Goal: Task Accomplishment & Management: Manage account settings

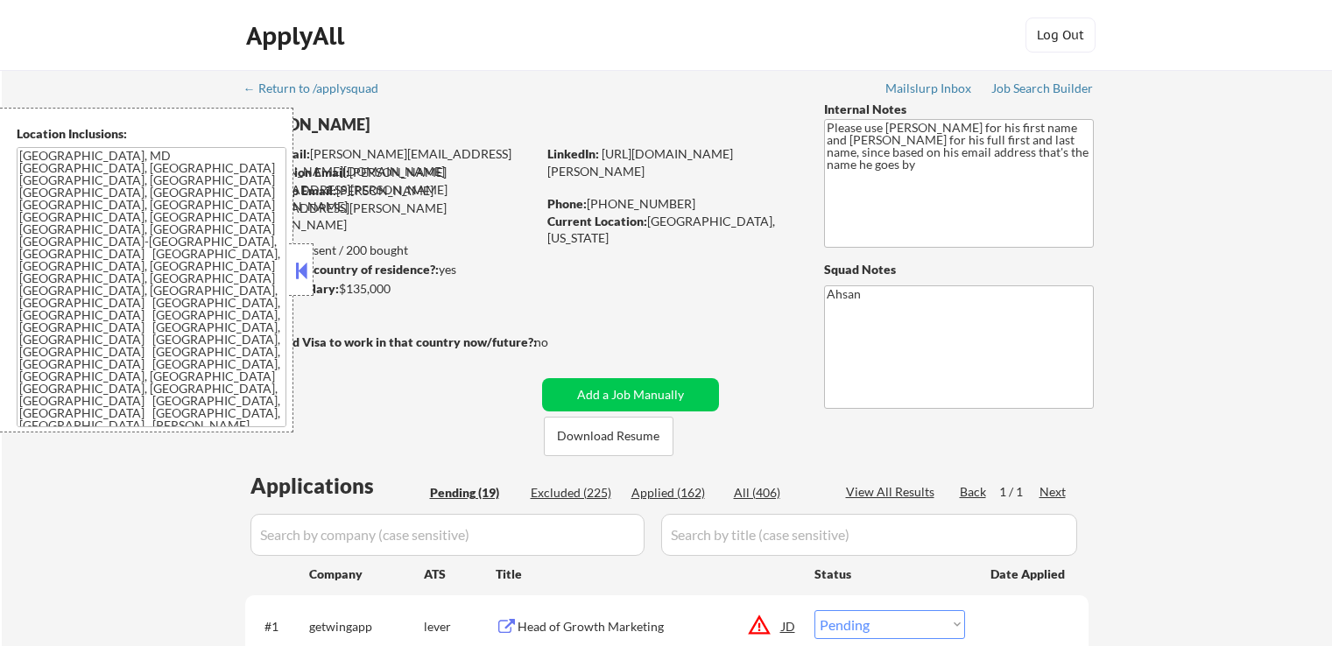
select select ""pending""
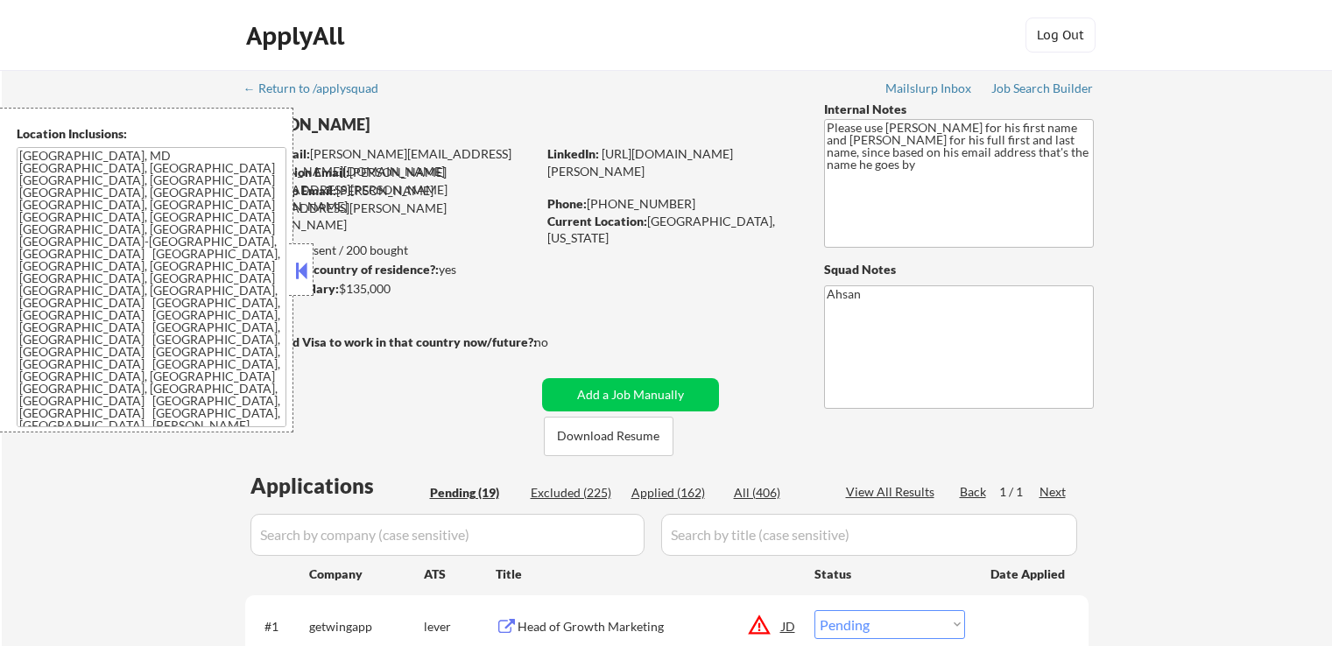
select select ""pending""
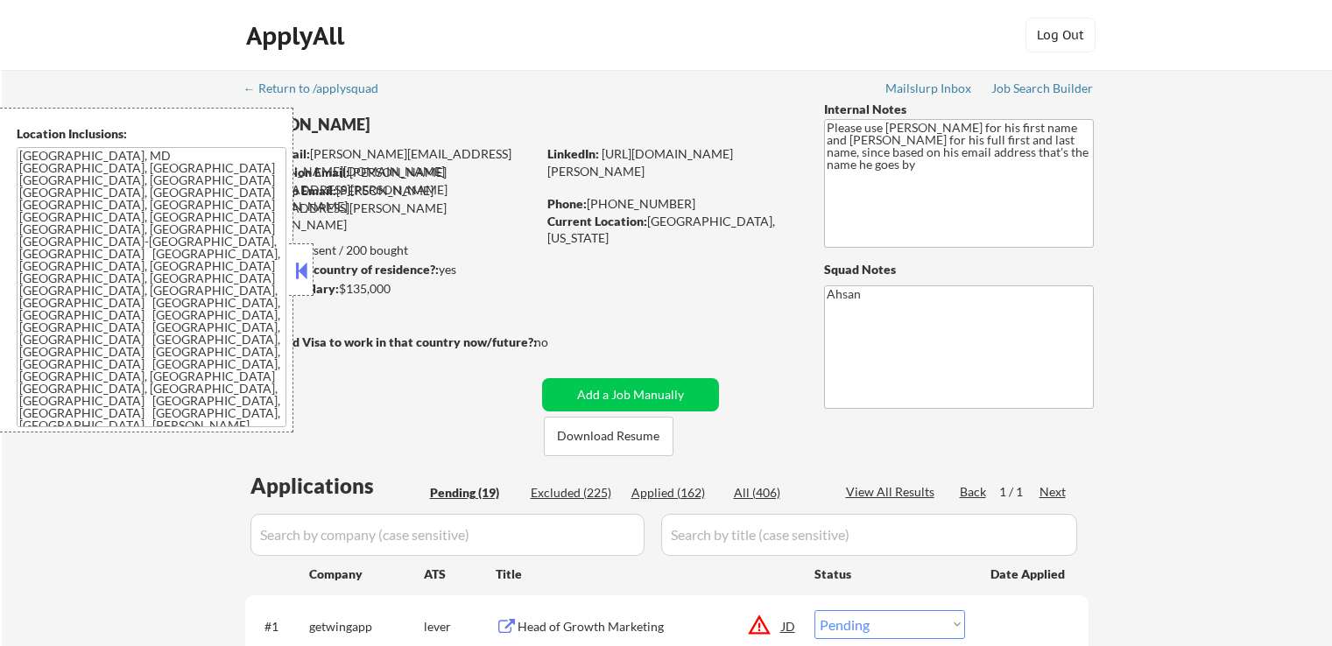
select select ""pending""
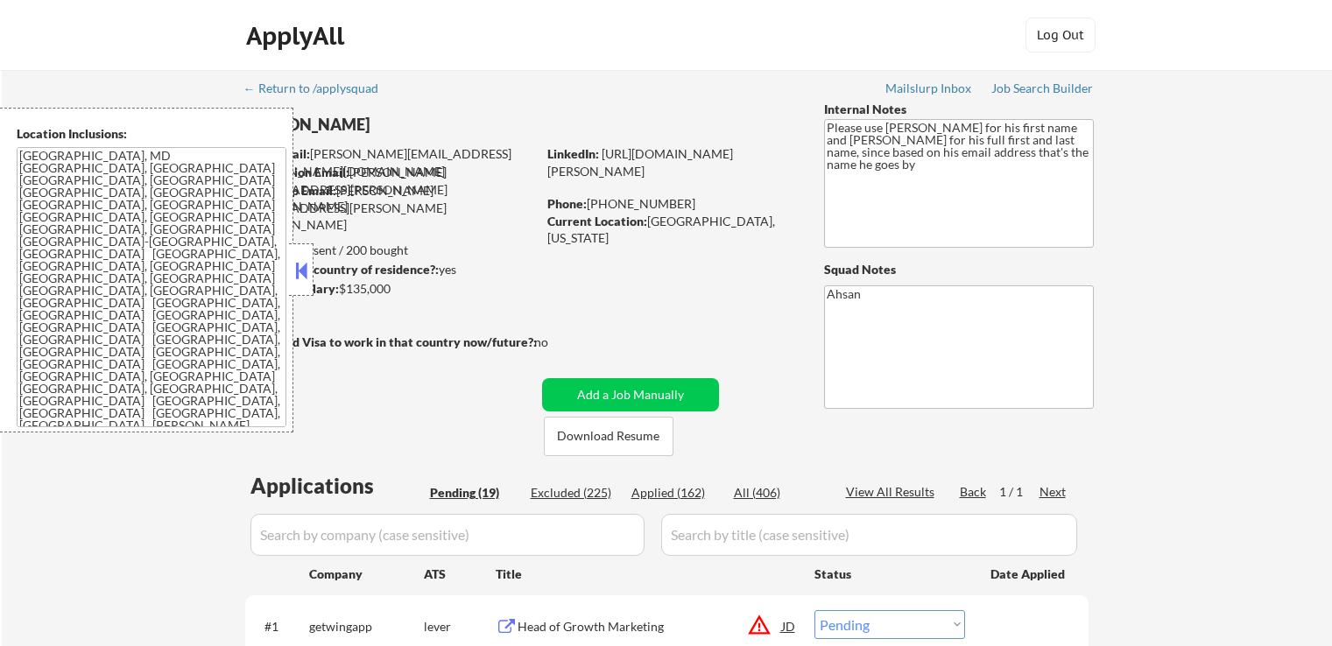
select select ""pending""
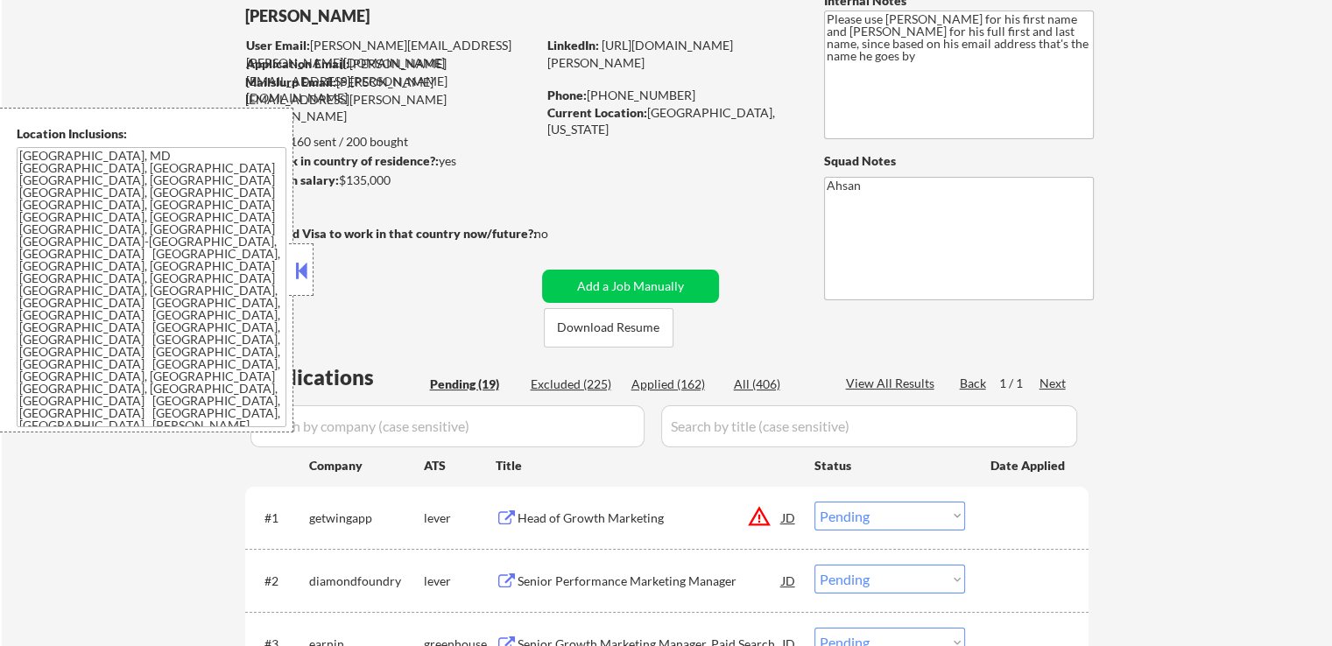
scroll to position [263, 0]
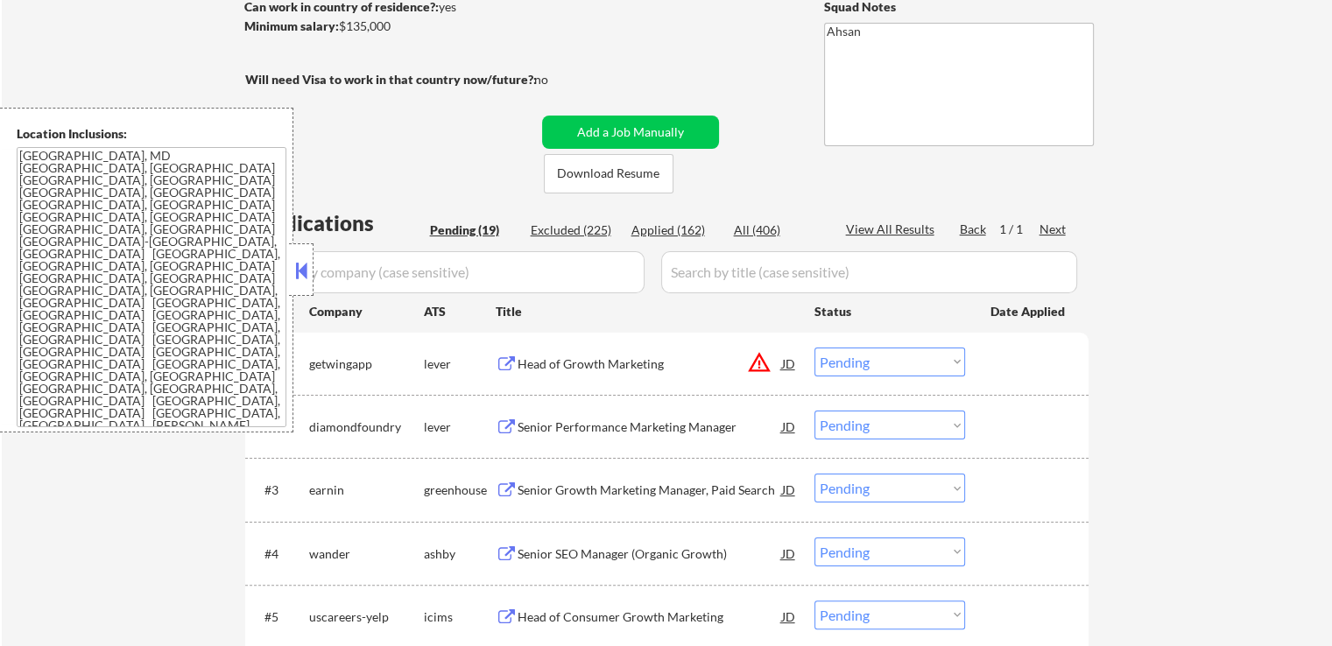
click at [799, 362] on div "#1 getwingapp lever Head of Growth Marketing JD warning_amber Choose an option.…" at bounding box center [663, 363] width 827 height 47
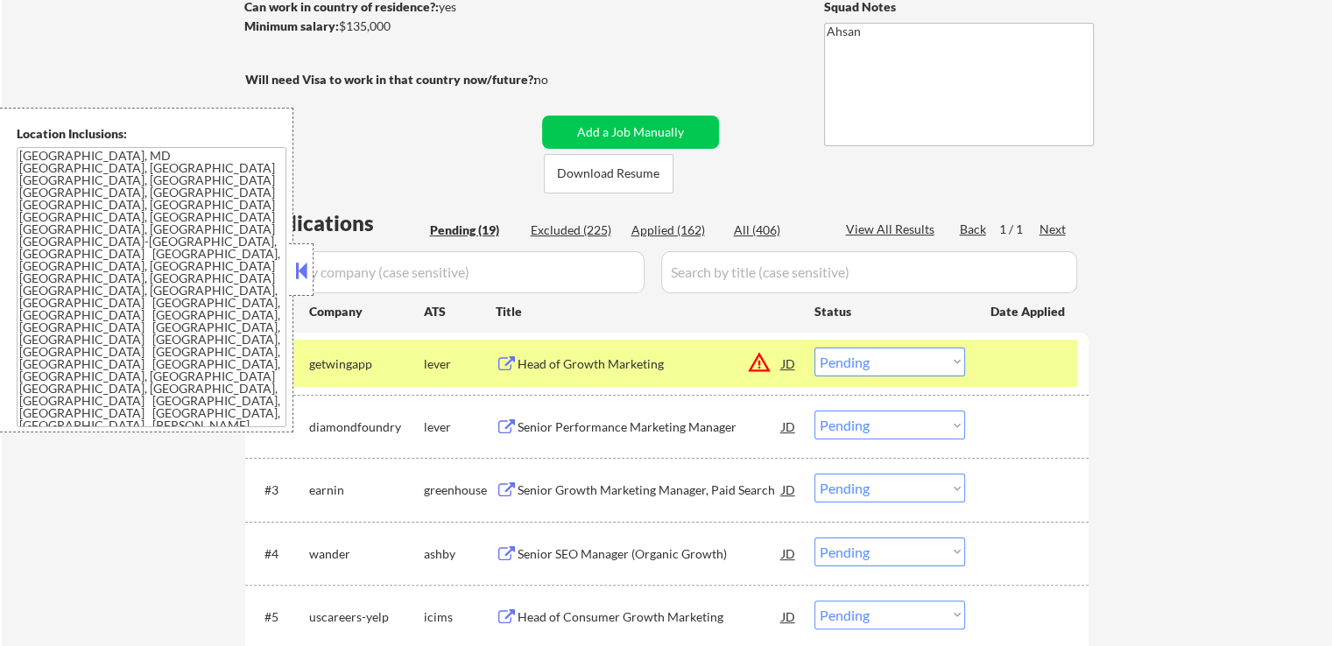
click at [1060, 372] on div at bounding box center [1028, 364] width 77 height 32
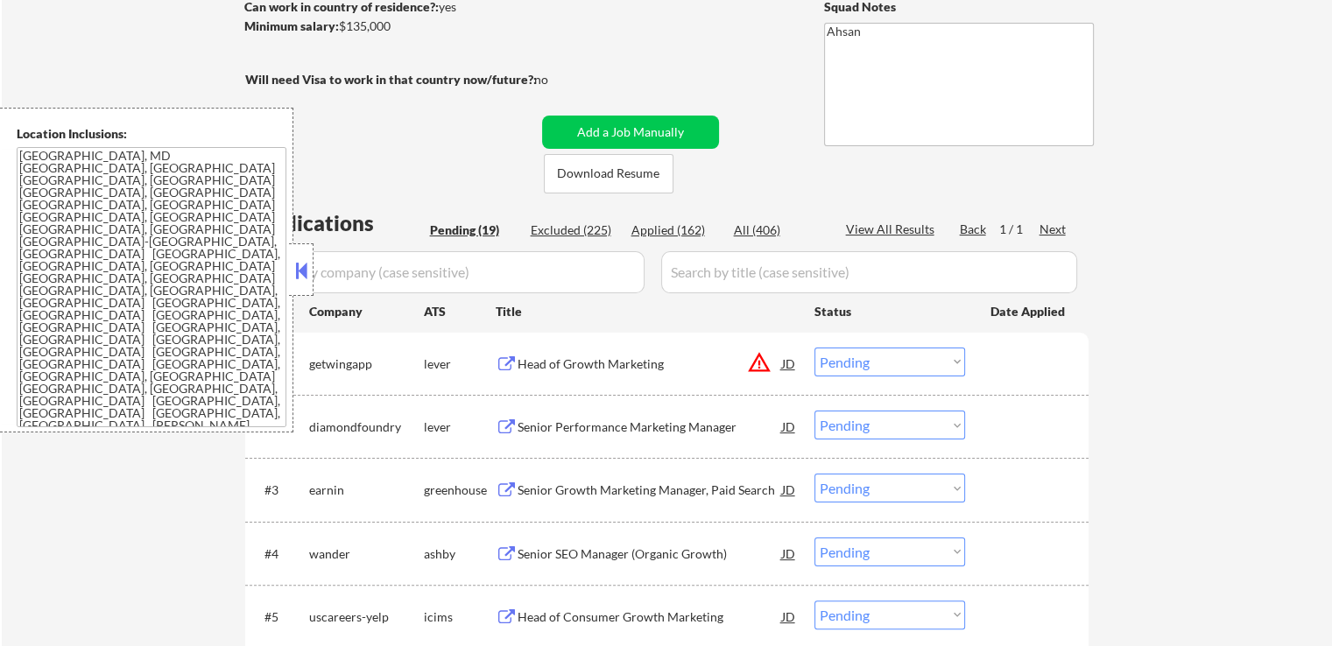
click at [541, 360] on div "Head of Growth Marketing" at bounding box center [650, 365] width 264 height 18
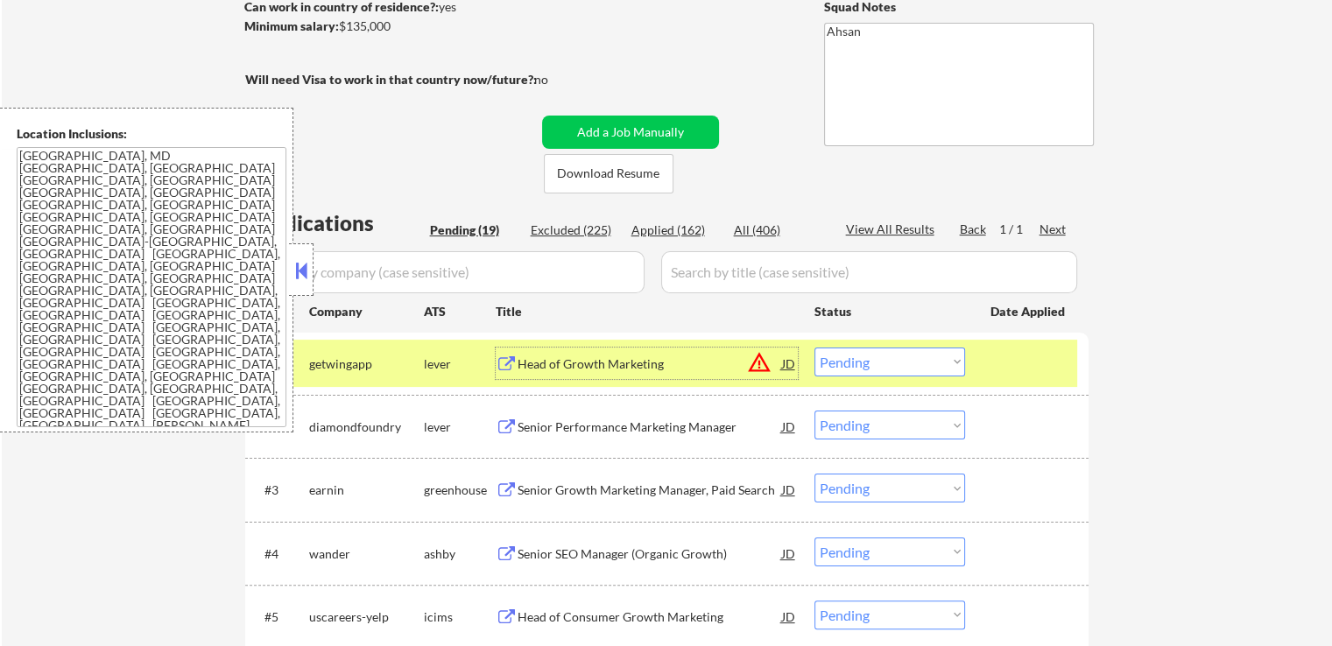
click at [532, 426] on div "Senior Performance Marketing Manager" at bounding box center [650, 428] width 264 height 18
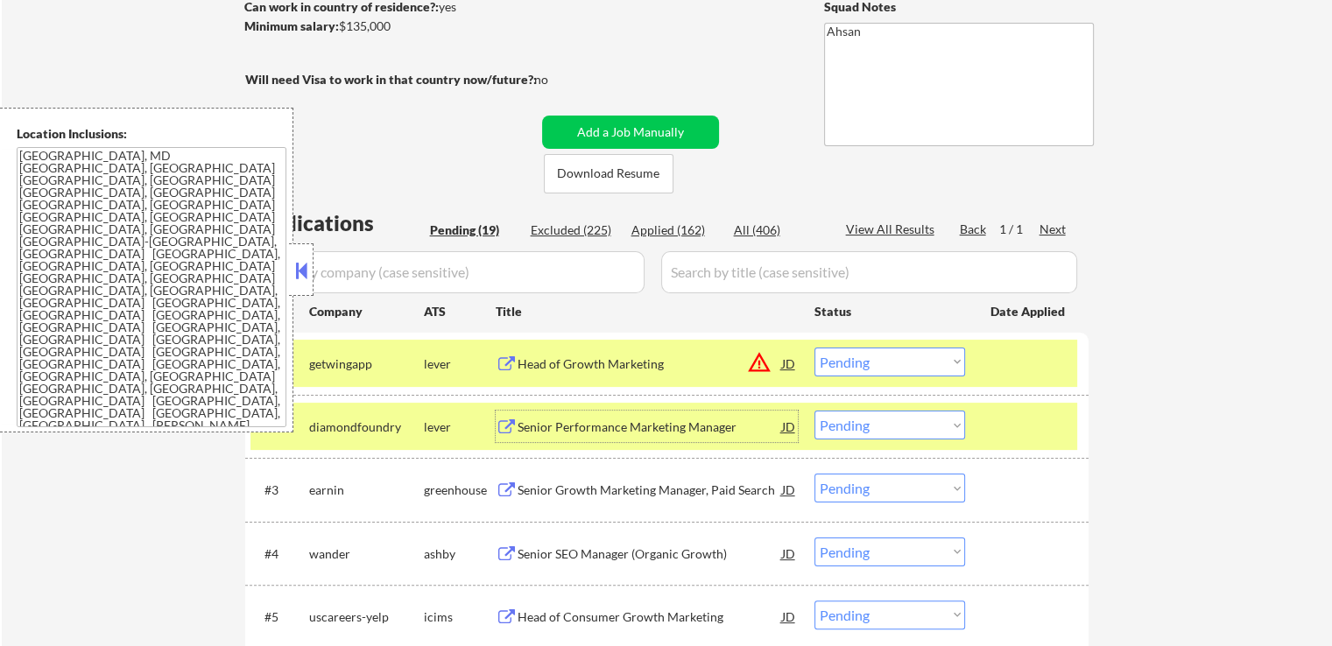
scroll to position [350, 0]
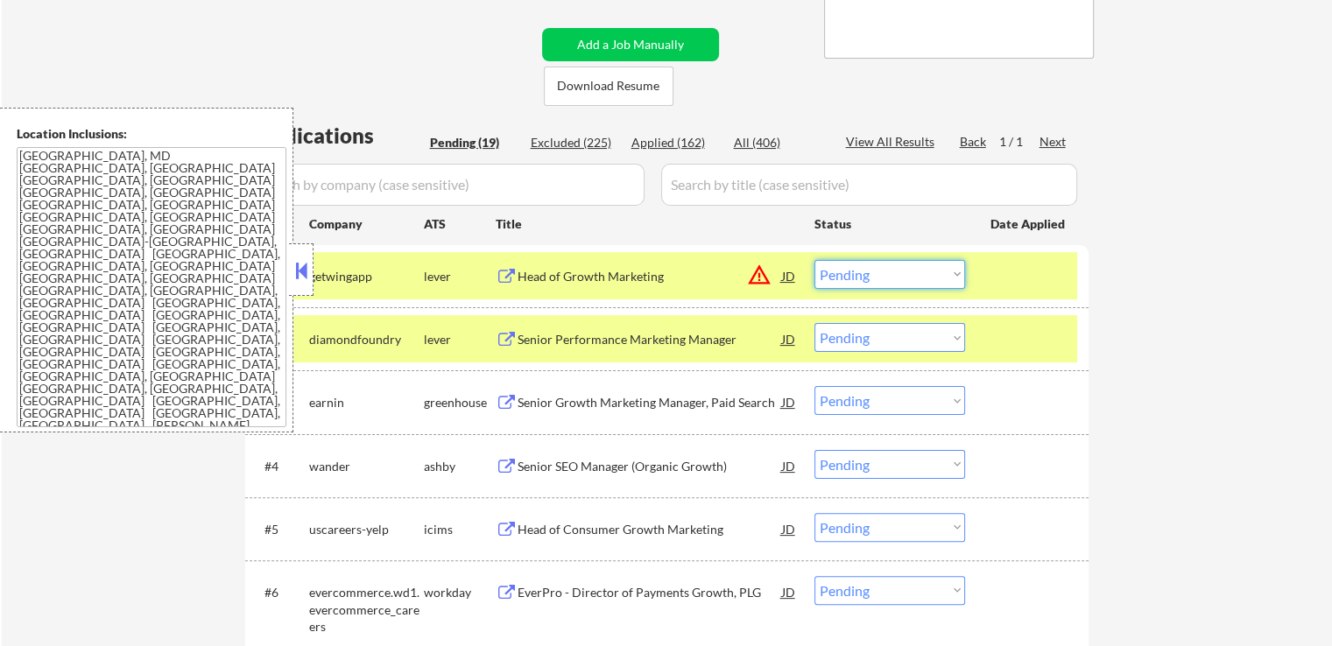
click at [891, 278] on select "Choose an option... Pending Applied Excluded (Questions) Excluded (Expired) Exc…" at bounding box center [889, 274] width 151 height 29
click at [814, 260] on select "Choose an option... Pending Applied Excluded (Questions) Excluded (Expired) Exc…" at bounding box center [889, 274] width 151 height 29
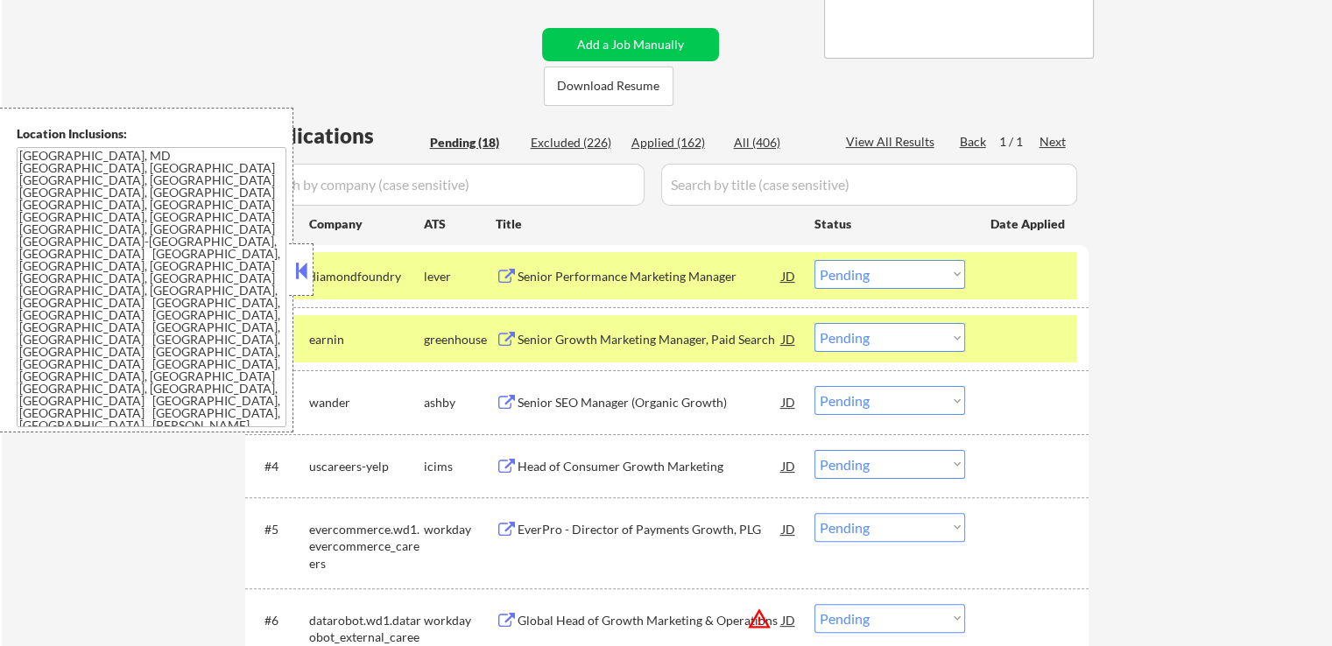
click at [588, 266] on div "Senior Performance Marketing Manager" at bounding box center [650, 276] width 264 height 32
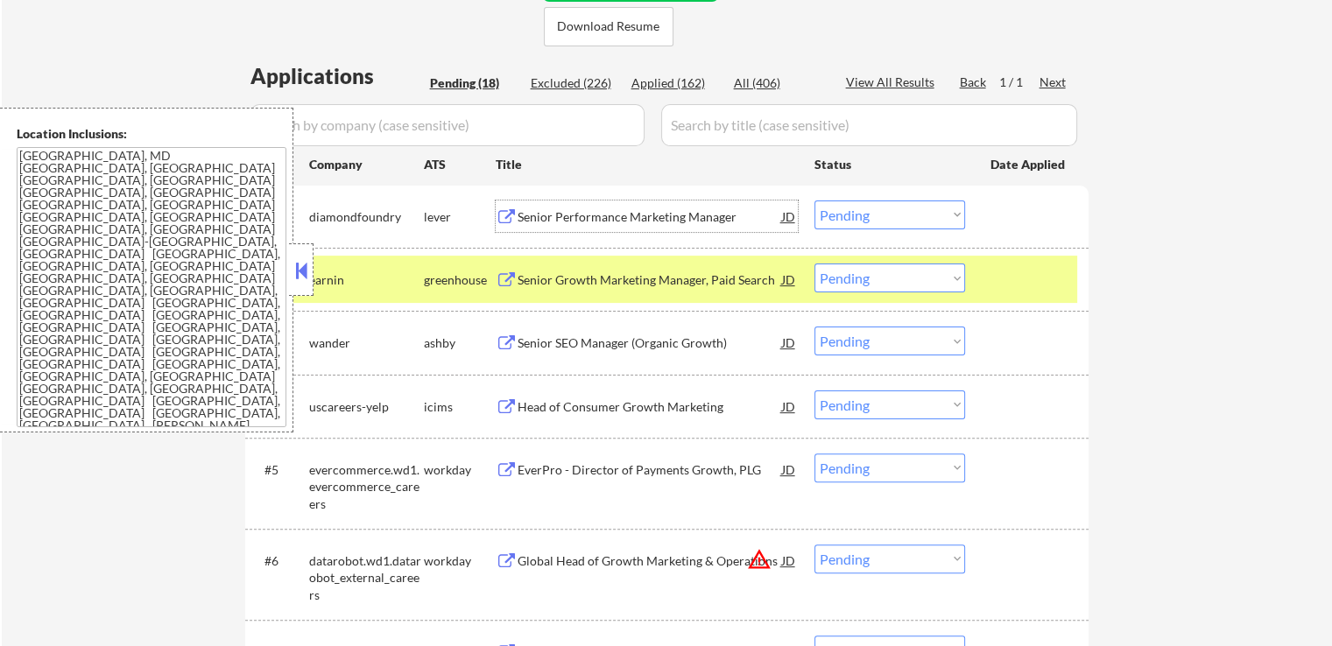
scroll to position [438, 0]
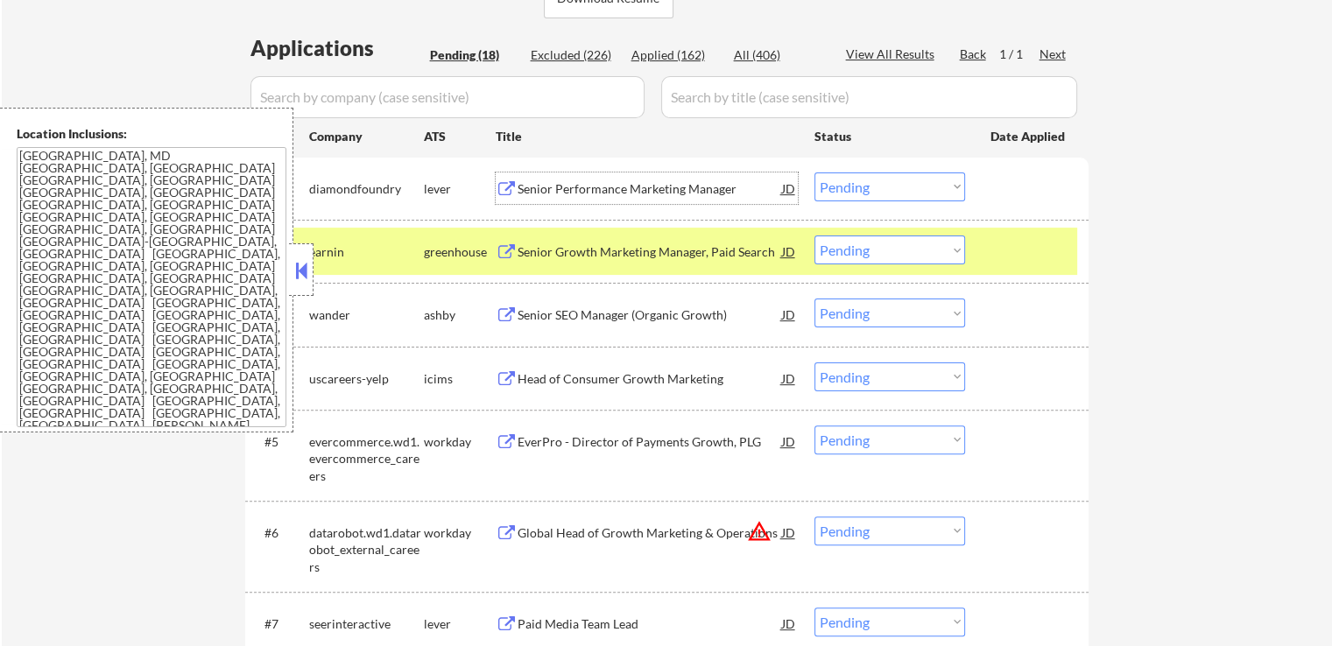
drag, startPoint x: 851, startPoint y: 184, endPoint x: 858, endPoint y: 197, distance: 14.9
click at [852, 184] on select "Choose an option... Pending Applied Excluded (Questions) Excluded (Expired) Exc…" at bounding box center [889, 187] width 151 height 29
click at [814, 173] on select "Choose an option... Pending Applied Excluded (Questions) Excluded (Expired) Exc…" at bounding box center [889, 187] width 151 height 29
select select ""pending""
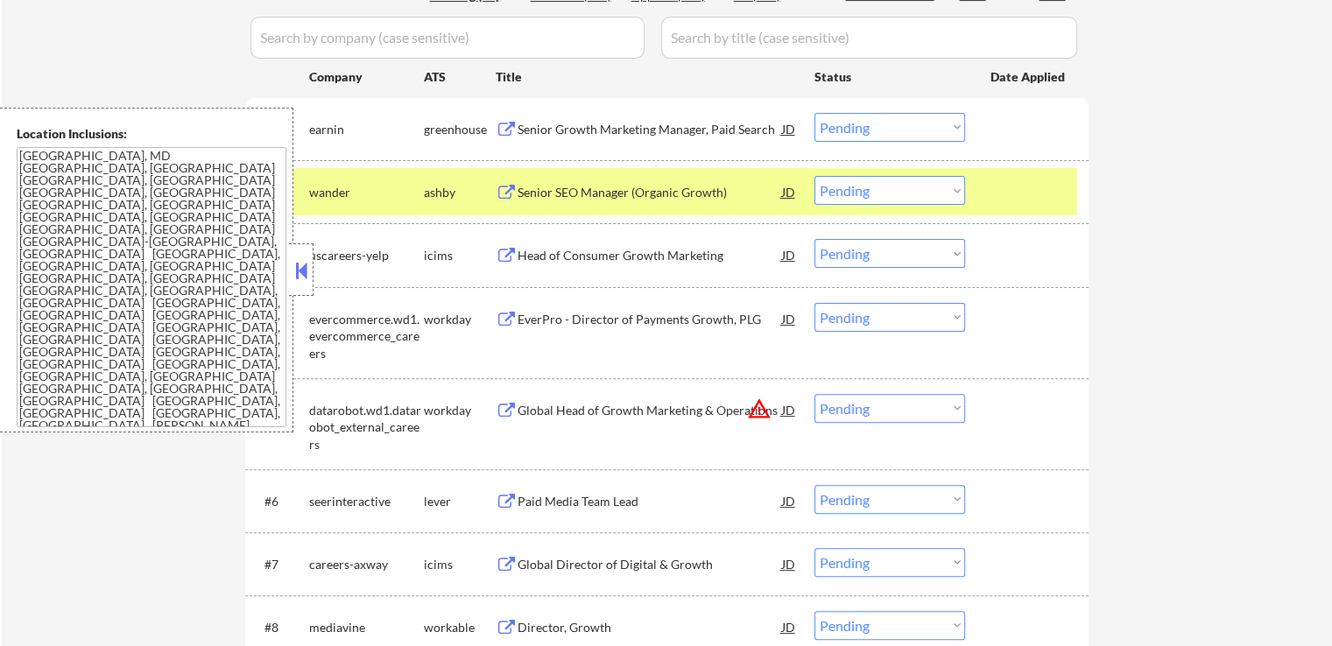
scroll to position [525, 0]
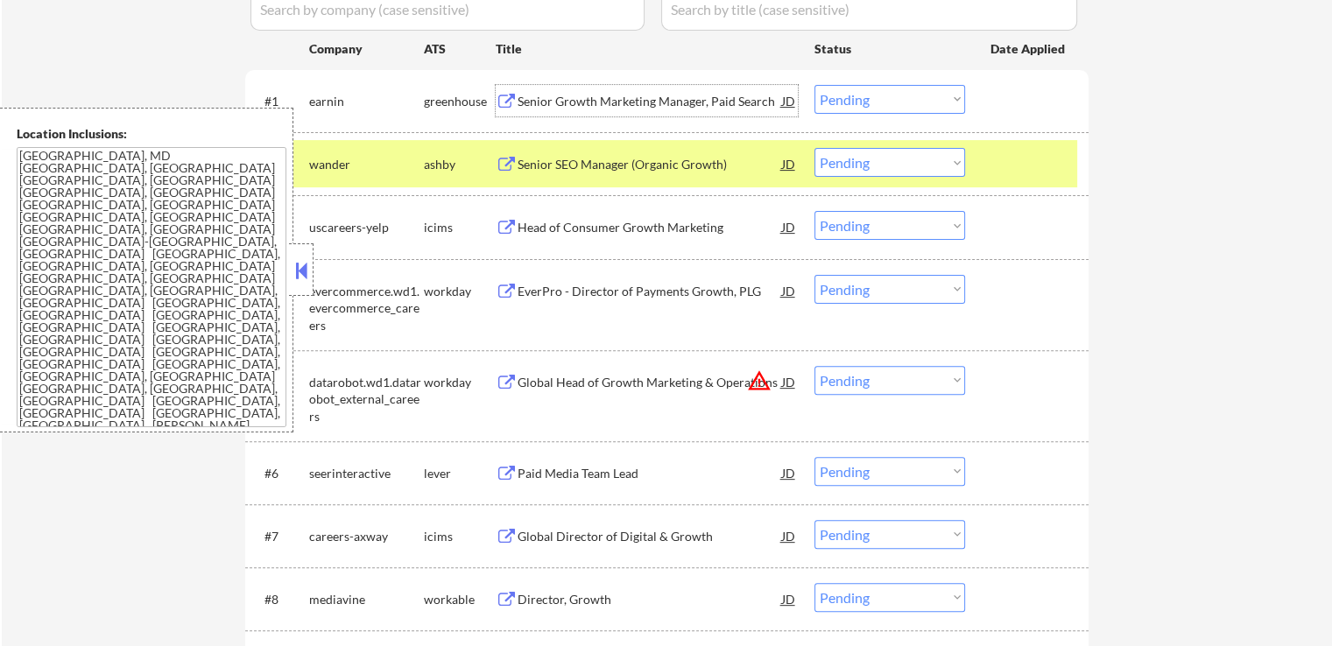
click at [606, 97] on div "Senior Growth Marketing Manager, Paid Search" at bounding box center [650, 102] width 264 height 18
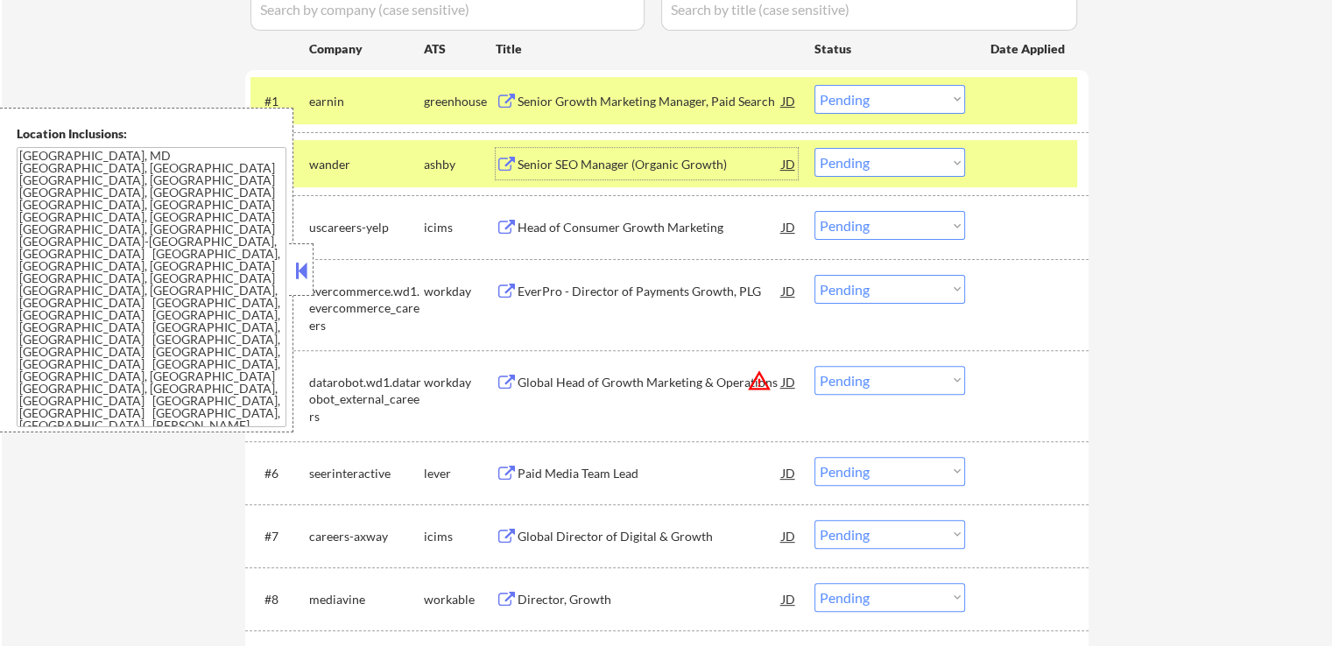
click at [536, 167] on div "Senior SEO Manager (Organic Growth)" at bounding box center [650, 165] width 264 height 18
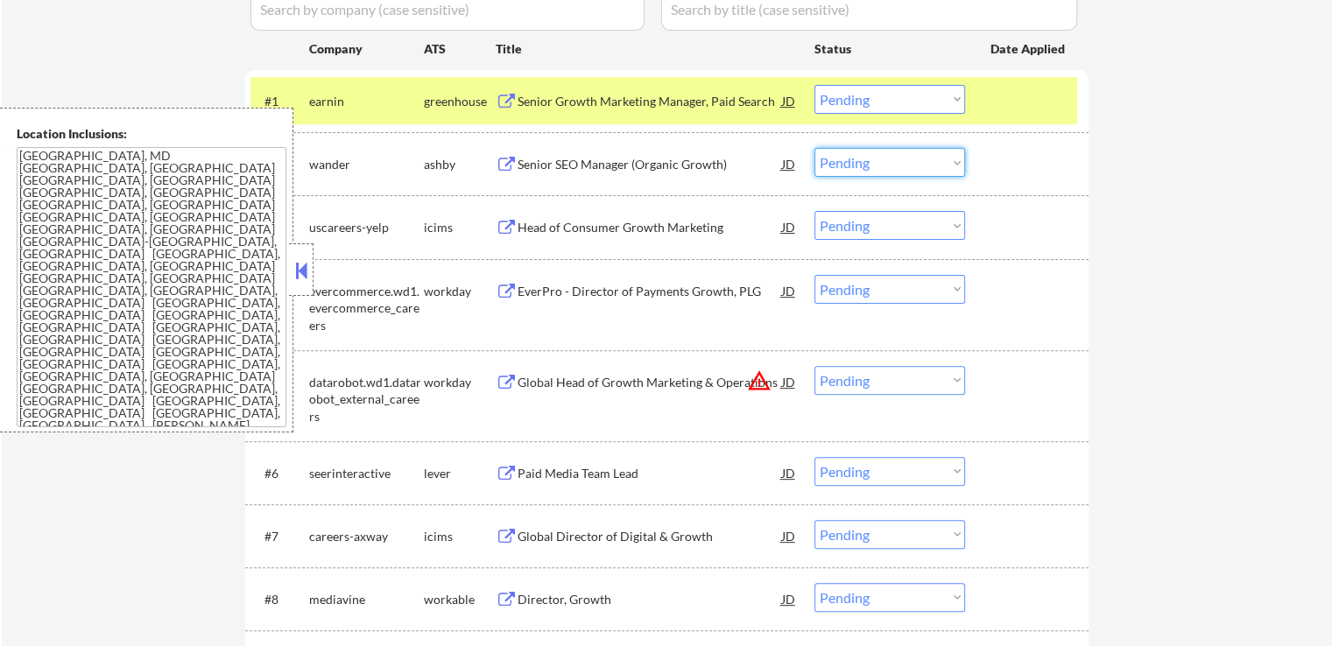
click at [858, 162] on select "Choose an option... Pending Applied Excluded (Questions) Excluded (Expired) Exc…" at bounding box center [889, 162] width 151 height 29
click at [814, 148] on select "Choose an option... Pending Applied Excluded (Questions) Excluded (Expired) Exc…" at bounding box center [889, 162] width 151 height 29
select select ""pending""
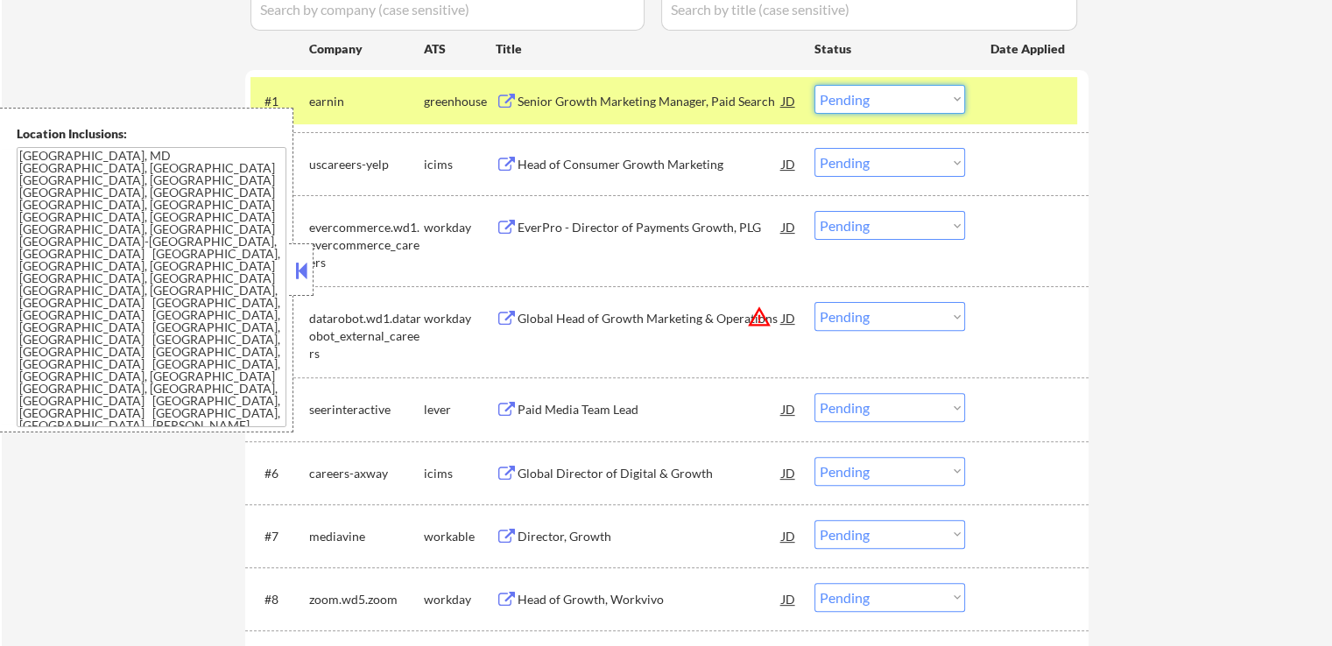
click at [844, 100] on select "Choose an option... Pending Applied Excluded (Questions) Excluded (Expired) Exc…" at bounding box center [889, 99] width 151 height 29
click at [814, 85] on select "Choose an option... Pending Applied Excluded (Questions) Excluded (Expired) Exc…" at bounding box center [889, 99] width 151 height 29
select select ""pending""
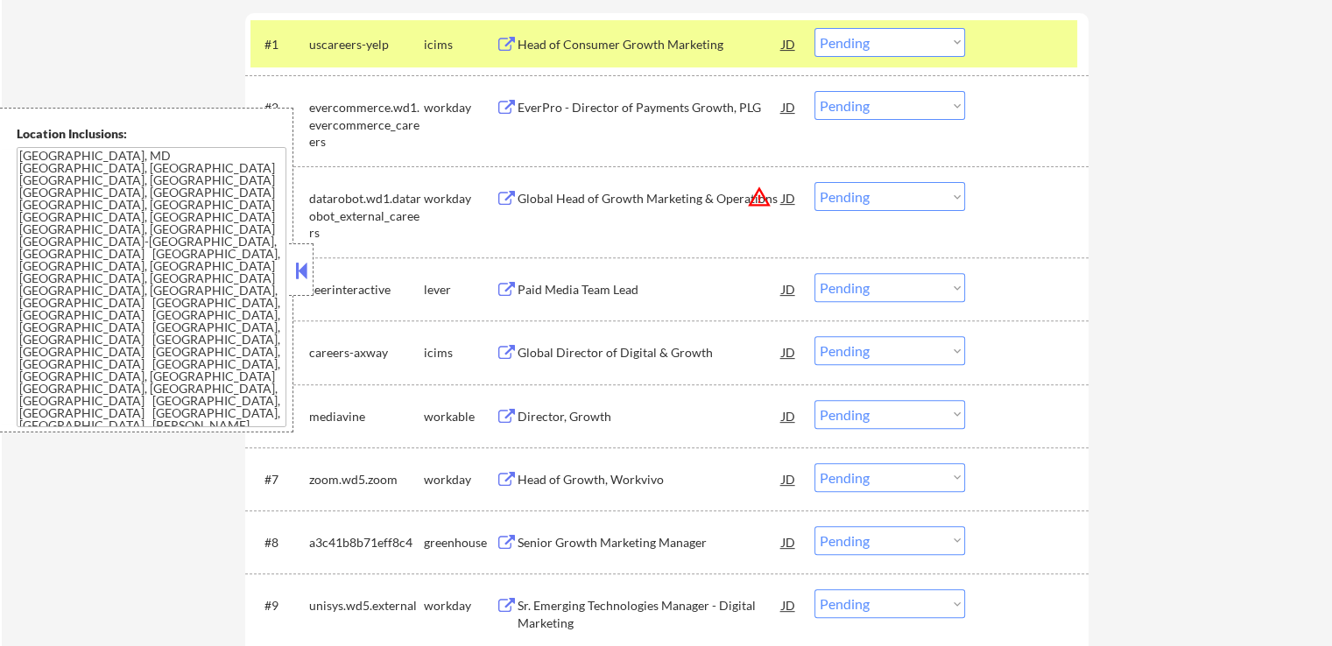
scroll to position [613, 0]
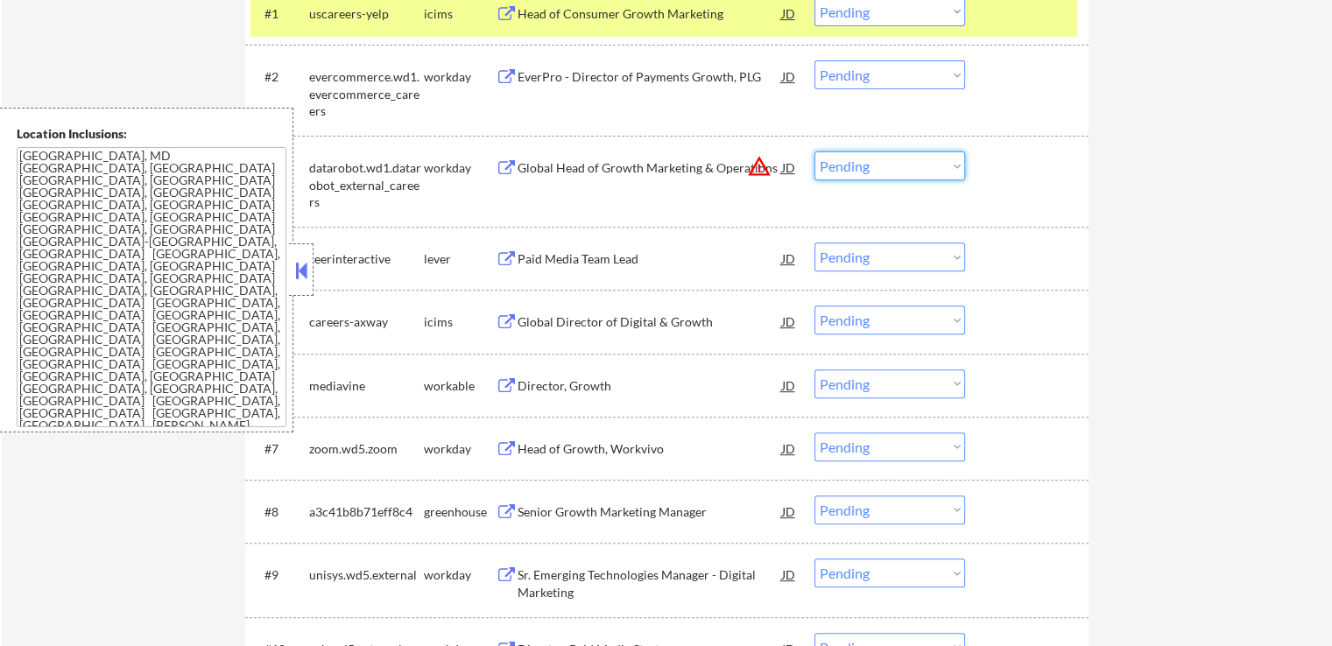
click at [869, 157] on select "Choose an option... Pending Applied Excluded (Questions) Excluded (Expired) Exc…" at bounding box center [889, 165] width 151 height 29
click at [814, 151] on select "Choose an option... Pending Applied Excluded (Questions) Excluded (Expired) Exc…" at bounding box center [889, 165] width 151 height 29
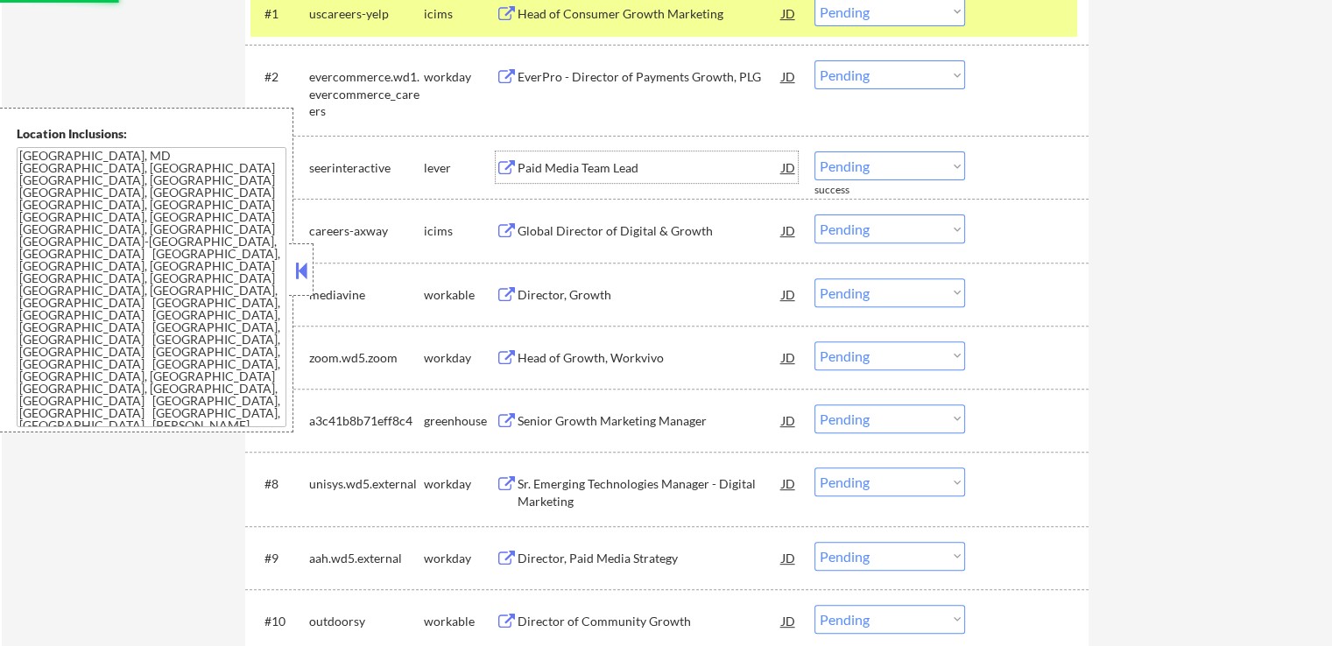
click at [518, 167] on div "Paid Media Team Lead" at bounding box center [650, 168] width 264 height 18
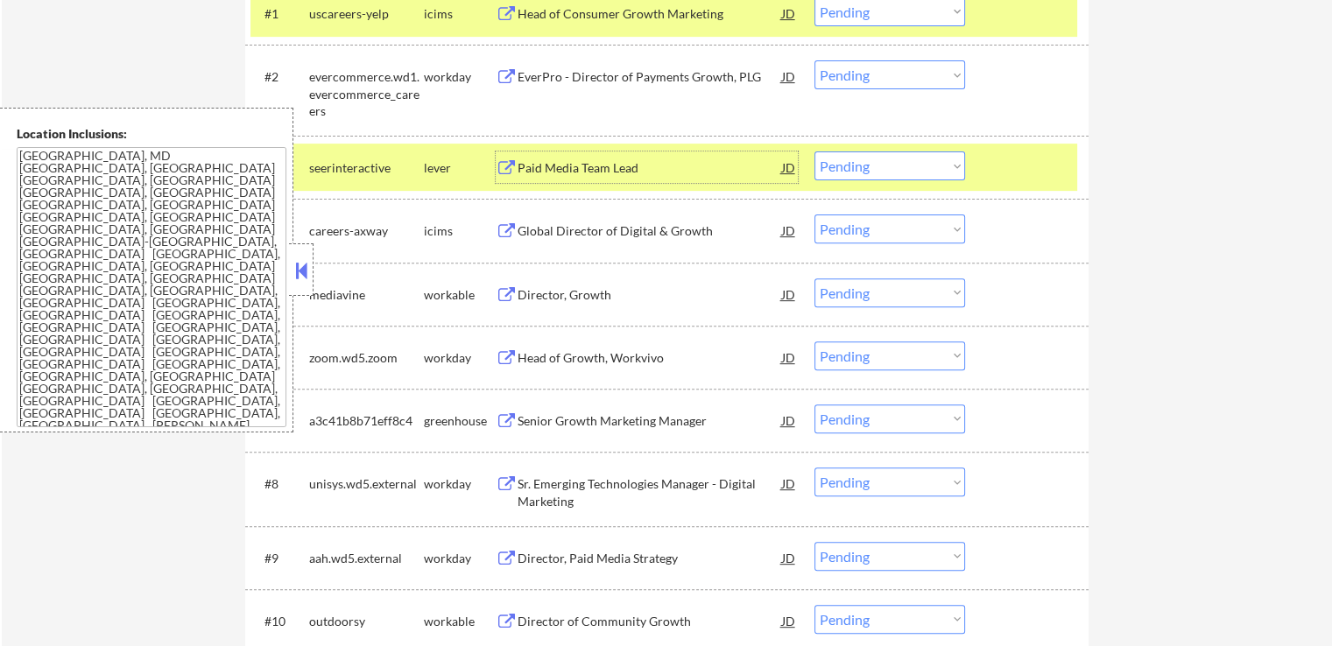
drag, startPoint x: 912, startPoint y: 169, endPoint x: 913, endPoint y: 179, distance: 9.7
click at [912, 169] on select "Choose an option... Pending Applied Excluded (Questions) Excluded (Expired) Exc…" at bounding box center [889, 165] width 151 height 29
click at [814, 151] on select "Choose an option... Pending Applied Excluded (Questions) Excluded (Expired) Exc…" at bounding box center [889, 165] width 151 height 29
click at [550, 299] on div "Director, Growth" at bounding box center [650, 295] width 264 height 18
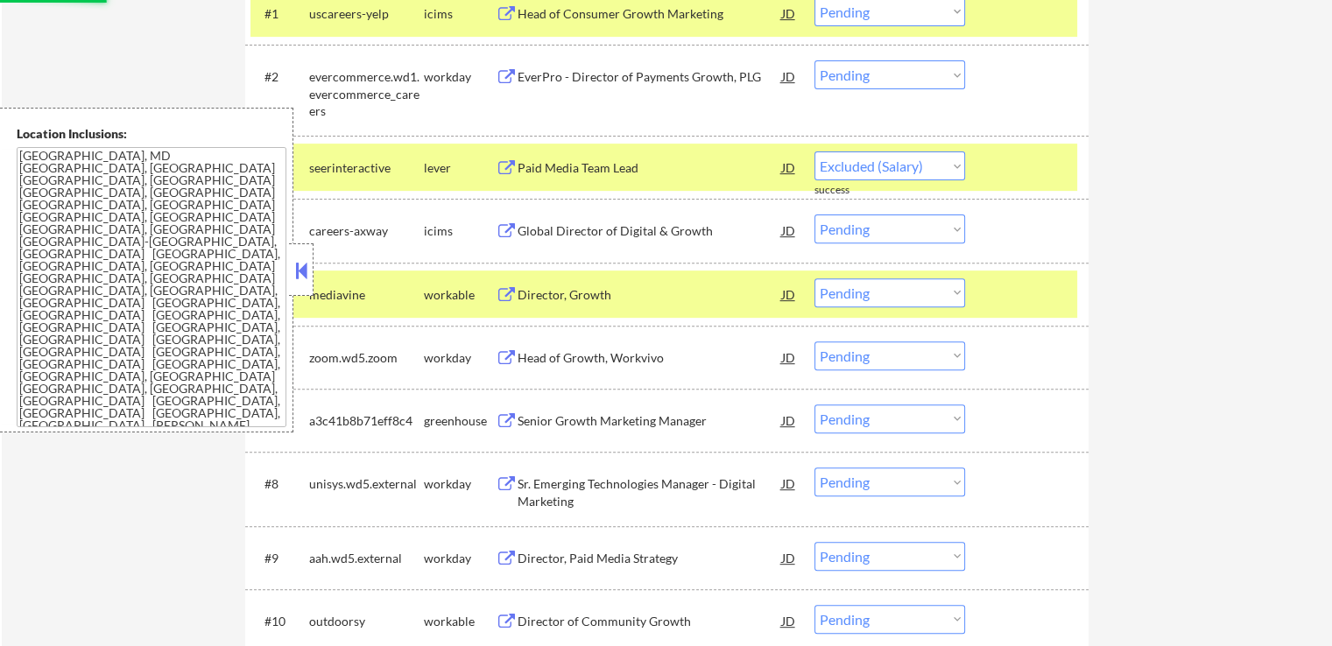
select select ""pending""
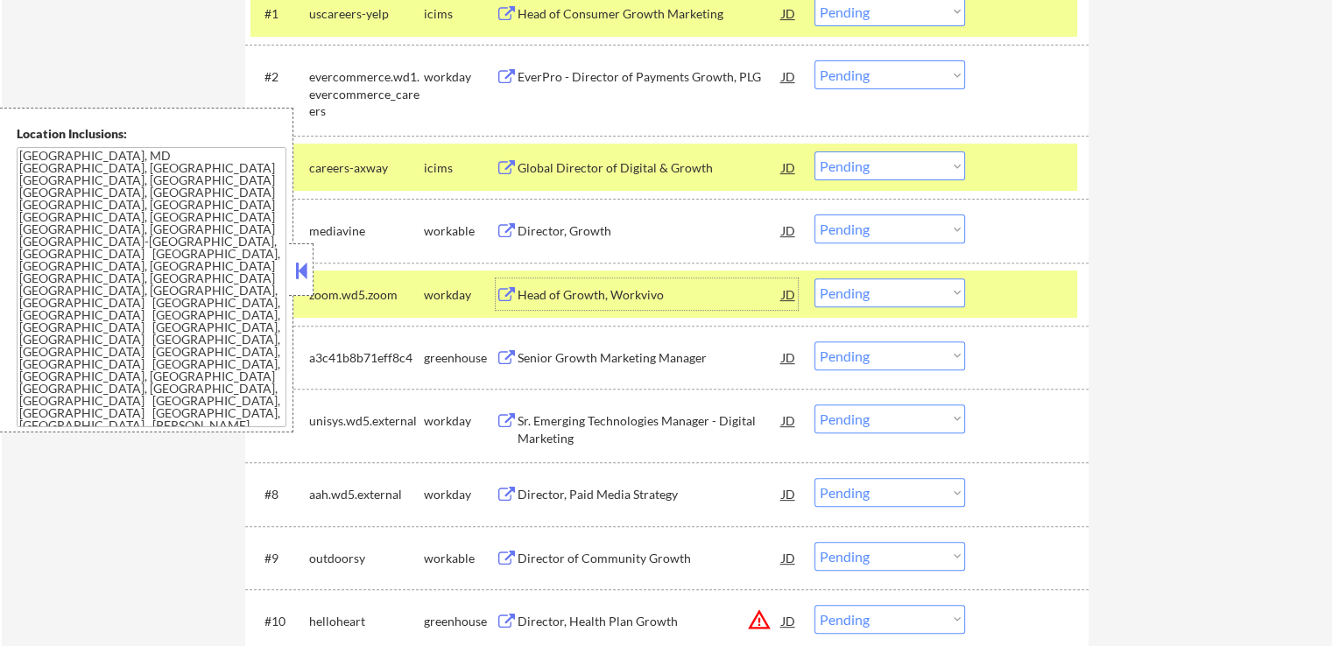
click at [890, 226] on select "Choose an option... Pending Applied Excluded (Questions) Excluded (Expired) Exc…" at bounding box center [889, 229] width 151 height 29
click at [814, 215] on select "Choose an option... Pending Applied Excluded (Questions) Excluded (Expired) Exc…" at bounding box center [889, 229] width 151 height 29
click at [1159, 267] on div "← Return to /applysquad Mailslurp Inbox Job Search Builder [PERSON_NAME] User E…" at bounding box center [667, 205] width 1330 height 1496
select select ""pending""
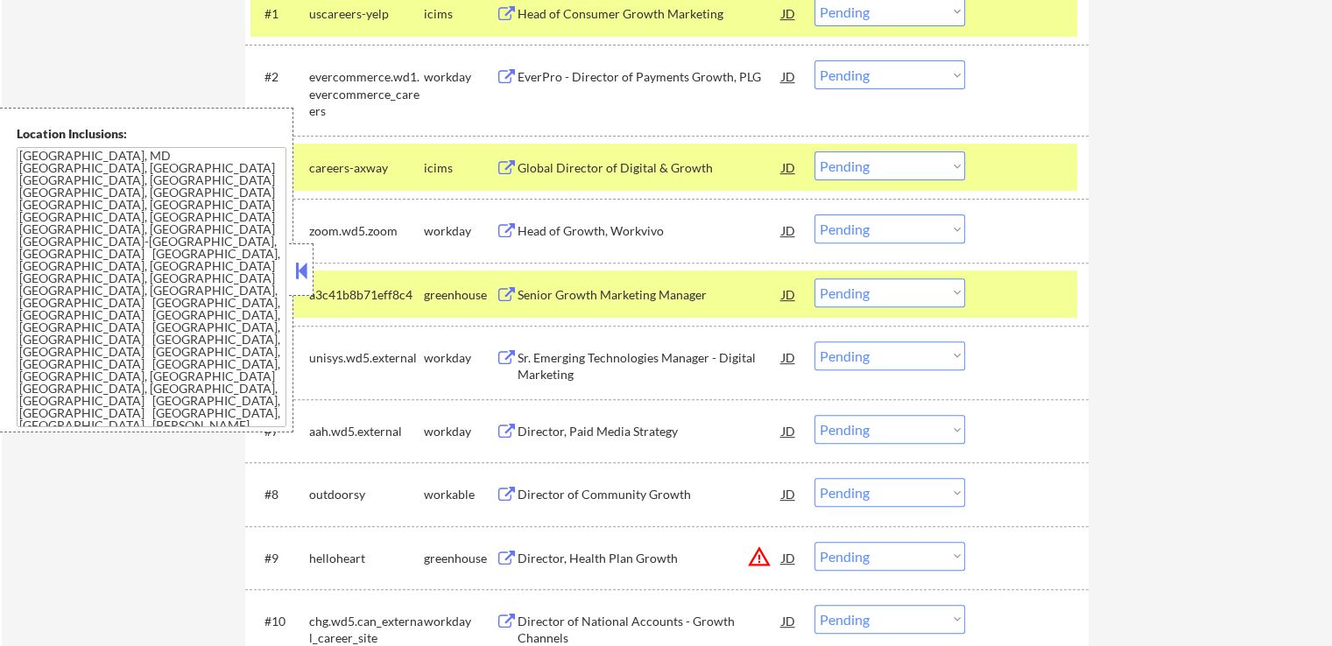
click at [546, 295] on div "Senior Growth Marketing Manager" at bounding box center [650, 295] width 264 height 18
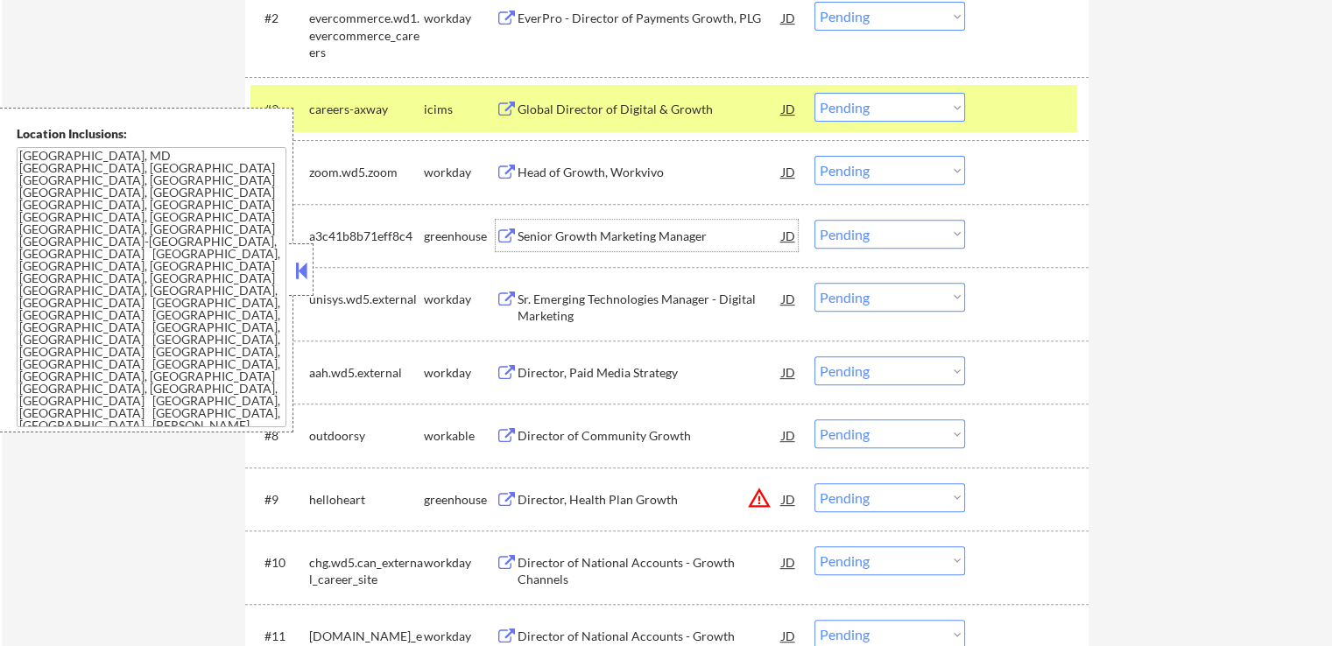
scroll to position [701, 0]
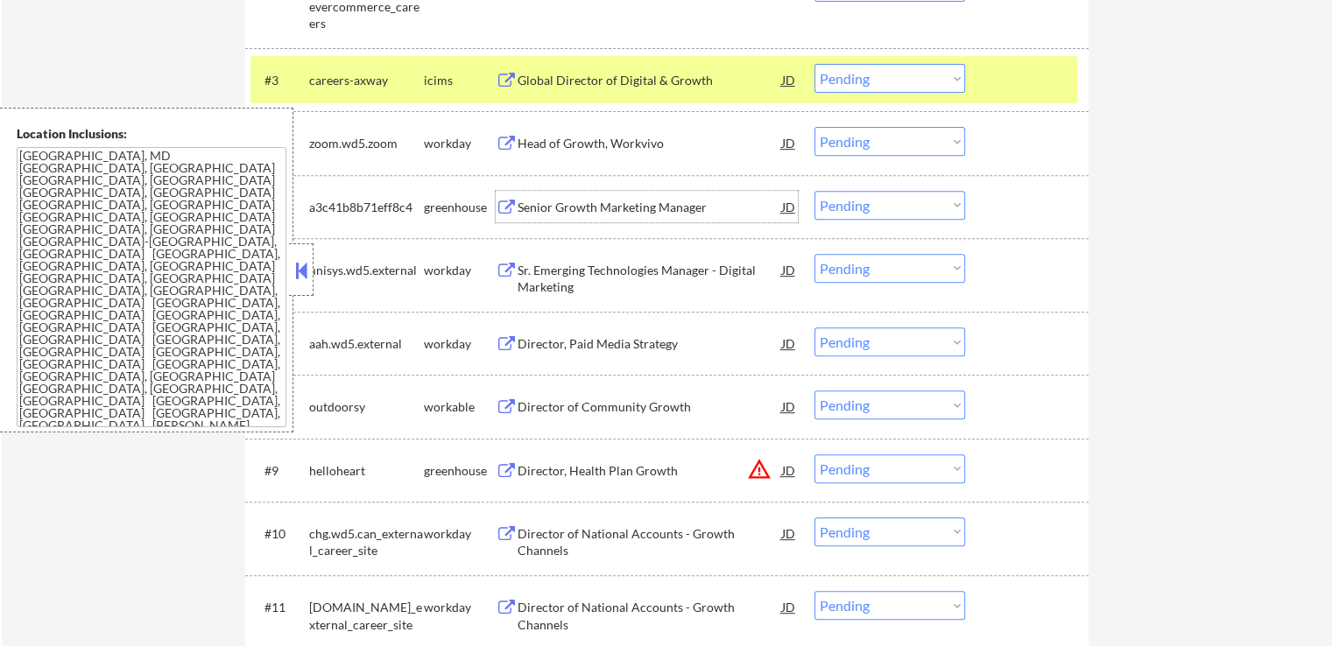
drag, startPoint x: 877, startPoint y: 208, endPoint x: 886, endPoint y: 217, distance: 13.0
click at [877, 208] on select "Choose an option... Pending Applied Excluded (Questions) Excluded (Expired) Exc…" at bounding box center [889, 205] width 151 height 29
click at [814, 191] on select "Choose an option... Pending Applied Excluded (Questions) Excluded (Expired) Exc…" at bounding box center [889, 205] width 151 height 29
select select ""pending""
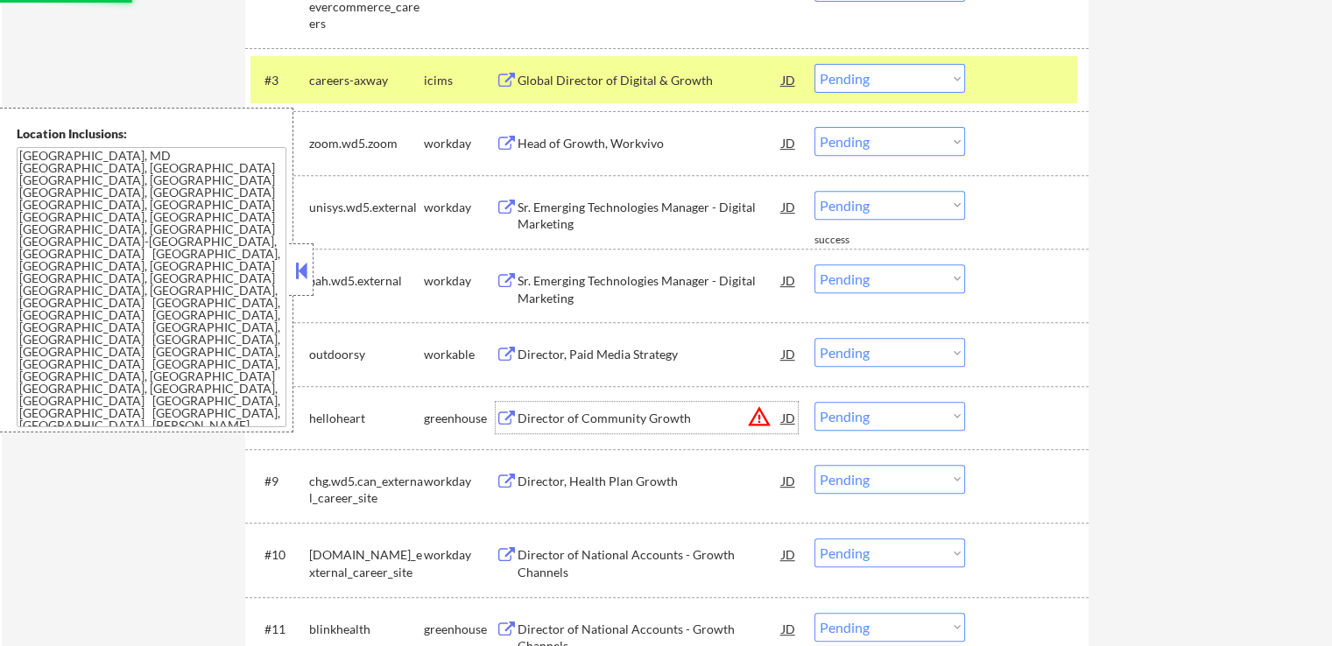
click at [553, 411] on div "Director of Community Growth" at bounding box center [650, 419] width 264 height 18
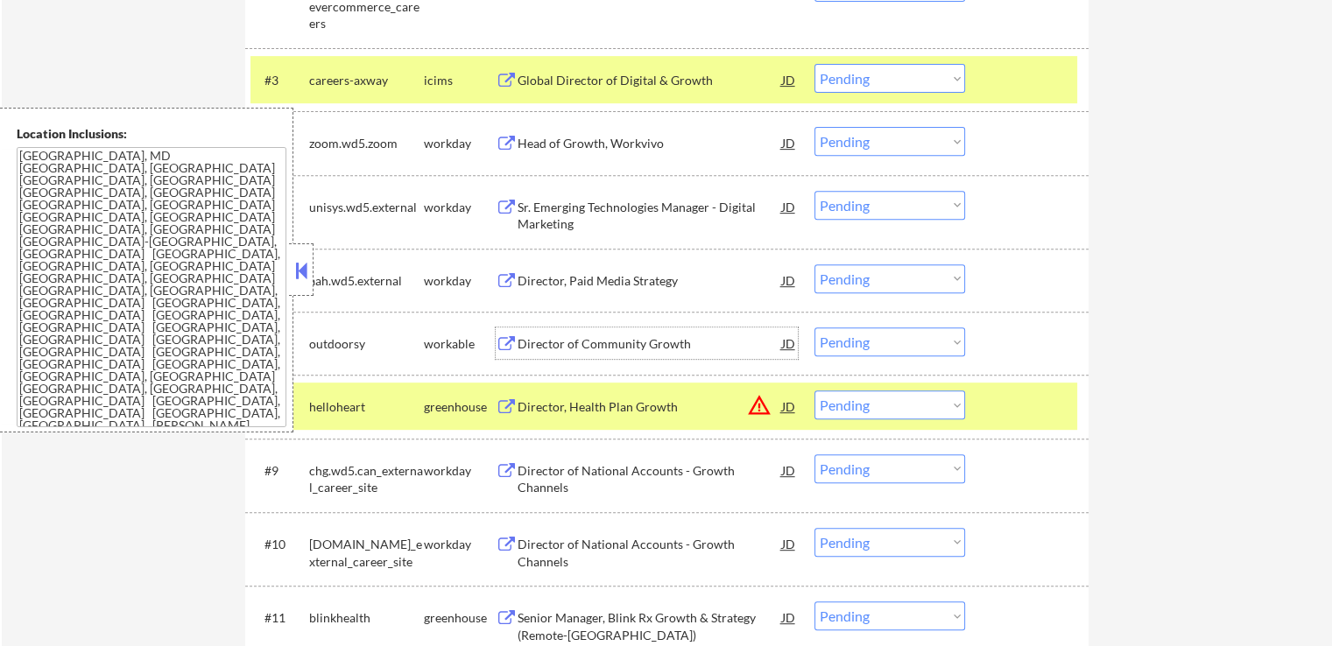
click at [611, 337] on div "Director of Community Growth" at bounding box center [650, 344] width 264 height 18
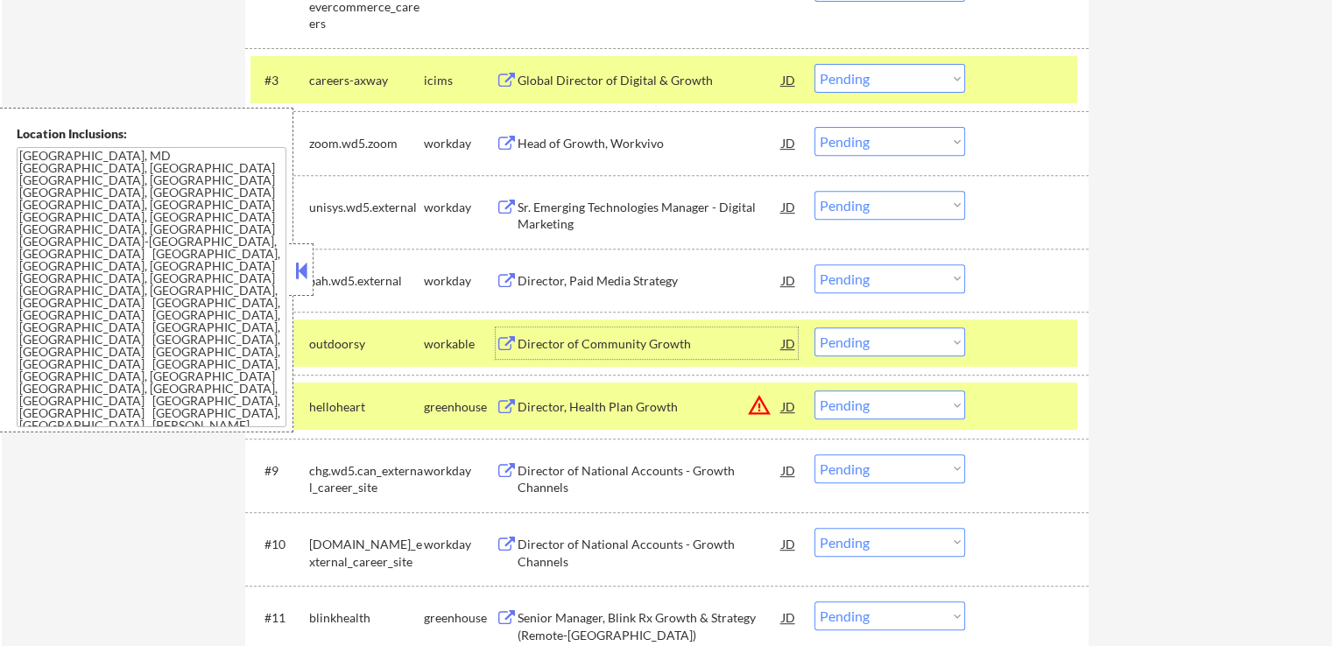
scroll to position [788, 0]
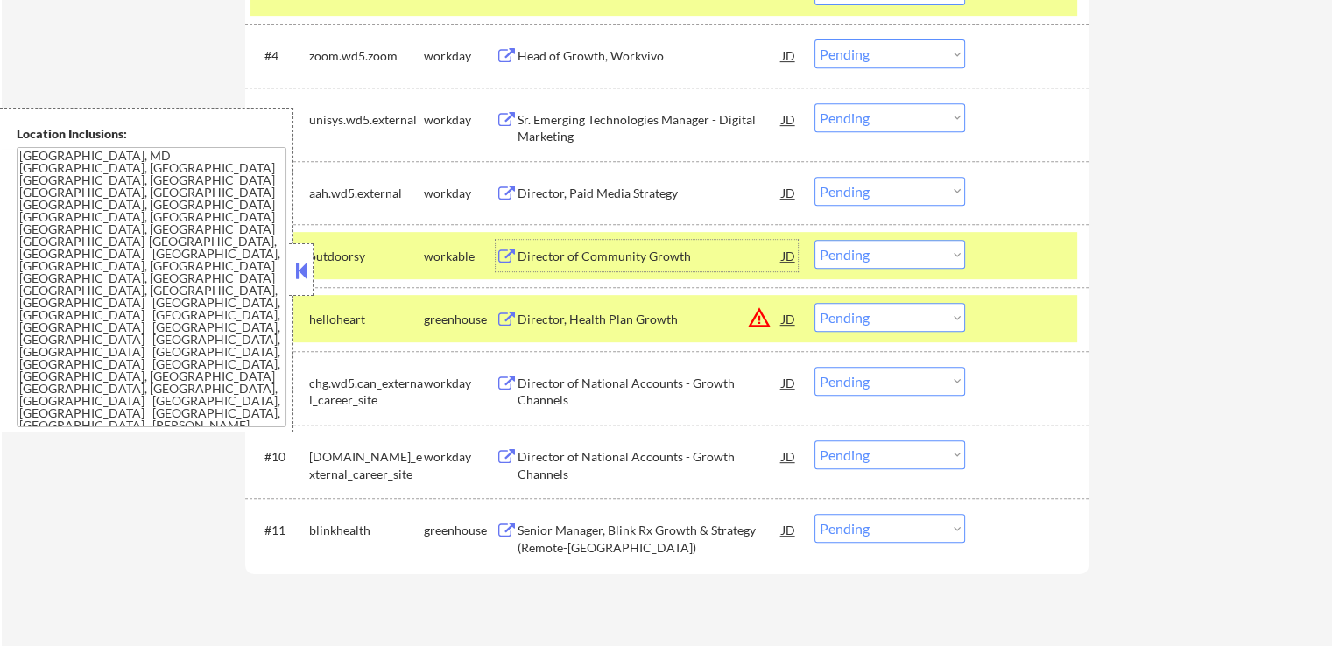
click at [870, 253] on select "Choose an option... Pending Applied Excluded (Questions) Excluded (Expired) Exc…" at bounding box center [889, 254] width 151 height 29
click at [814, 240] on select "Choose an option... Pending Applied Excluded (Questions) Excluded (Expired) Exc…" at bounding box center [889, 254] width 151 height 29
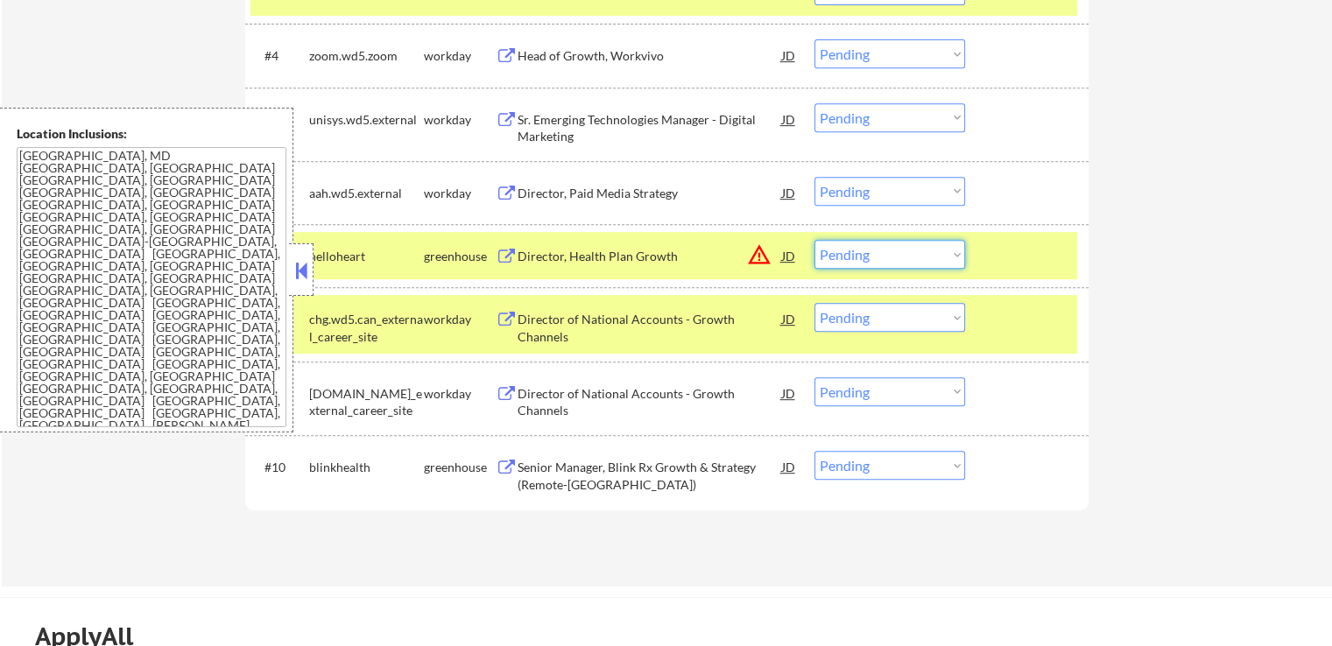
click at [882, 262] on select "Choose an option... Pending Applied Excluded (Questions) Excluded (Expired) Exc…" at bounding box center [889, 254] width 151 height 29
click at [814, 240] on select "Choose an option... Pending Applied Excluded (Questions) Excluded (Expired) Exc…" at bounding box center [889, 254] width 151 height 29
select select ""pending""
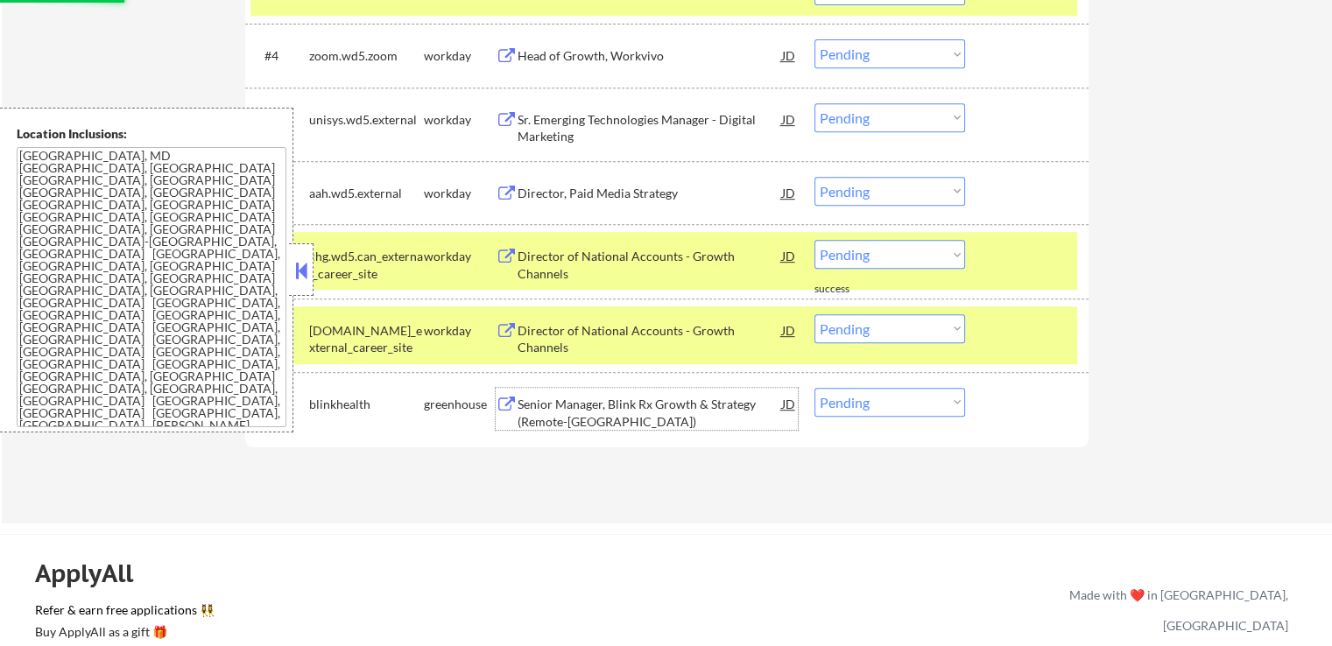
click at [565, 408] on div "Senior Manager, Blink Rx Growth & Strategy (Remote-[GEOGRAPHIC_DATA])" at bounding box center [650, 413] width 264 height 34
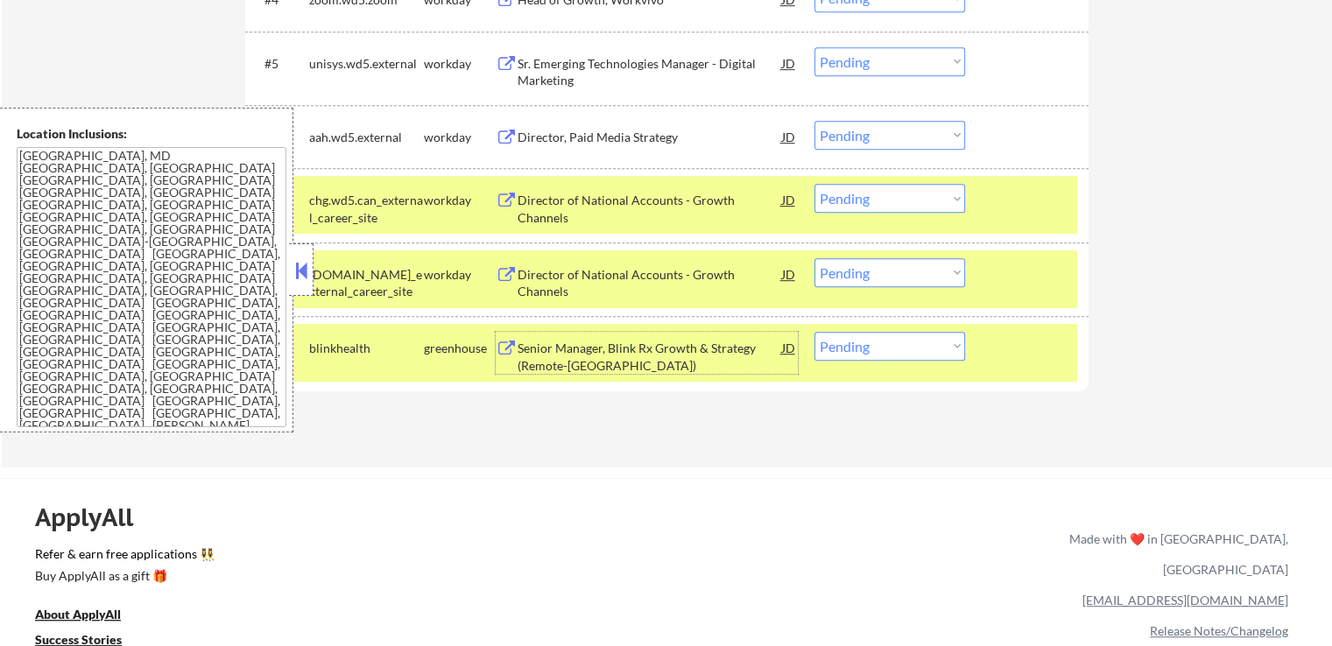
scroll to position [876, 0]
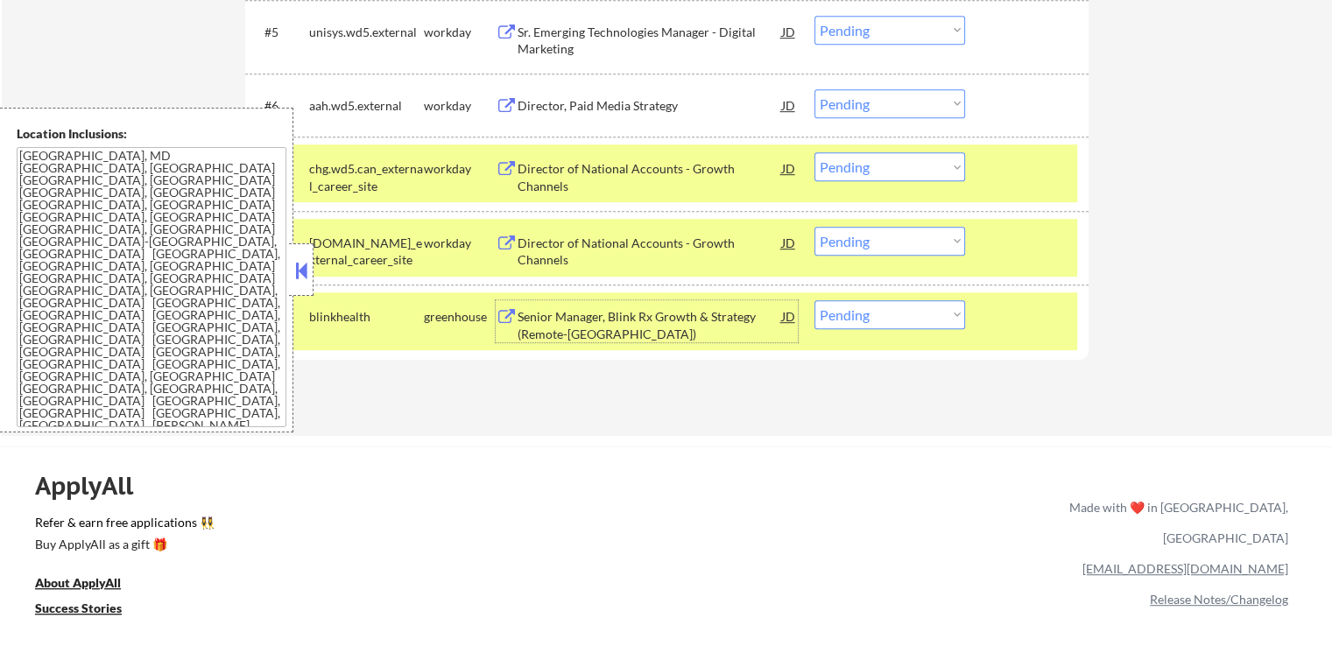
drag, startPoint x: 876, startPoint y: 317, endPoint x: 883, endPoint y: 327, distance: 11.9
click at [883, 327] on select "Choose an option... Pending Applied Excluded (Questions) Excluded (Expired) Exc…" at bounding box center [889, 314] width 151 height 29
select select ""applied""
click at [814, 300] on select "Choose an option... Pending Applied Excluded (Questions) Excluded (Expired) Exc…" at bounding box center [889, 314] width 151 height 29
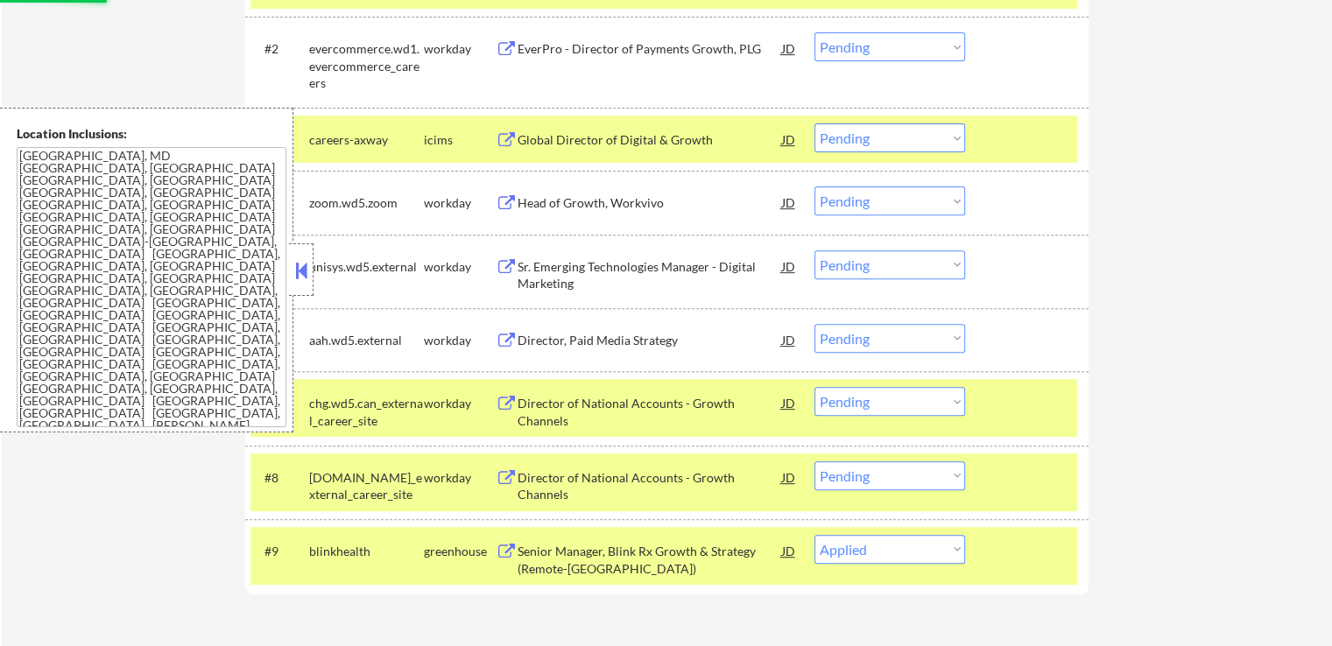
scroll to position [525, 0]
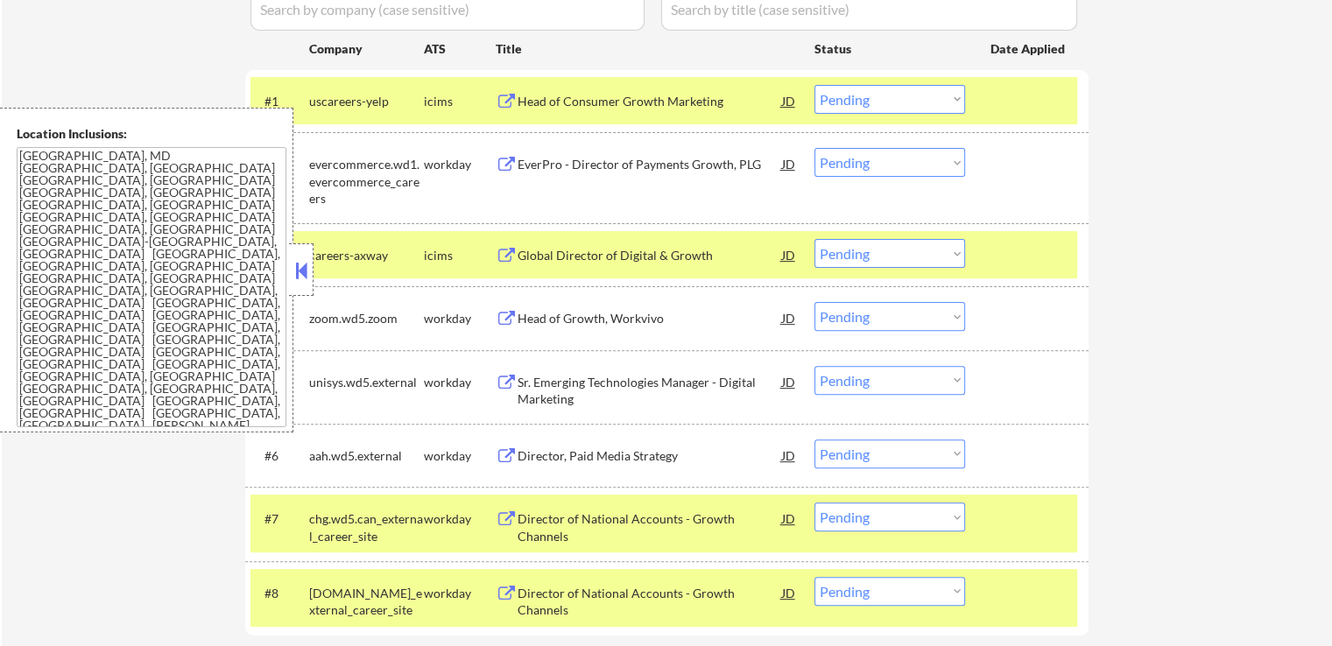
click at [1035, 235] on div "#3 careers-axway icims Global Director of Digital & Growth JD warning_amber Cho…" at bounding box center [663, 254] width 827 height 47
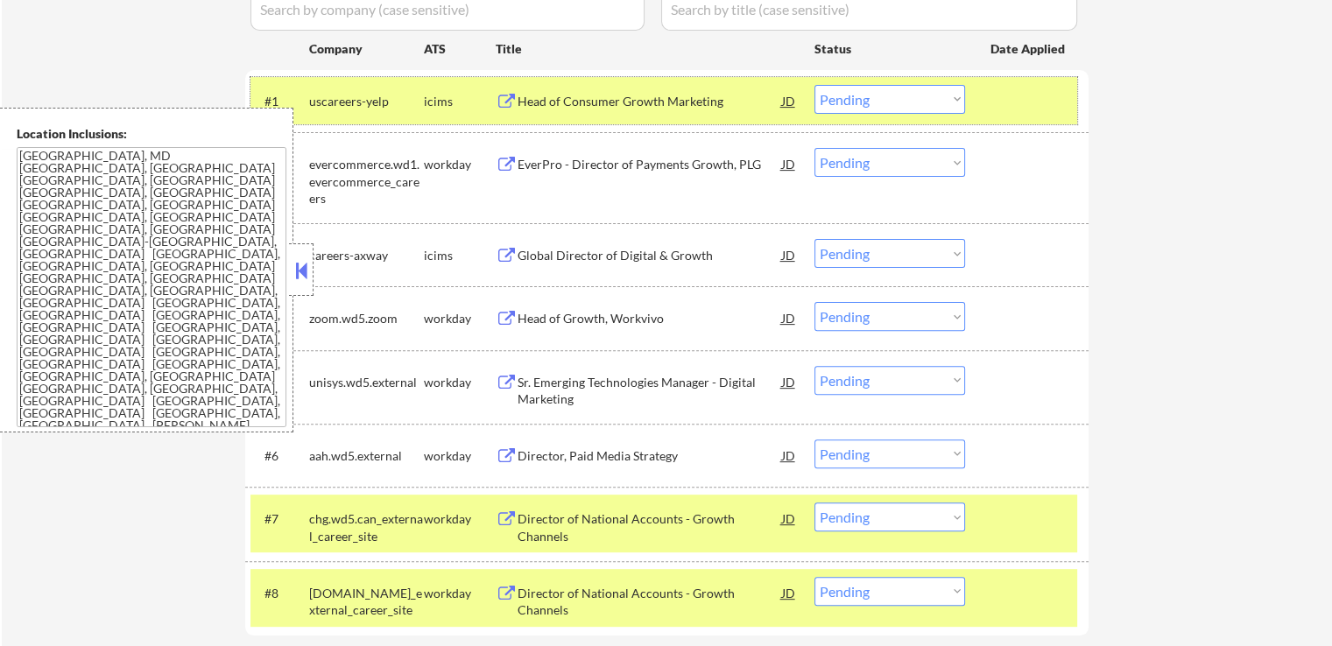
click at [1047, 110] on div at bounding box center [1028, 101] width 77 height 32
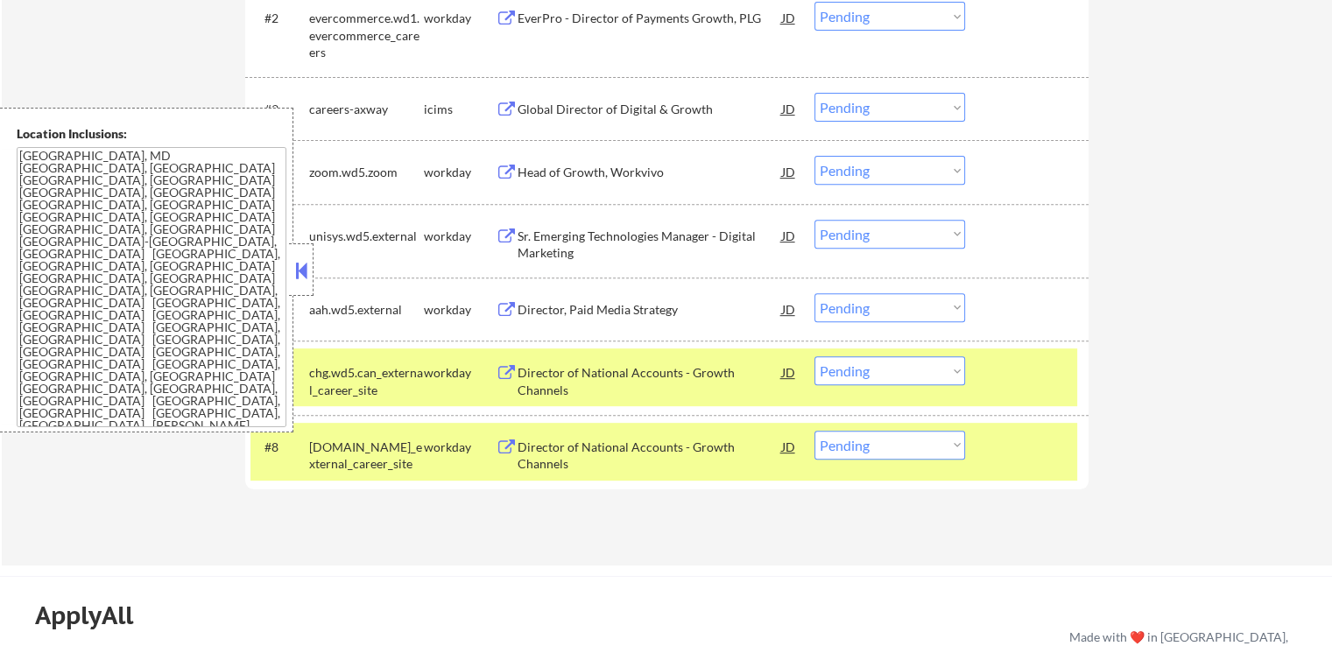
scroll to position [788, 0]
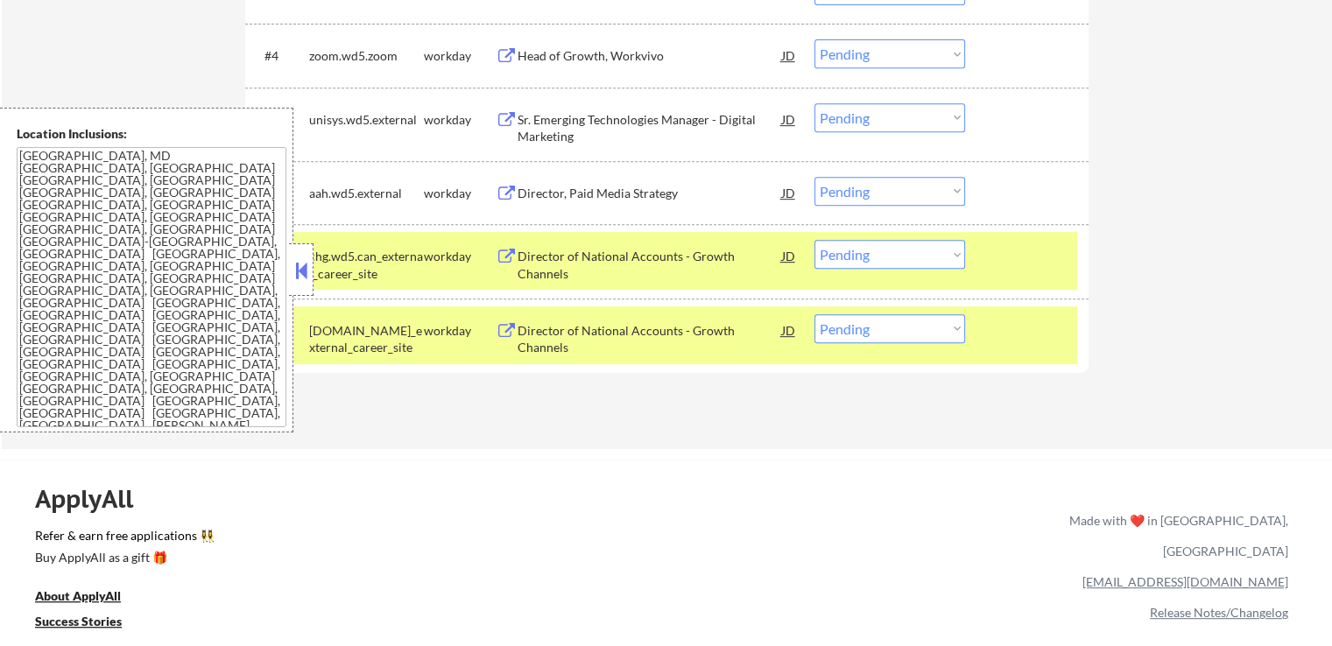
click at [1048, 255] on div at bounding box center [1028, 256] width 77 height 32
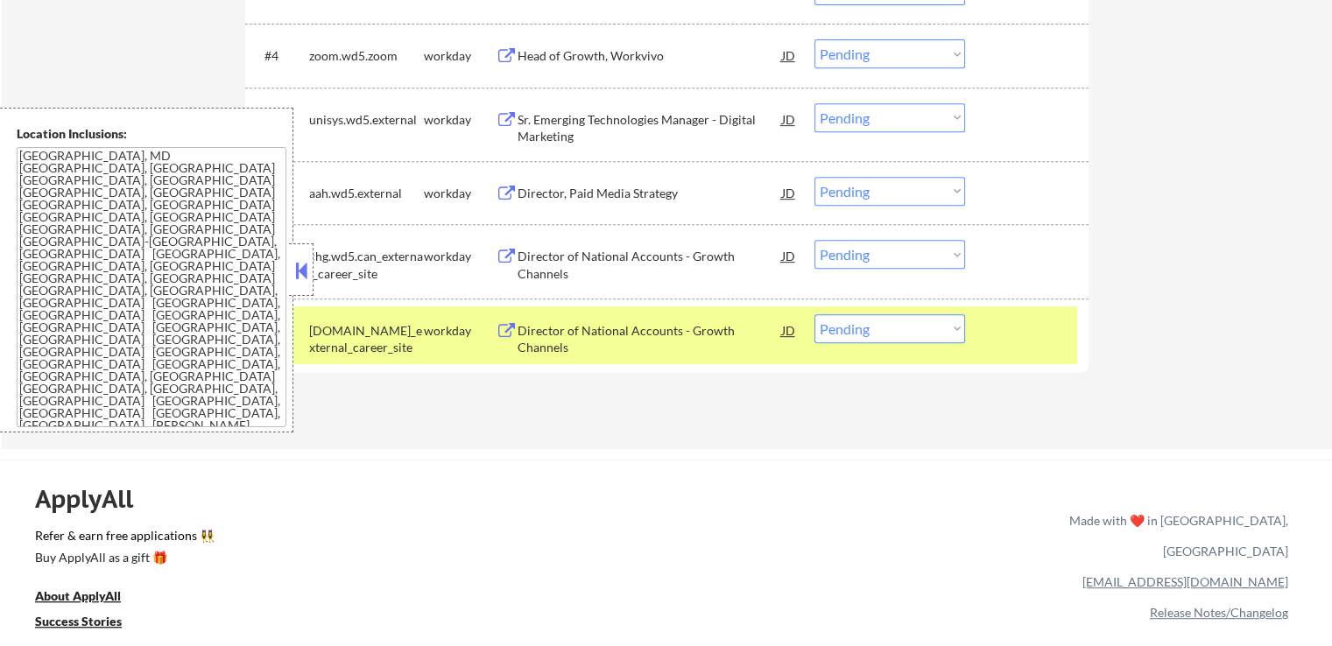
click at [1048, 323] on div at bounding box center [1028, 330] width 77 height 32
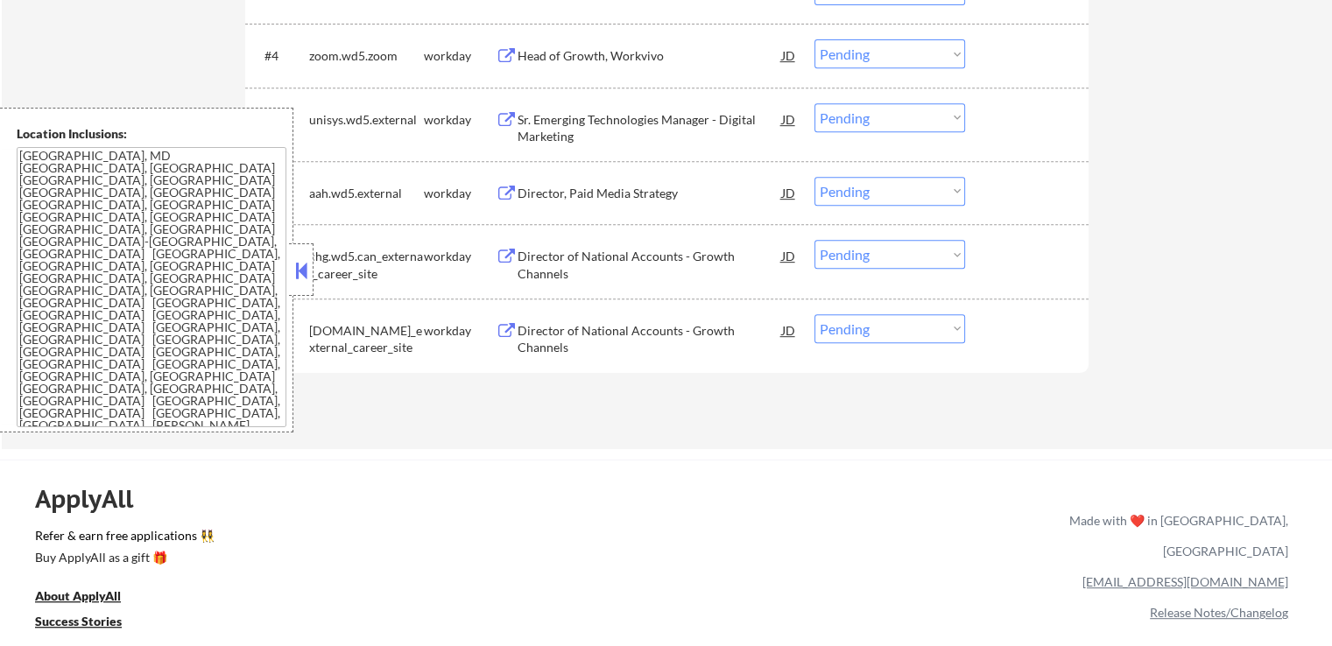
scroll to position [963, 0]
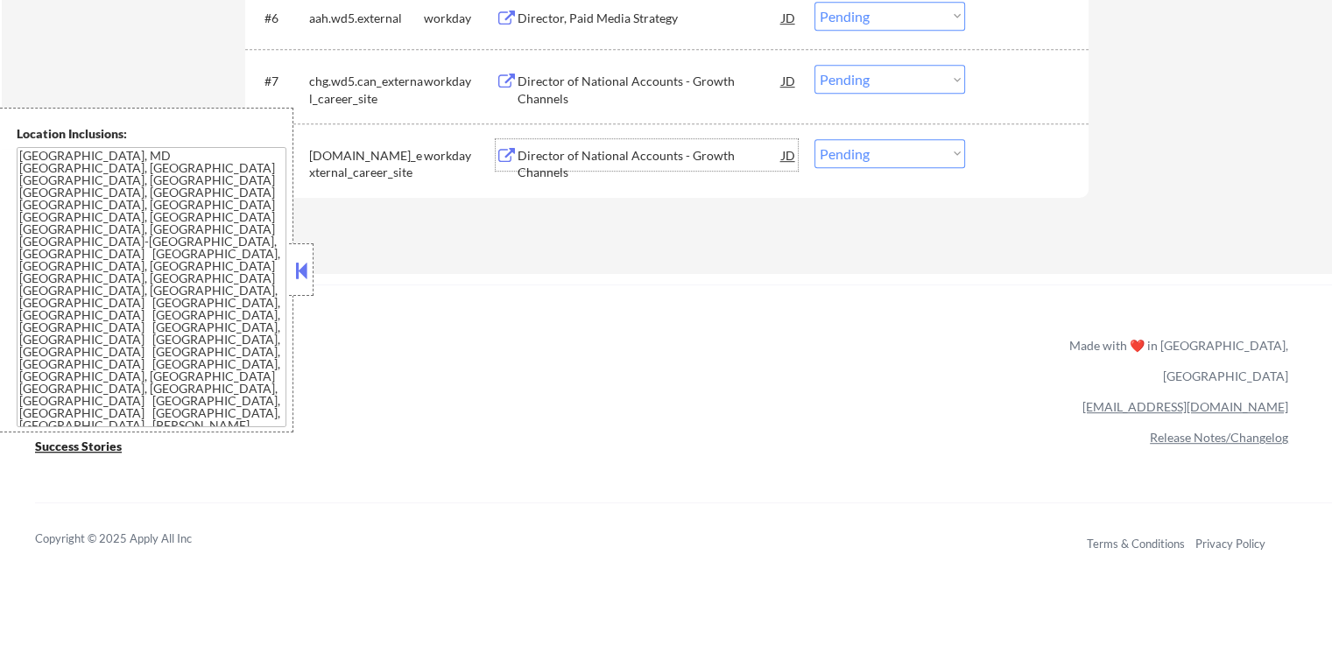
click at [599, 165] on div "Director of National Accounts - Growth Channels" at bounding box center [650, 155] width 264 height 32
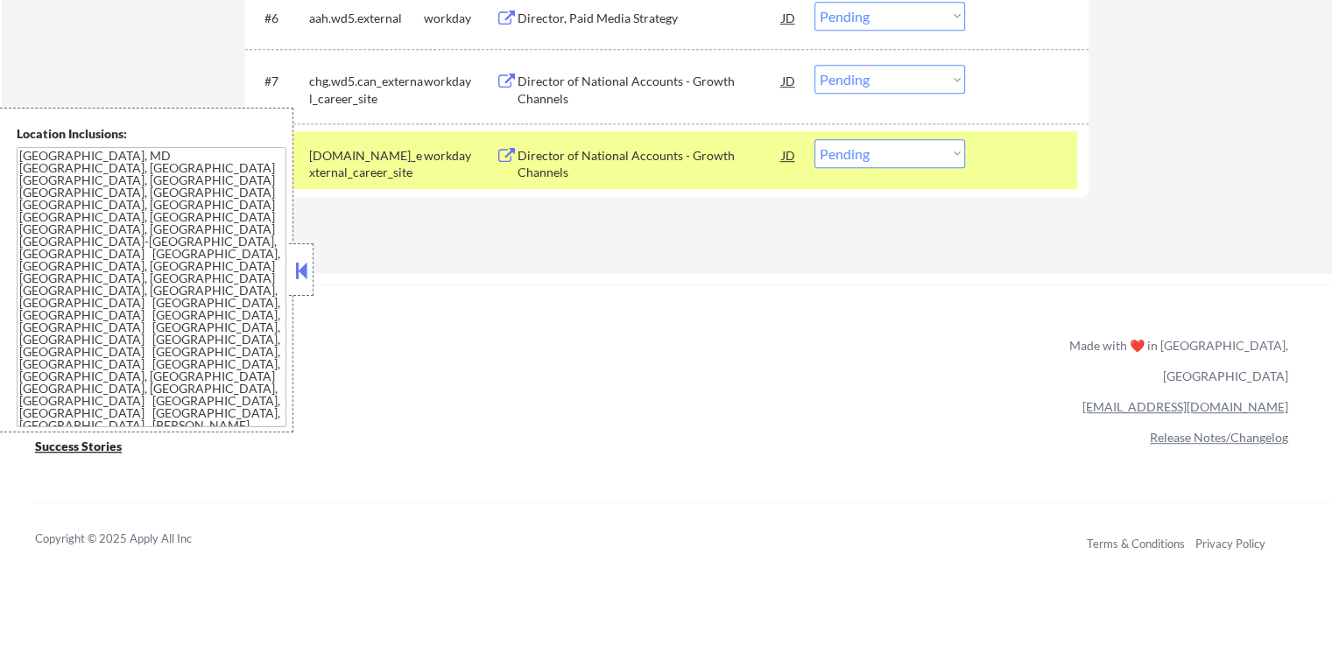
click at [630, 80] on div "Director of National Accounts - Growth Channels" at bounding box center [650, 90] width 264 height 34
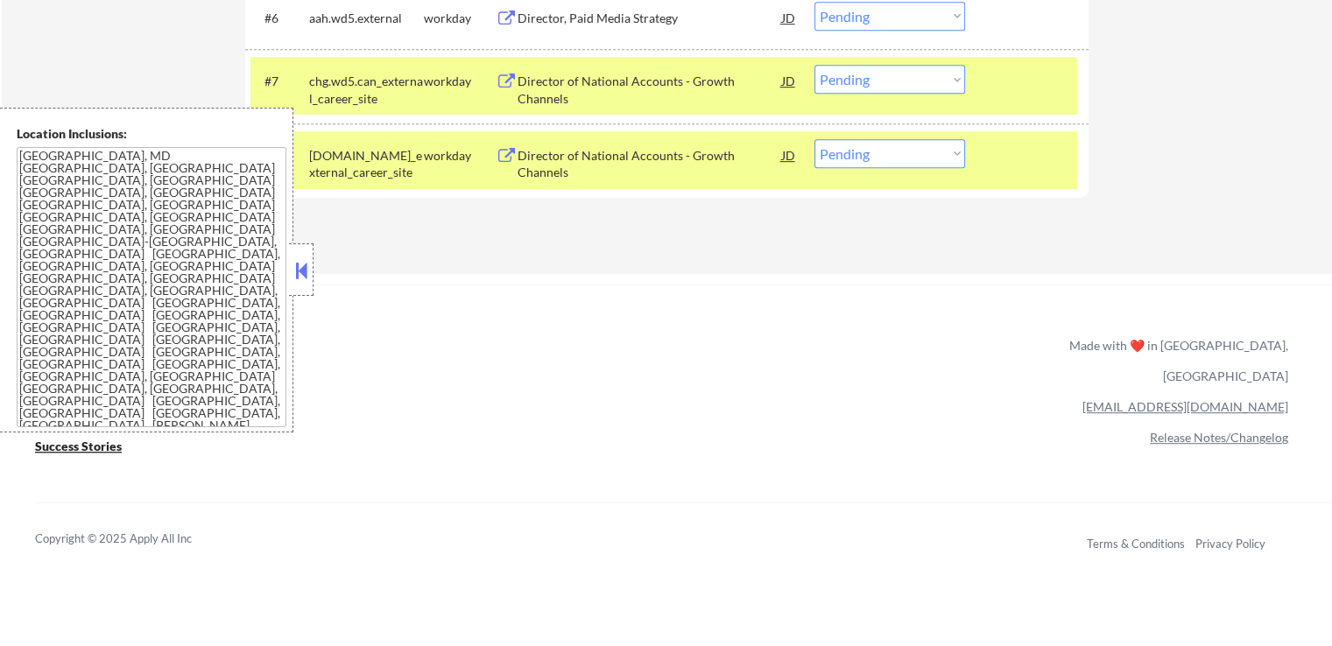
click at [623, 15] on div "Director, Paid Media Strategy" at bounding box center [650, 19] width 264 height 18
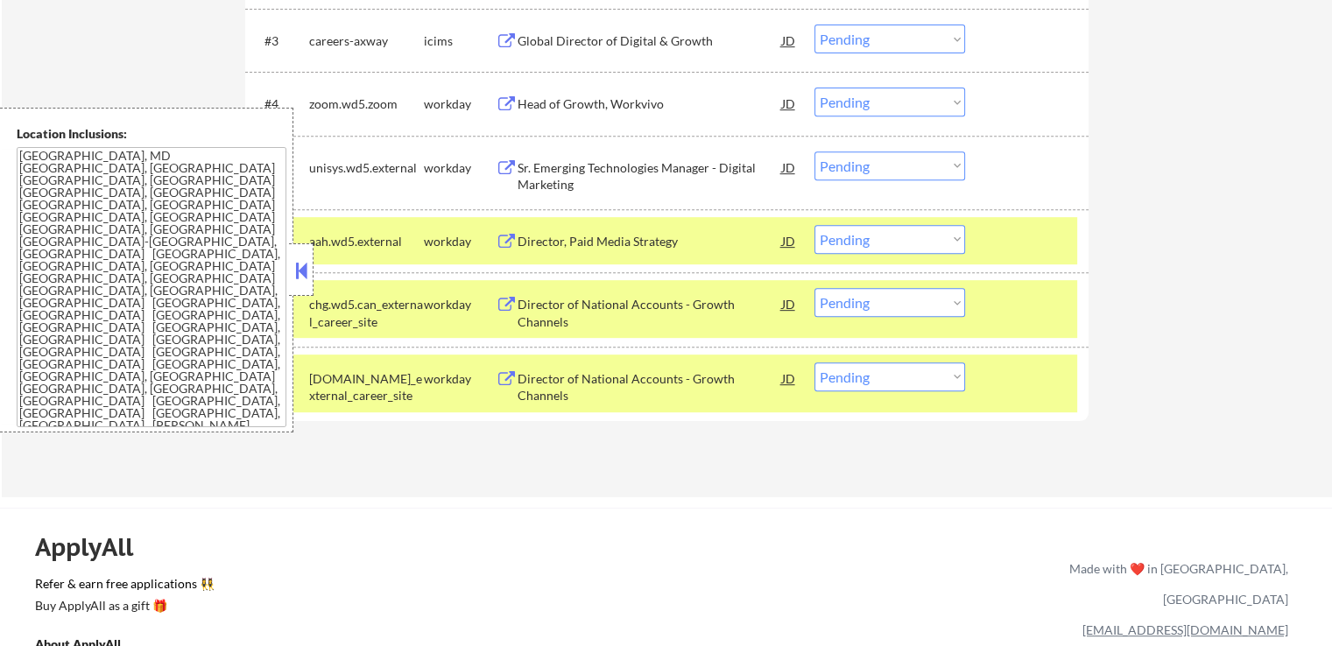
scroll to position [701, 0]
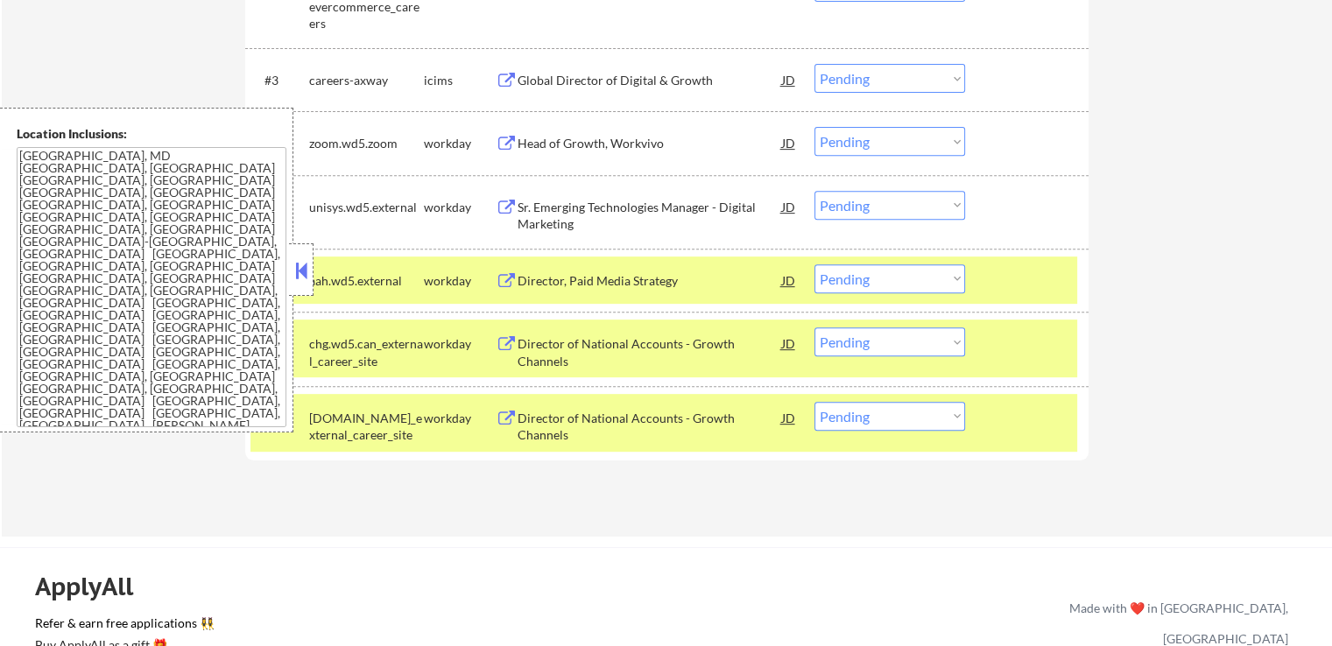
click at [595, 210] on div "Sr. Emerging Technologies Manager - Digital Marketing" at bounding box center [650, 216] width 264 height 34
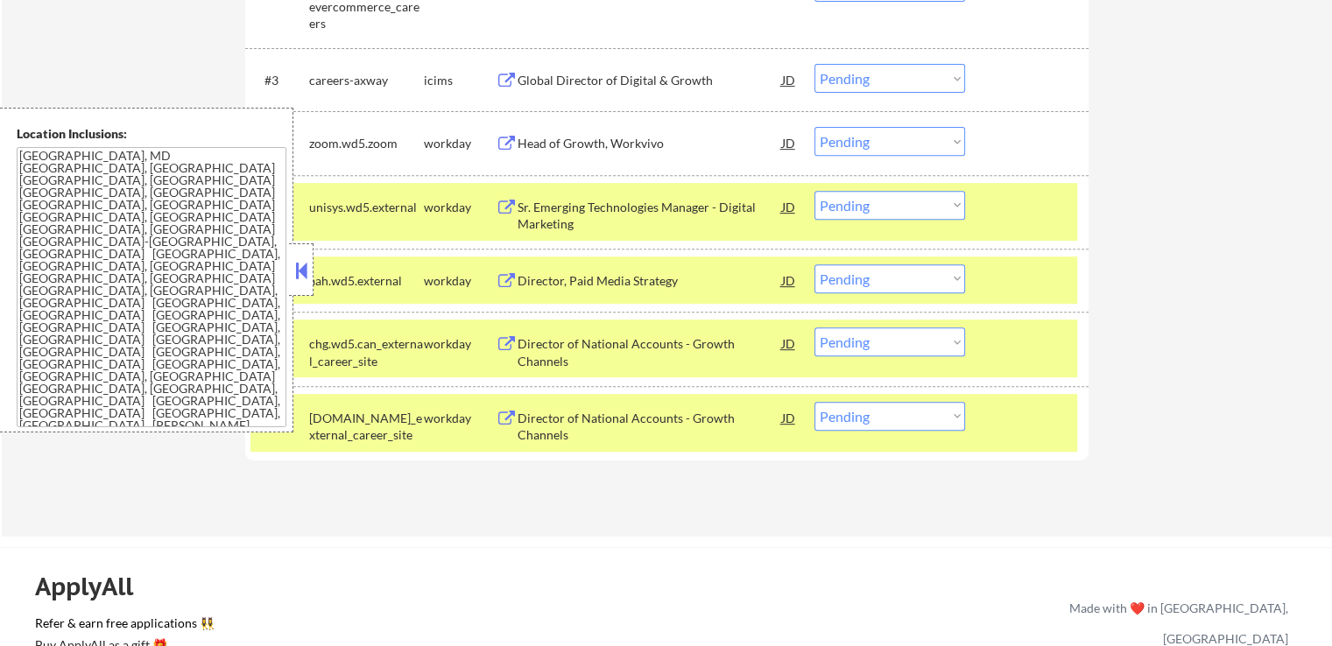
click at [564, 151] on div "Head of Growth, Workvivo" at bounding box center [650, 144] width 264 height 18
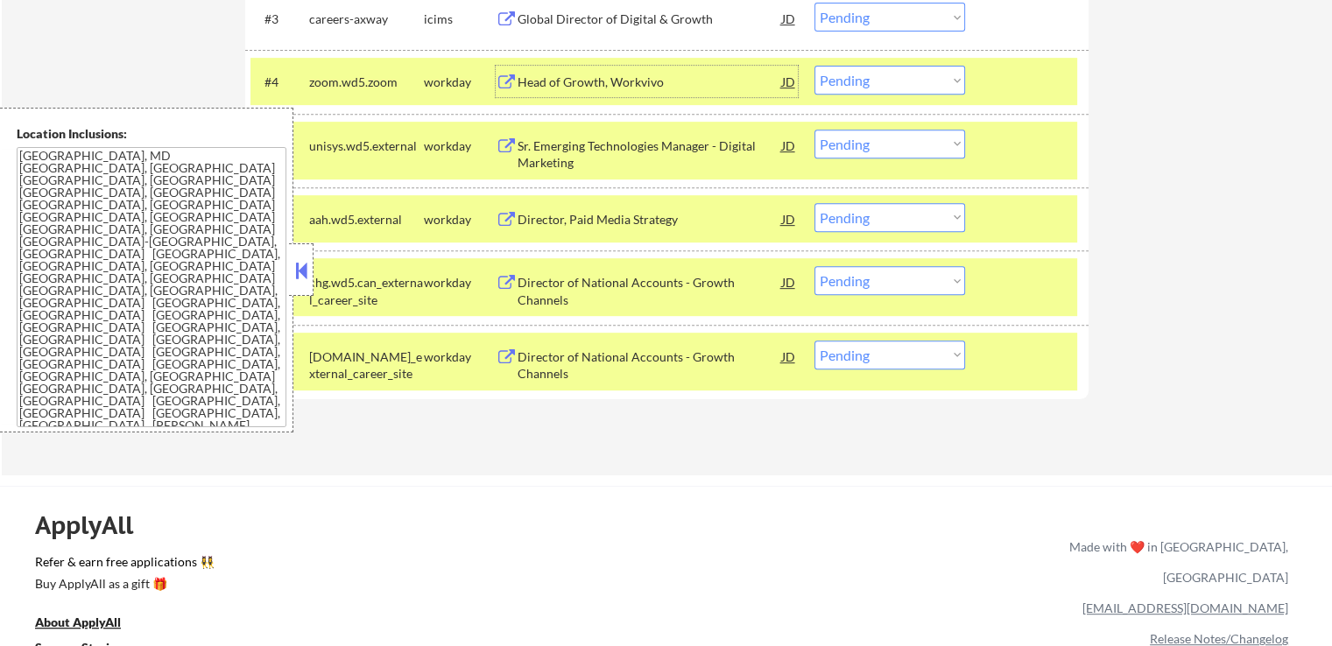
scroll to position [788, 0]
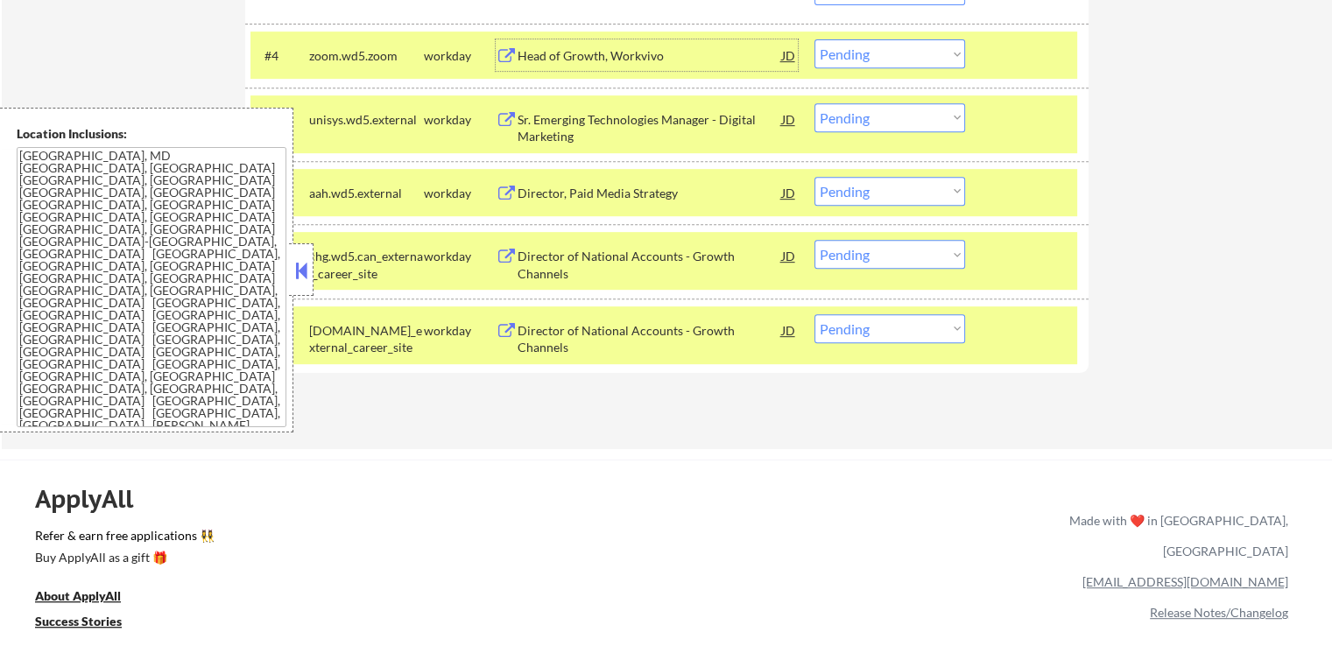
click at [849, 188] on select "Choose an option... Pending Applied Excluded (Questions) Excluded (Expired) Exc…" at bounding box center [889, 191] width 151 height 29
click at [814, 177] on select "Choose an option... Pending Applied Excluded (Questions) Excluded (Expired) Exc…" at bounding box center [889, 191] width 151 height 29
select select ""pending""
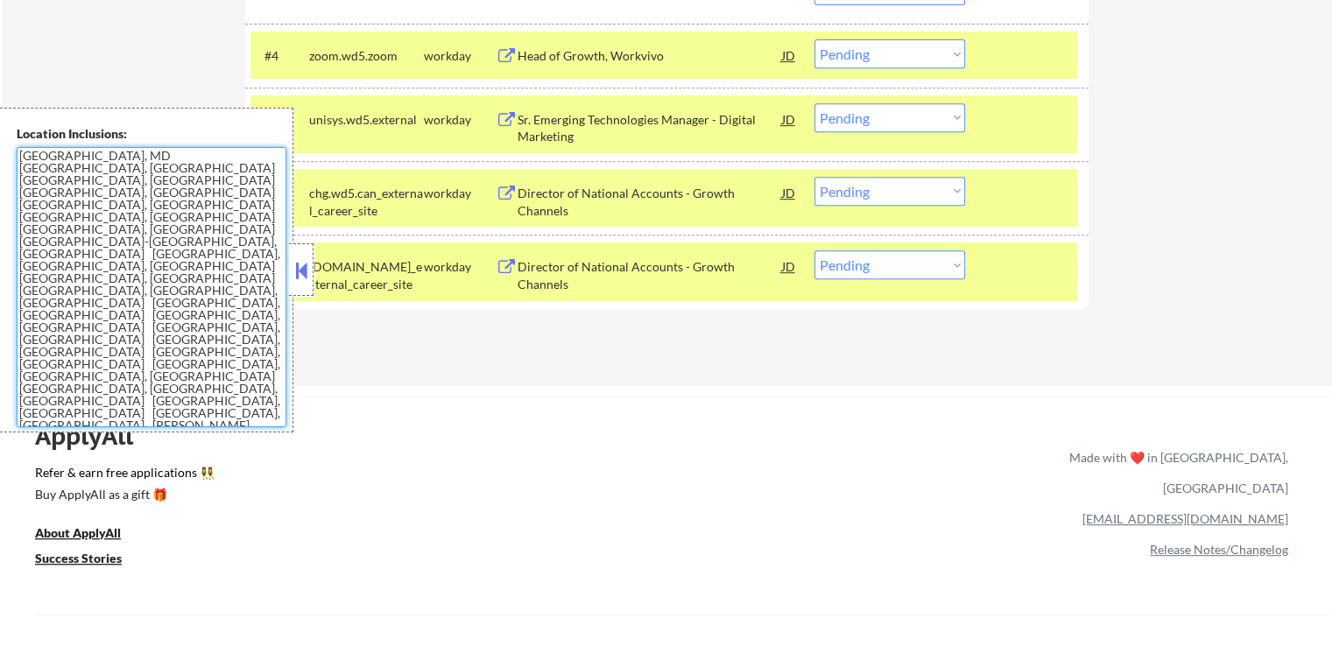
drag, startPoint x: 168, startPoint y: 290, endPoint x: 0, endPoint y: 137, distance: 227.5
click at [0, 137] on div "Location Inclusions: [GEOGRAPHIC_DATA], [GEOGRAPHIC_DATA] [GEOGRAPHIC_DATA], [G…" at bounding box center [146, 270] width 293 height 325
drag, startPoint x: 841, startPoint y: 113, endPoint x: 857, endPoint y: 129, distance: 22.9
click at [842, 113] on select "Choose an option... Pending Applied Excluded (Questions) Excluded (Expired) Exc…" at bounding box center [889, 117] width 151 height 29
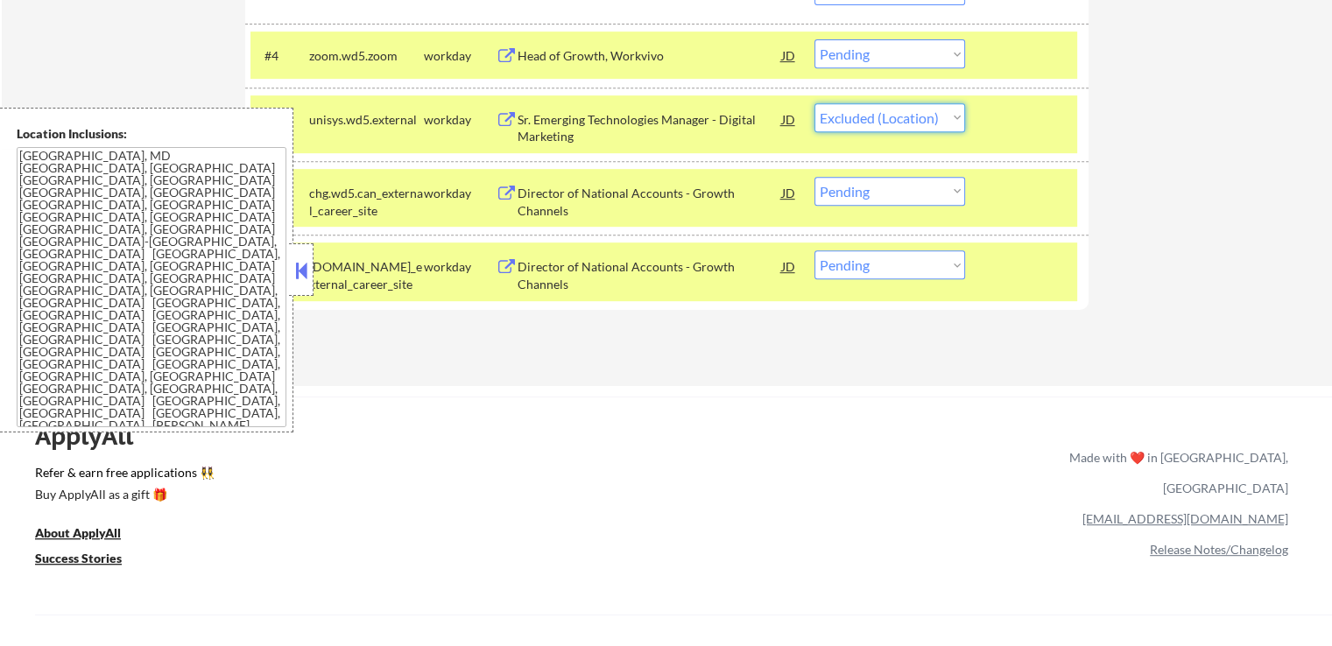
click at [814, 103] on select "Choose an option... Pending Applied Excluded (Questions) Excluded (Expired) Exc…" at bounding box center [889, 117] width 151 height 29
select select ""pending""
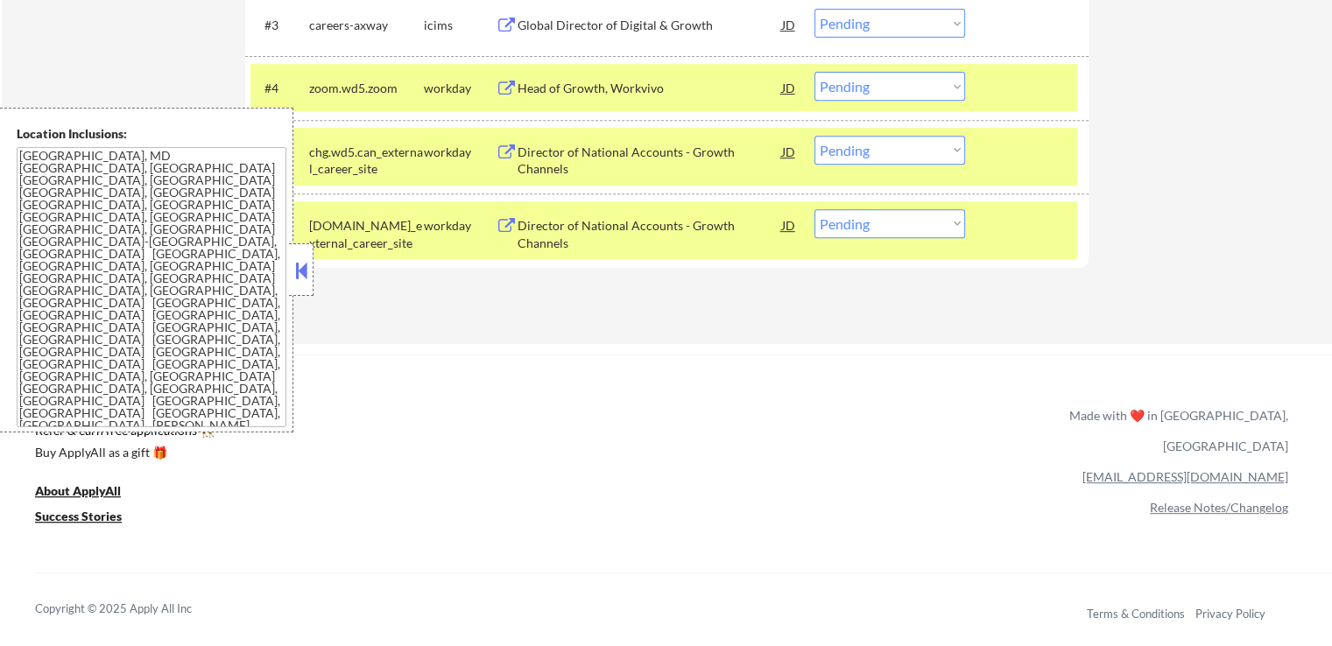
scroll to position [701, 0]
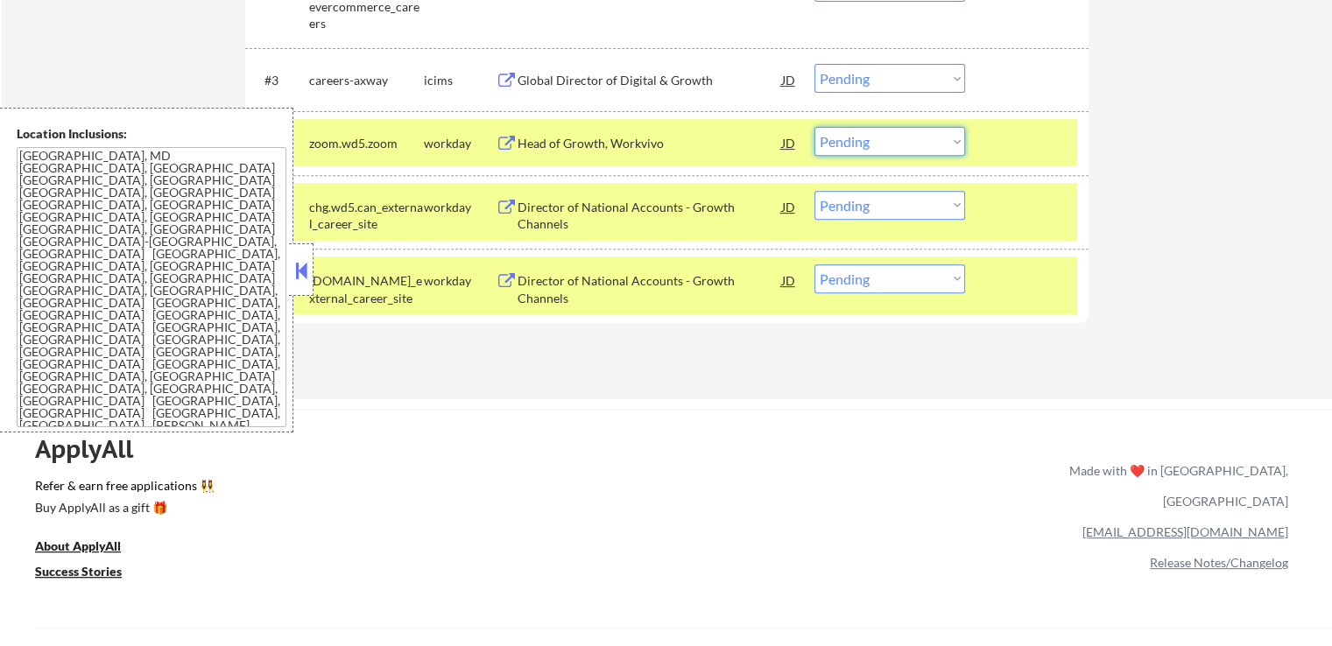
click at [868, 141] on select "Choose an option... Pending Applied Excluded (Questions) Excluded (Expired) Exc…" at bounding box center [889, 141] width 151 height 29
click at [814, 127] on select "Choose an option... Pending Applied Excluded (Questions) Excluded (Expired) Exc…" at bounding box center [889, 141] width 151 height 29
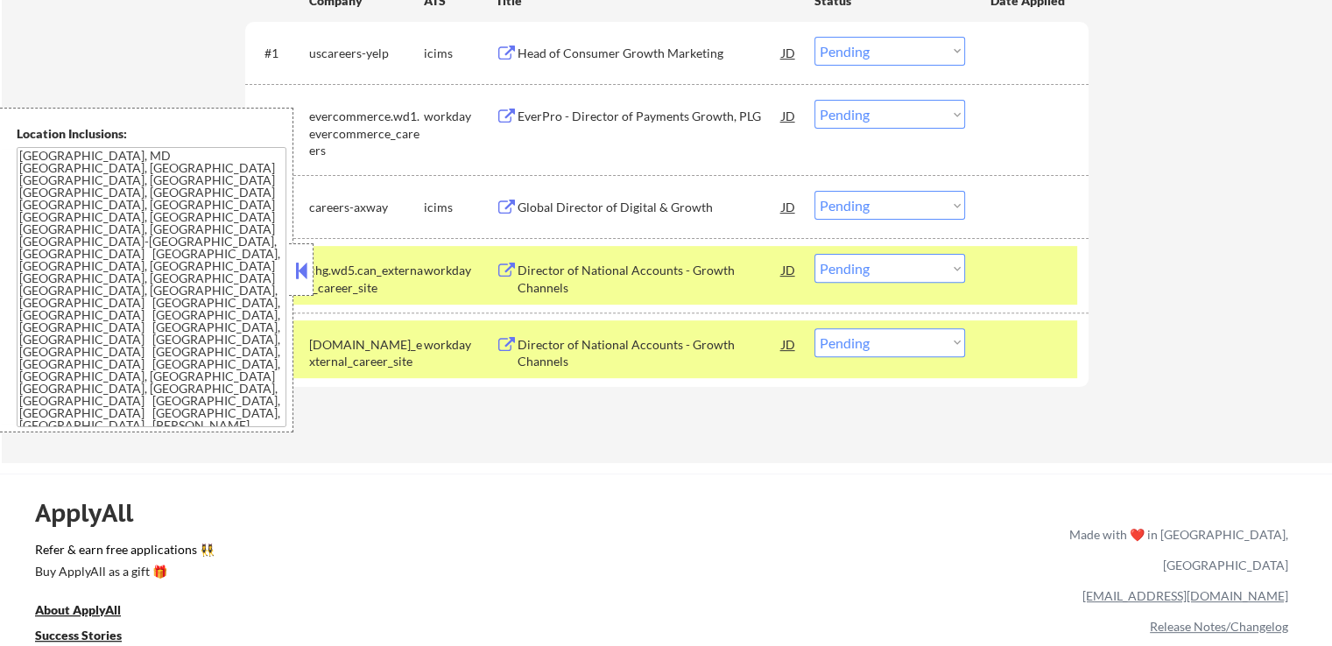
scroll to position [613, 0]
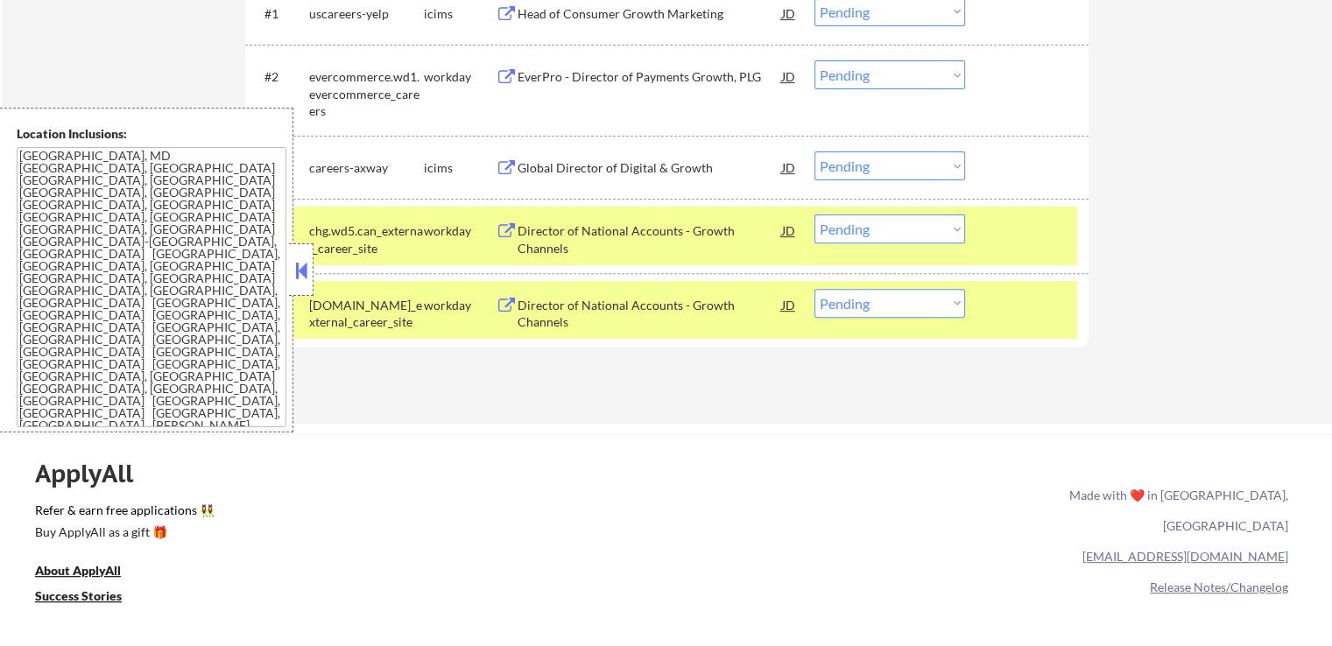
click at [855, 232] on select "Choose an option... Pending Applied Excluded (Questions) Excluded (Expired) Exc…" at bounding box center [889, 229] width 151 height 29
click at [814, 215] on select "Choose an option... Pending Applied Excluded (Questions) Excluded (Expired) Exc…" at bounding box center [889, 229] width 151 height 29
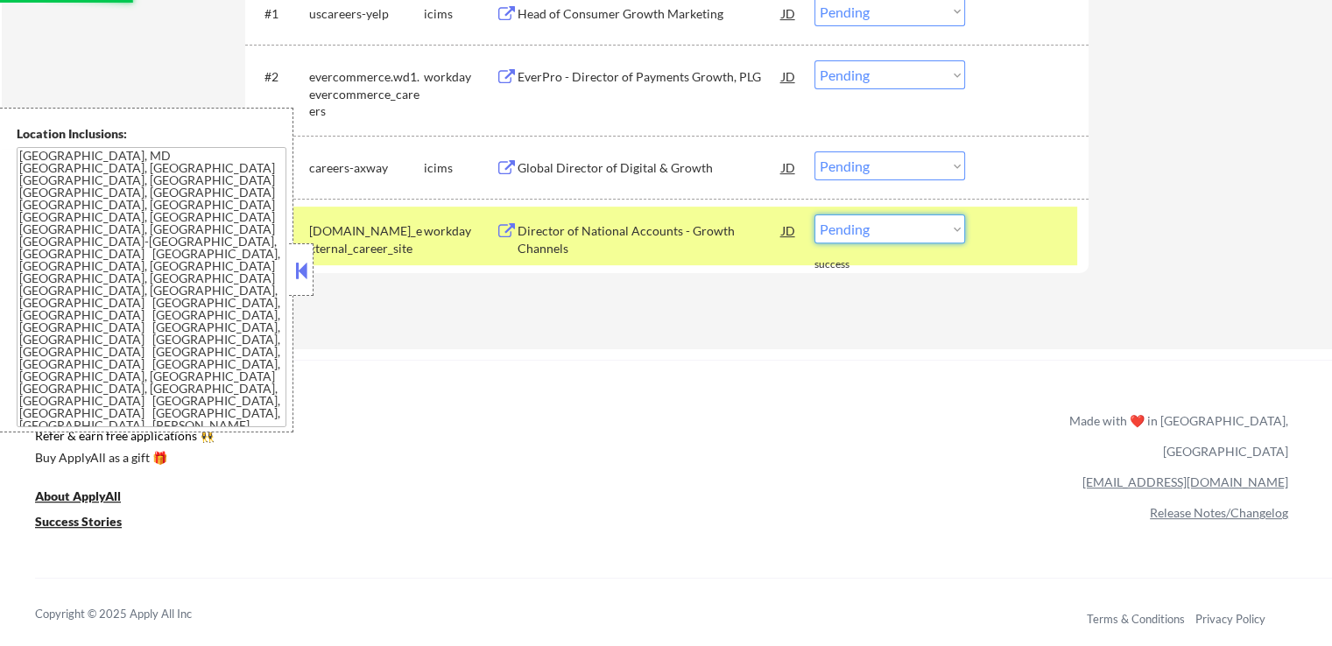
click at [921, 223] on select "Choose an option... Pending Applied Excluded (Questions) Excluded (Expired) Exc…" at bounding box center [889, 229] width 151 height 29
select select ""excluded""
click at [814, 215] on select "Choose an option... Pending Applied Excluded (Questions) Excluded (Expired) Exc…" at bounding box center [889, 229] width 151 height 29
click at [817, 314] on div "Applications Pending (4) Excluded (233) Applied (169) All (406) View All Result…" at bounding box center [666, 87] width 843 height 459
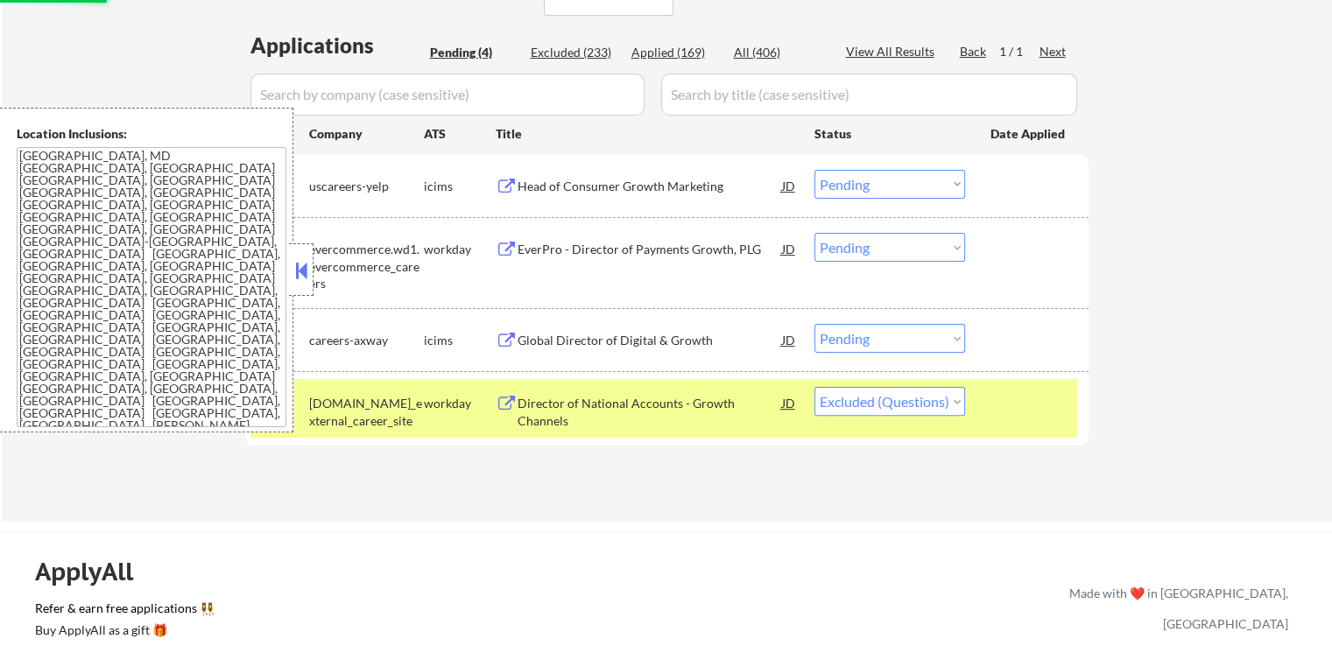
scroll to position [438, 0]
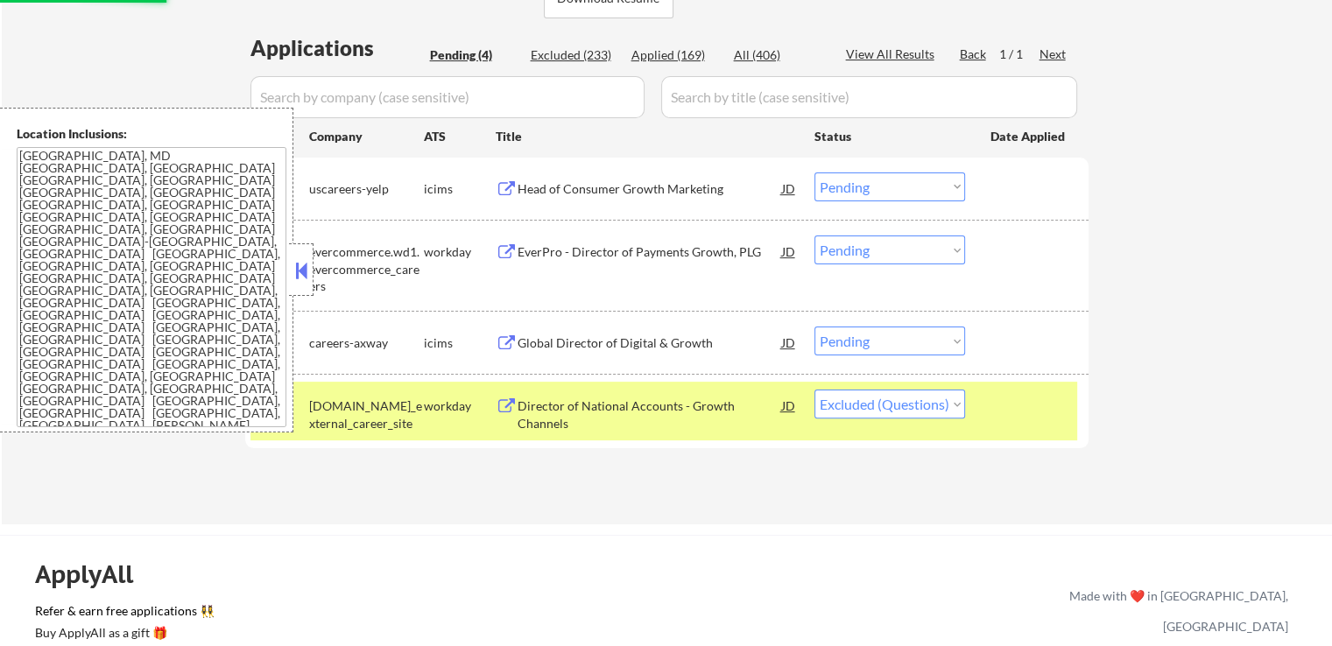
click at [1003, 412] on div at bounding box center [1028, 406] width 77 height 32
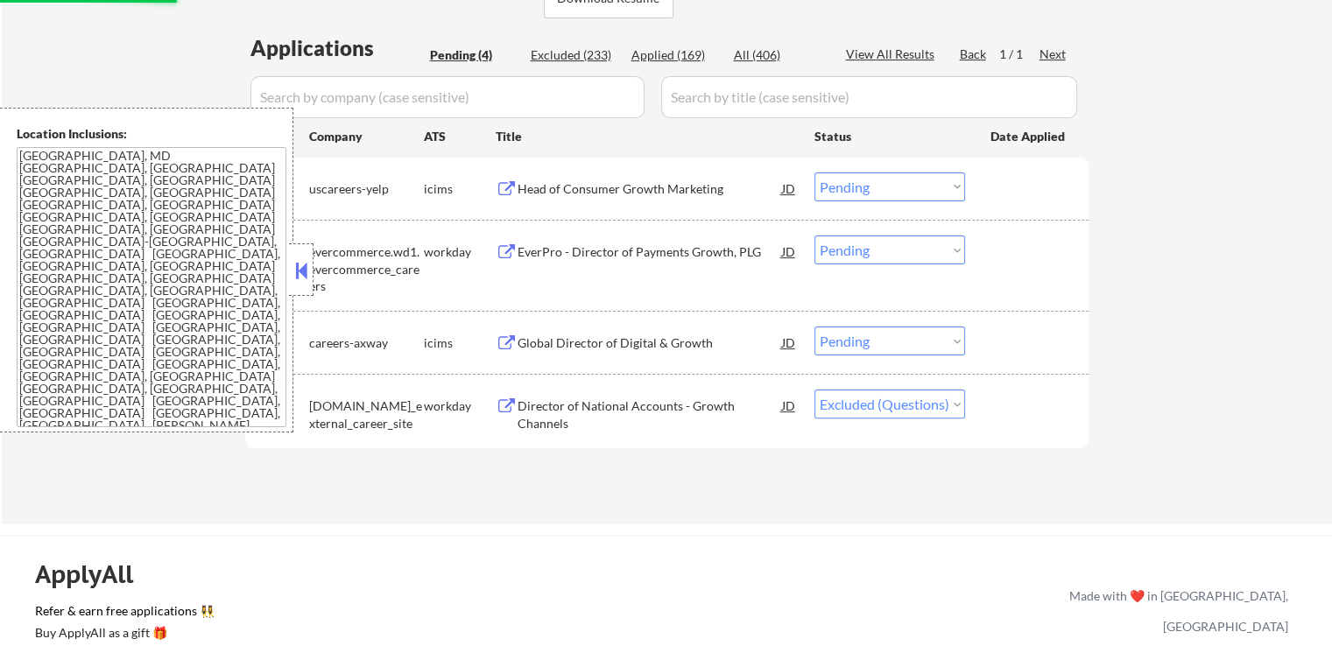
scroll to position [350, 0]
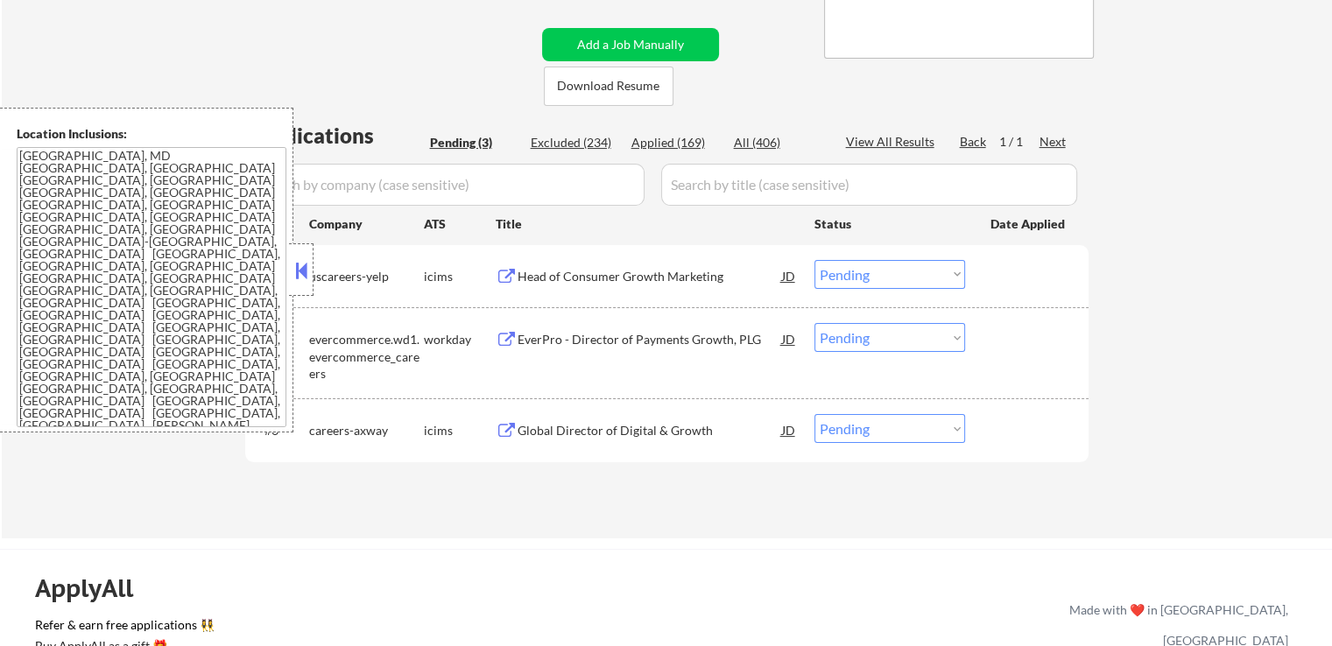
click at [679, 141] on div "Applied (169)" at bounding box center [675, 143] width 88 height 18
select select ""applied""
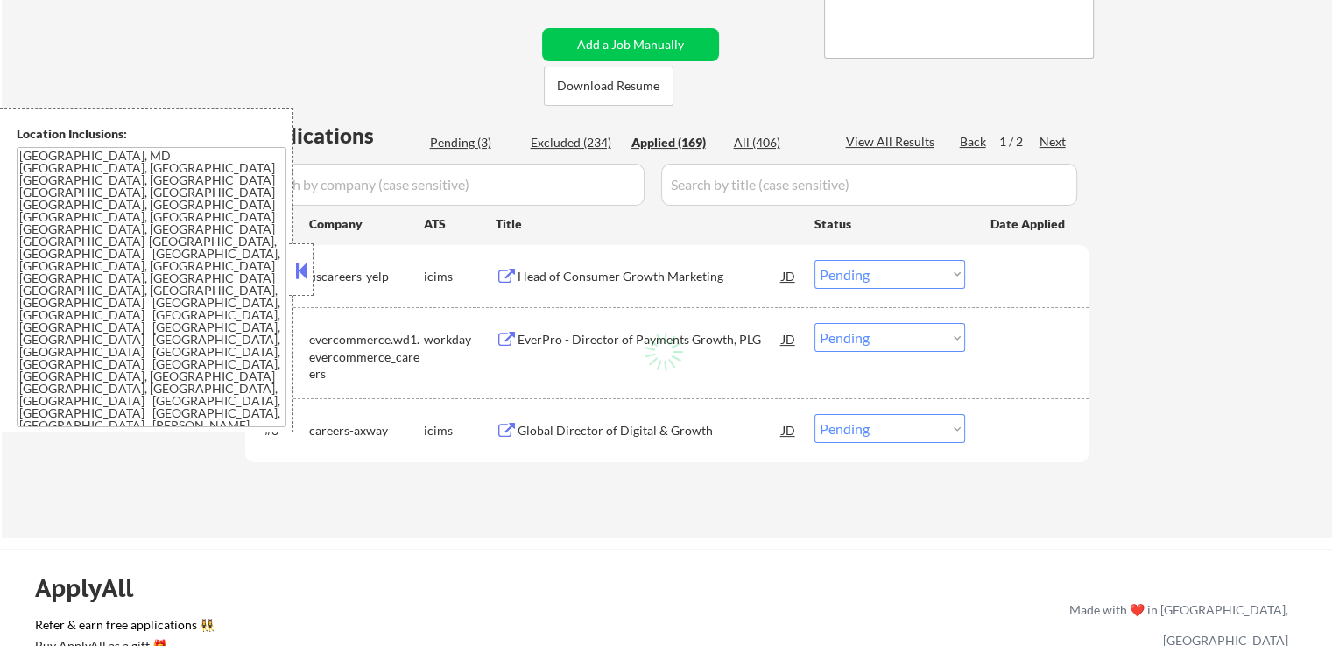
select select ""applied""
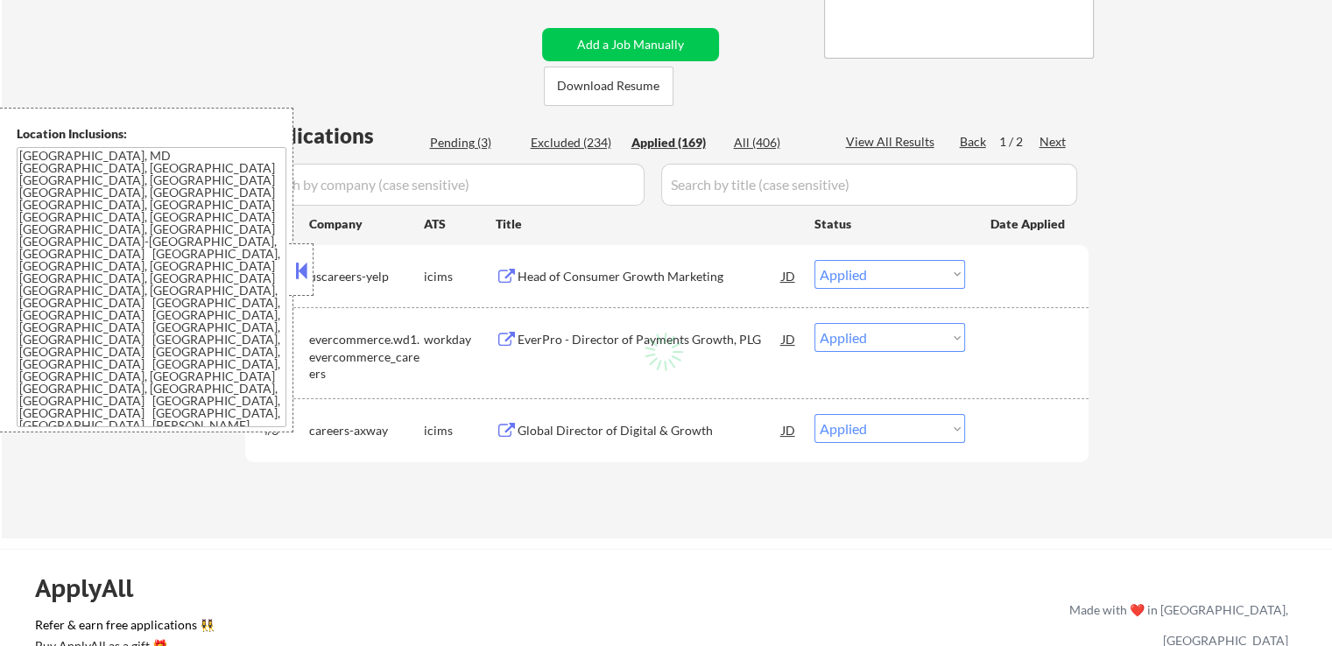
select select ""applied""
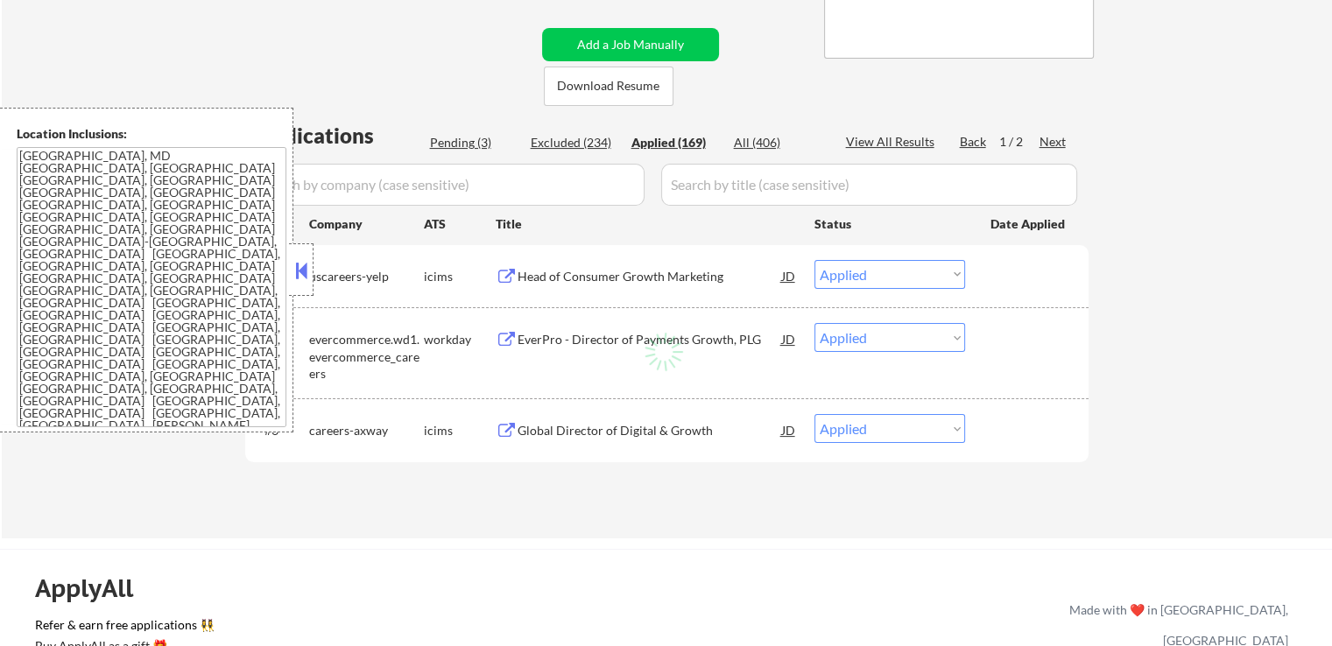
select select ""applied""
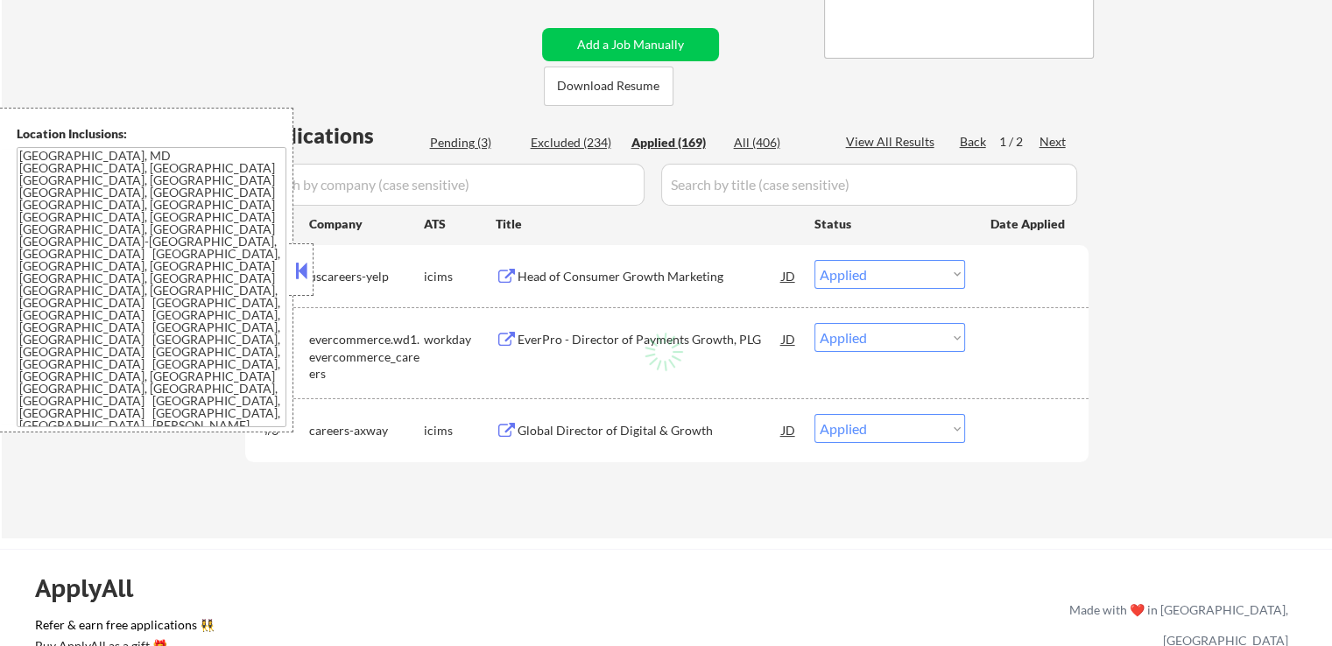
select select ""applied""
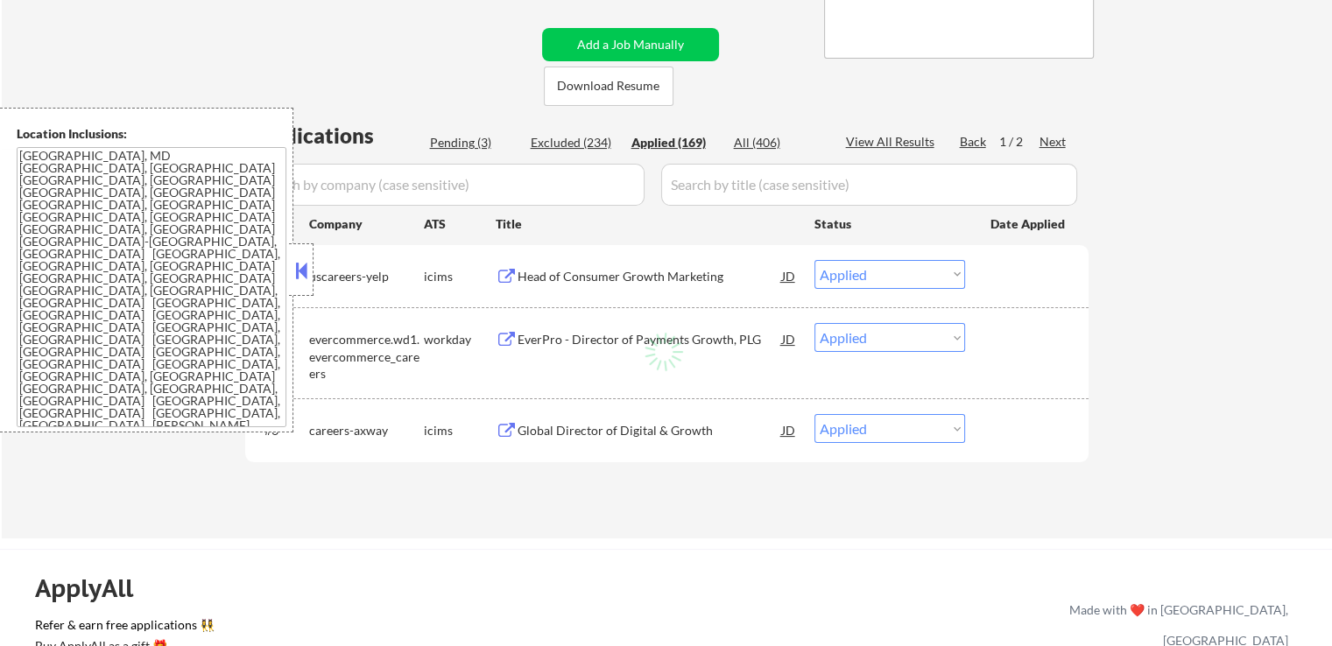
select select ""applied""
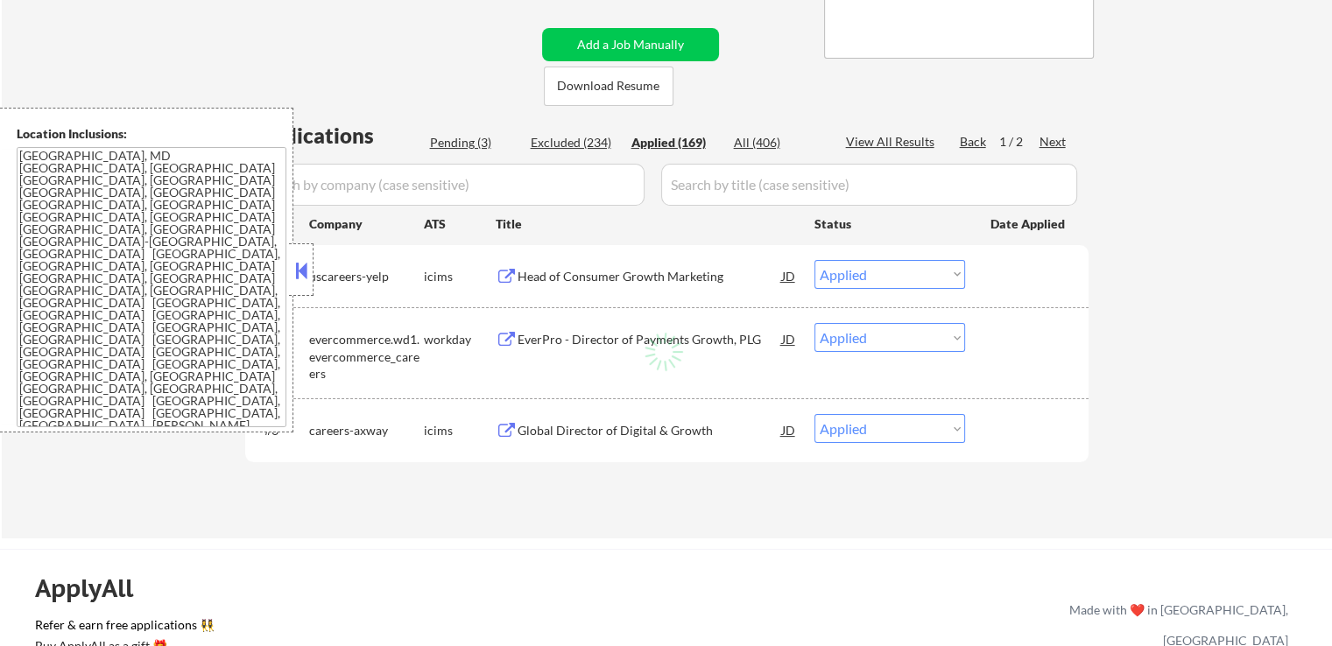
select select ""applied""
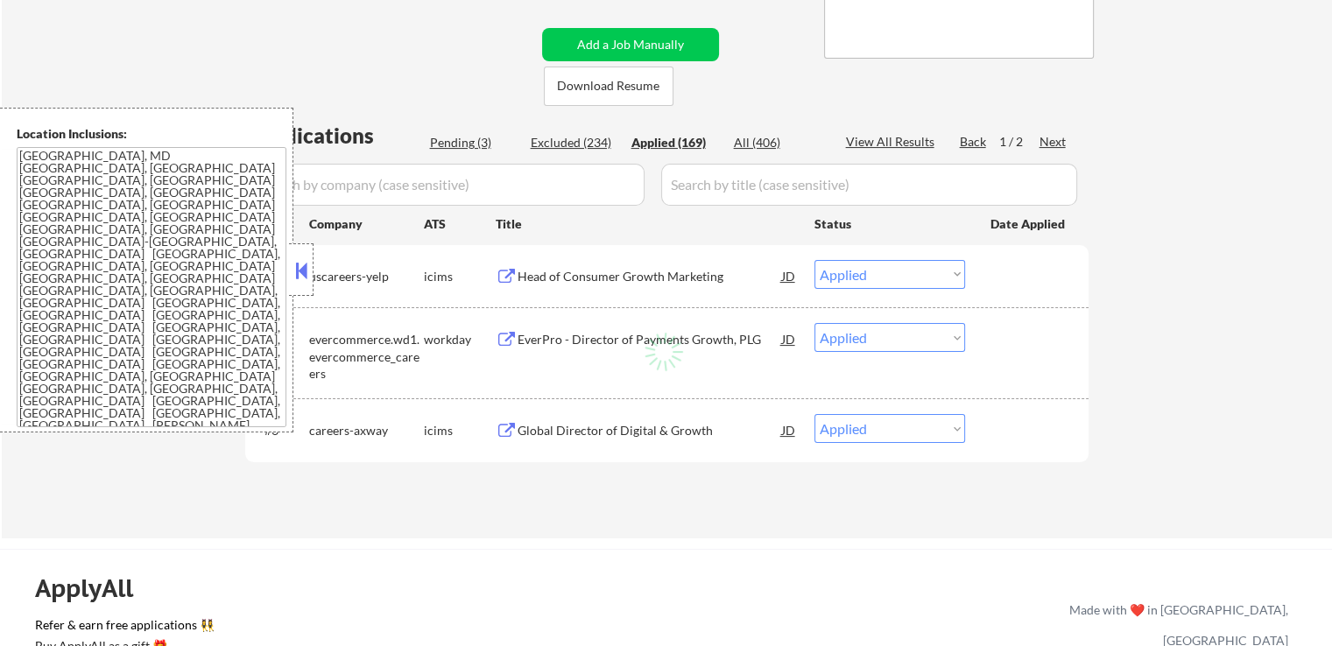
select select ""applied""
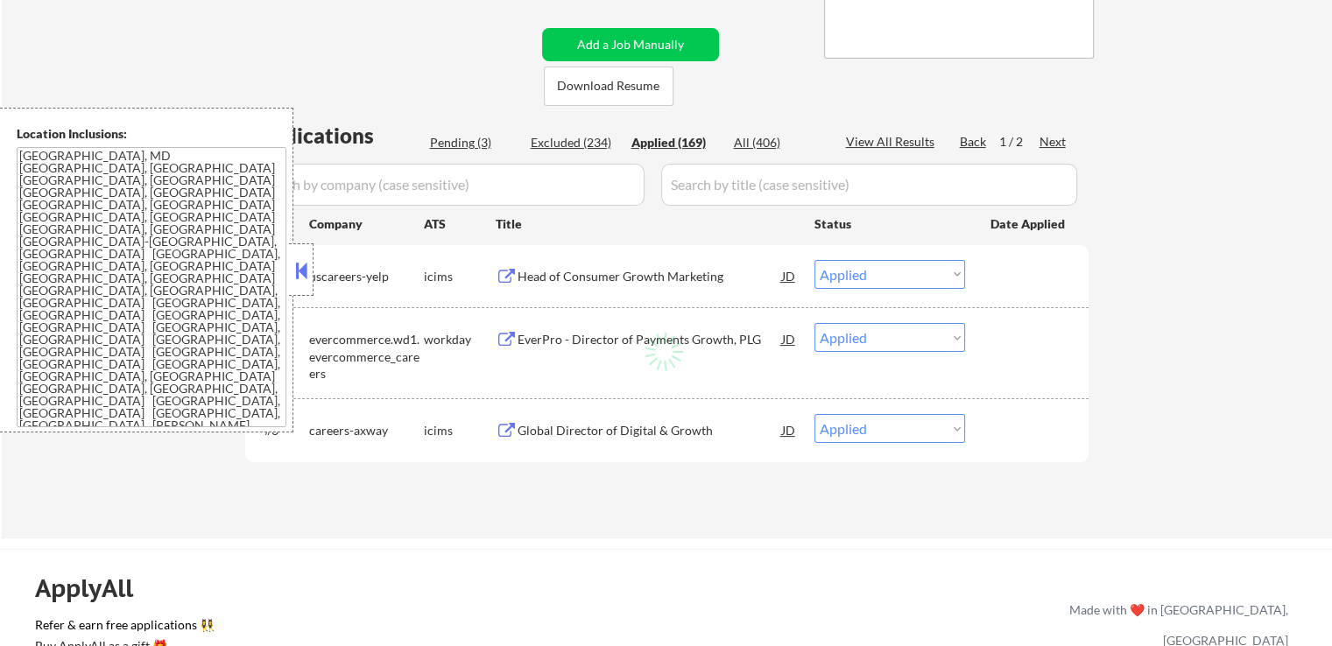
select select ""applied""
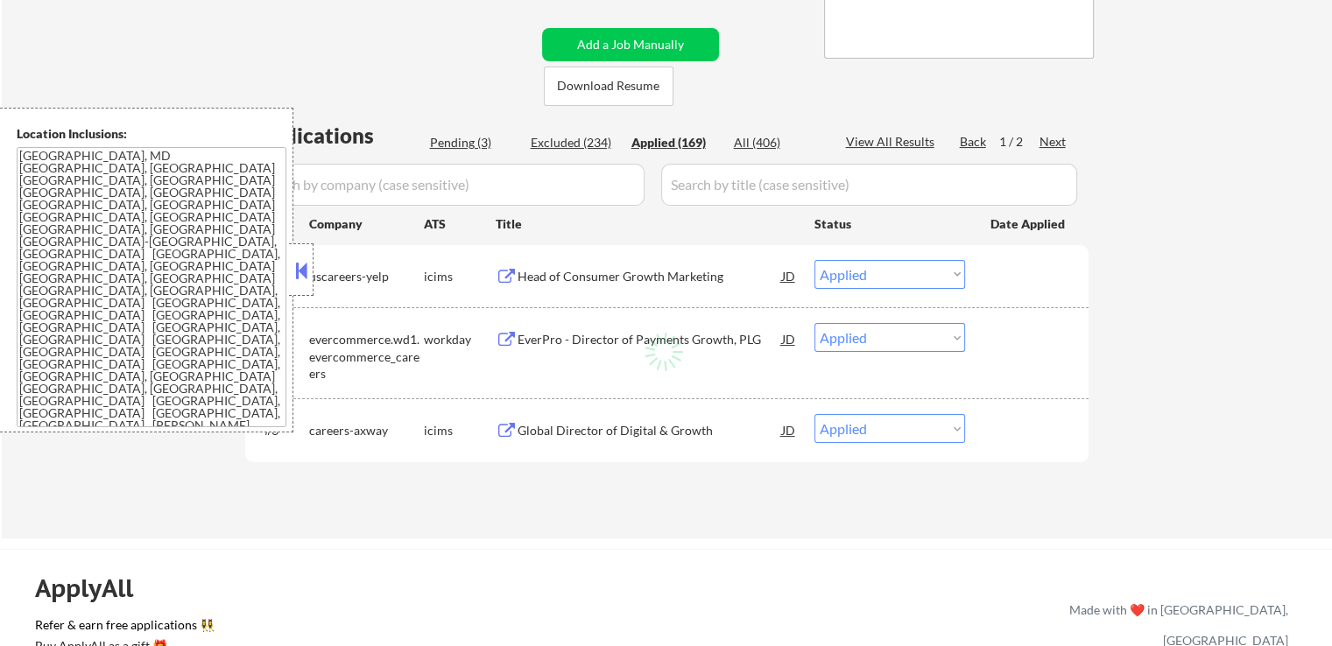
select select ""applied""
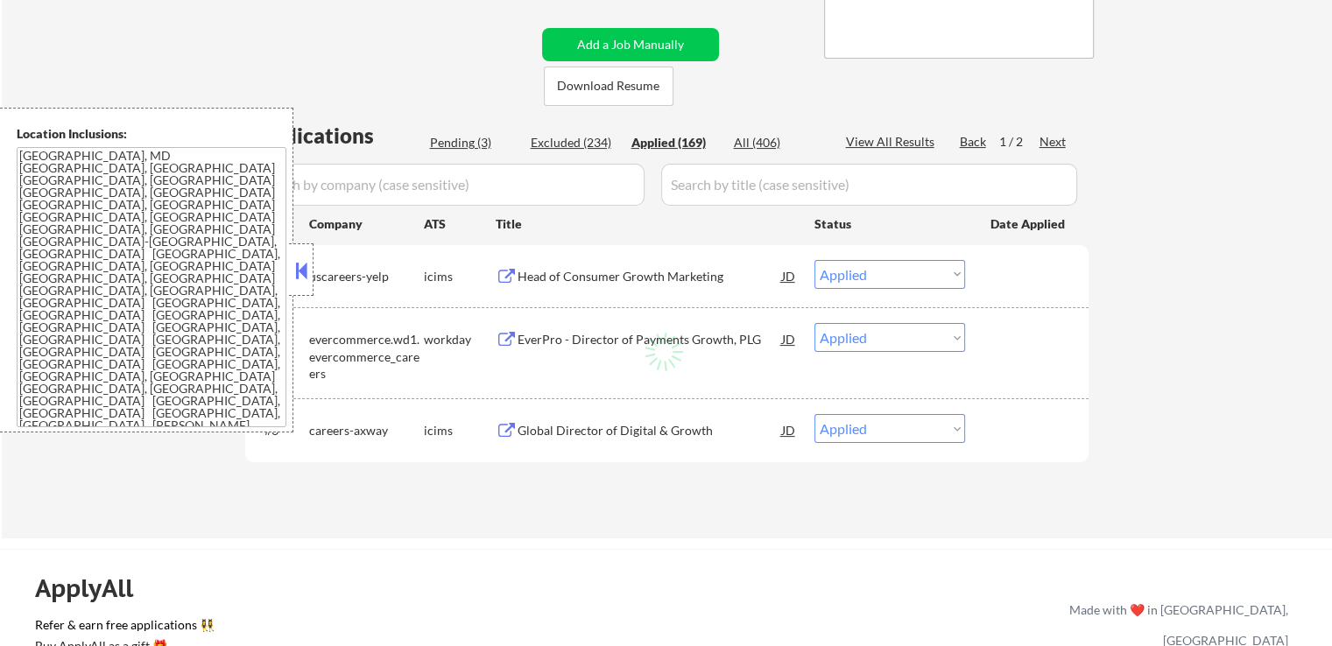
select select ""applied""
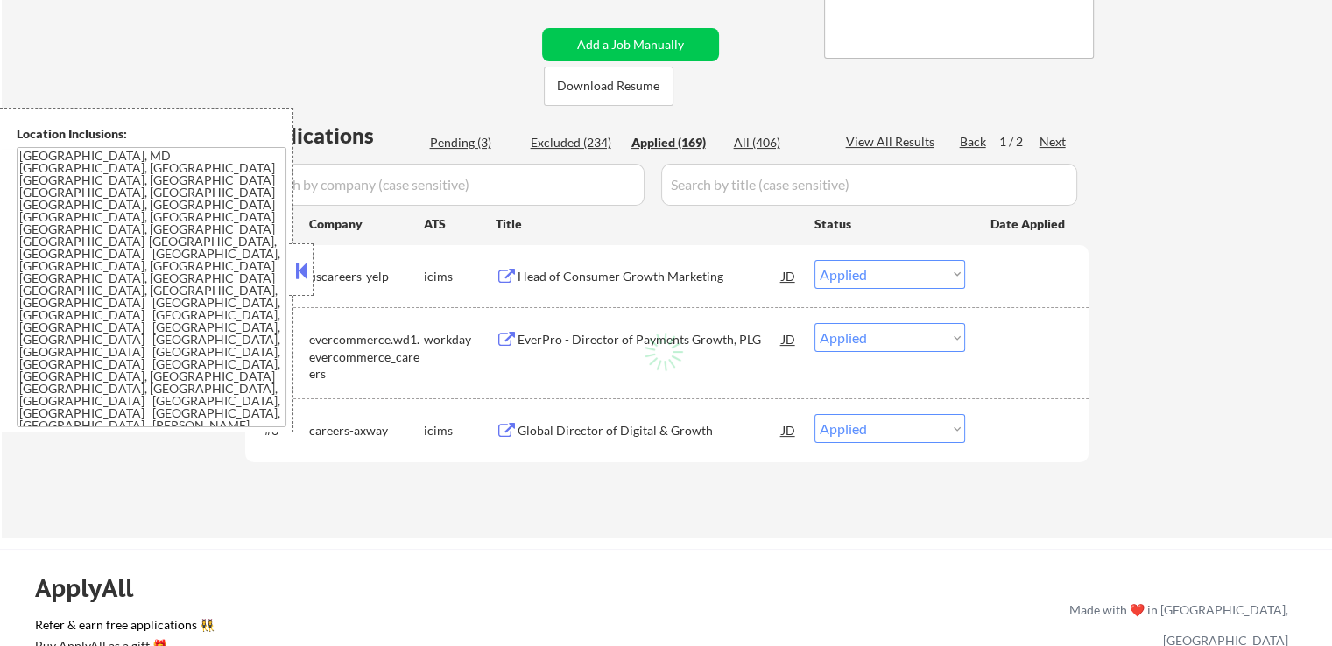
select select ""applied""
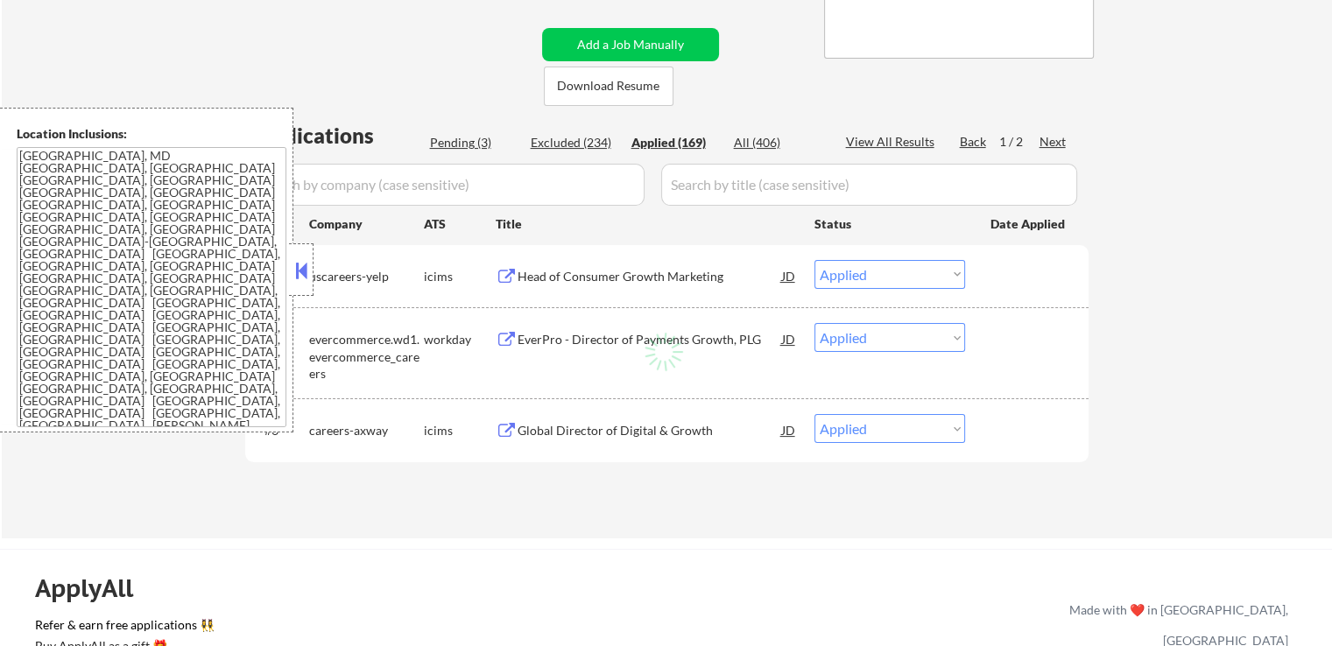
select select ""applied""
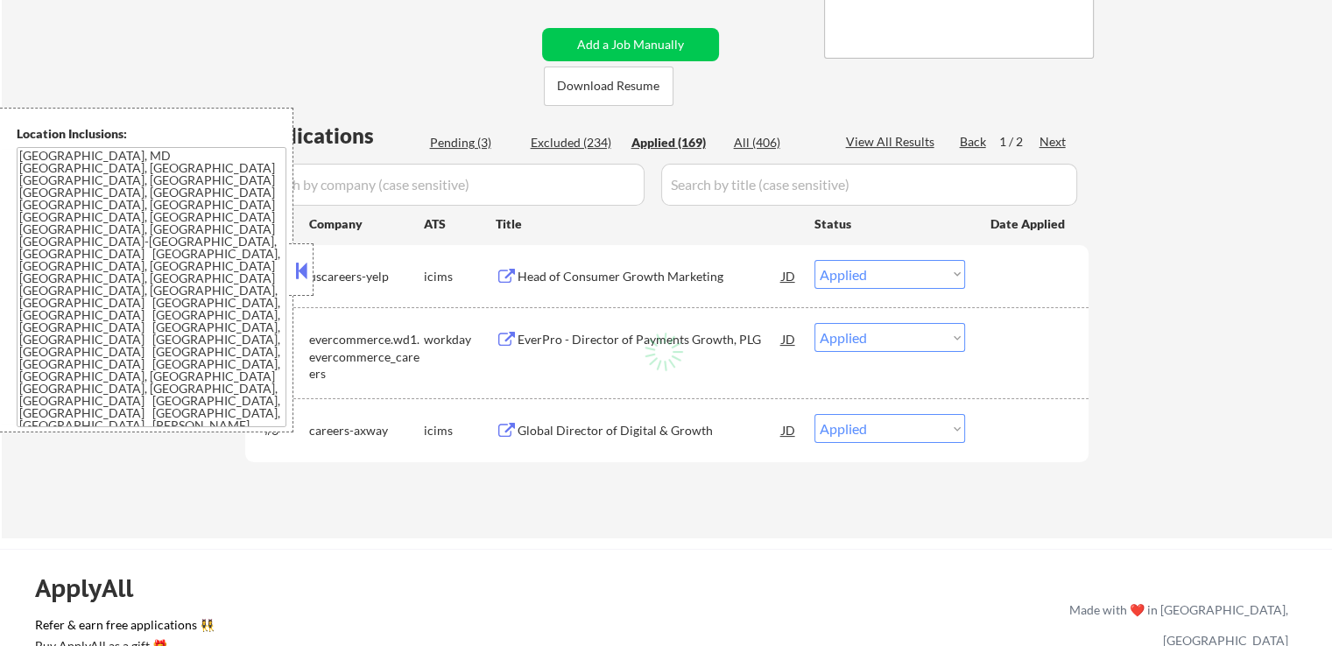
select select ""applied""
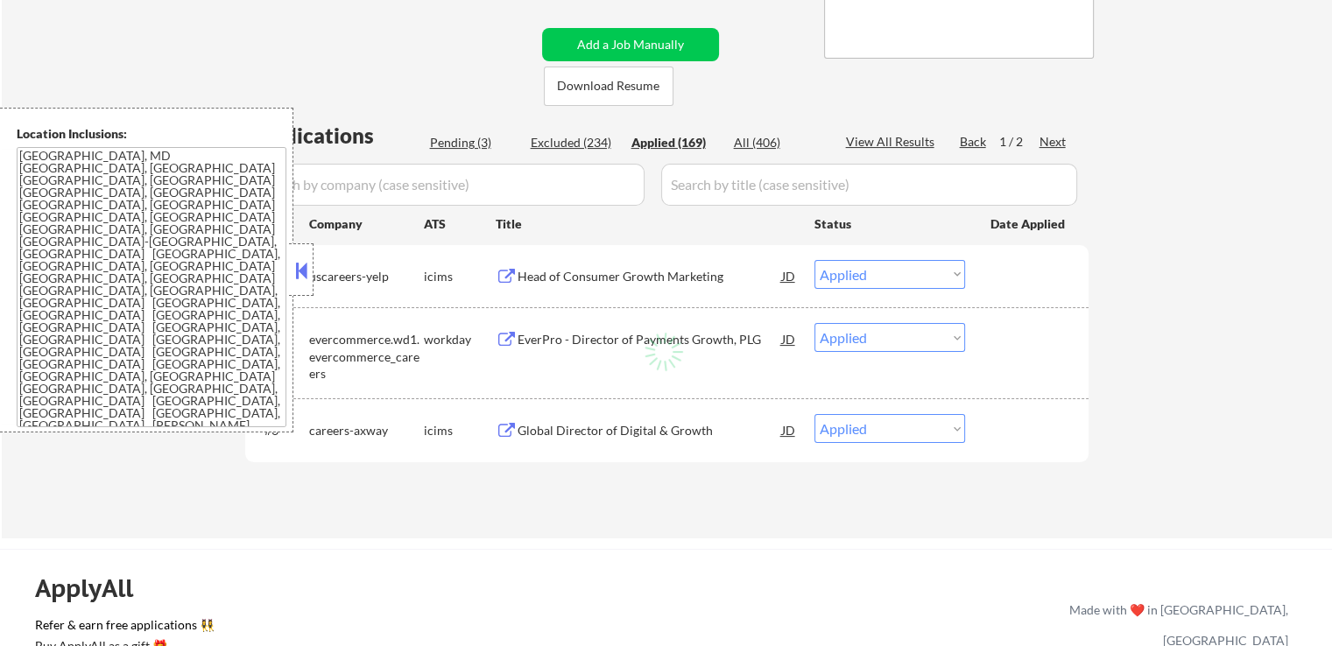
select select ""applied""
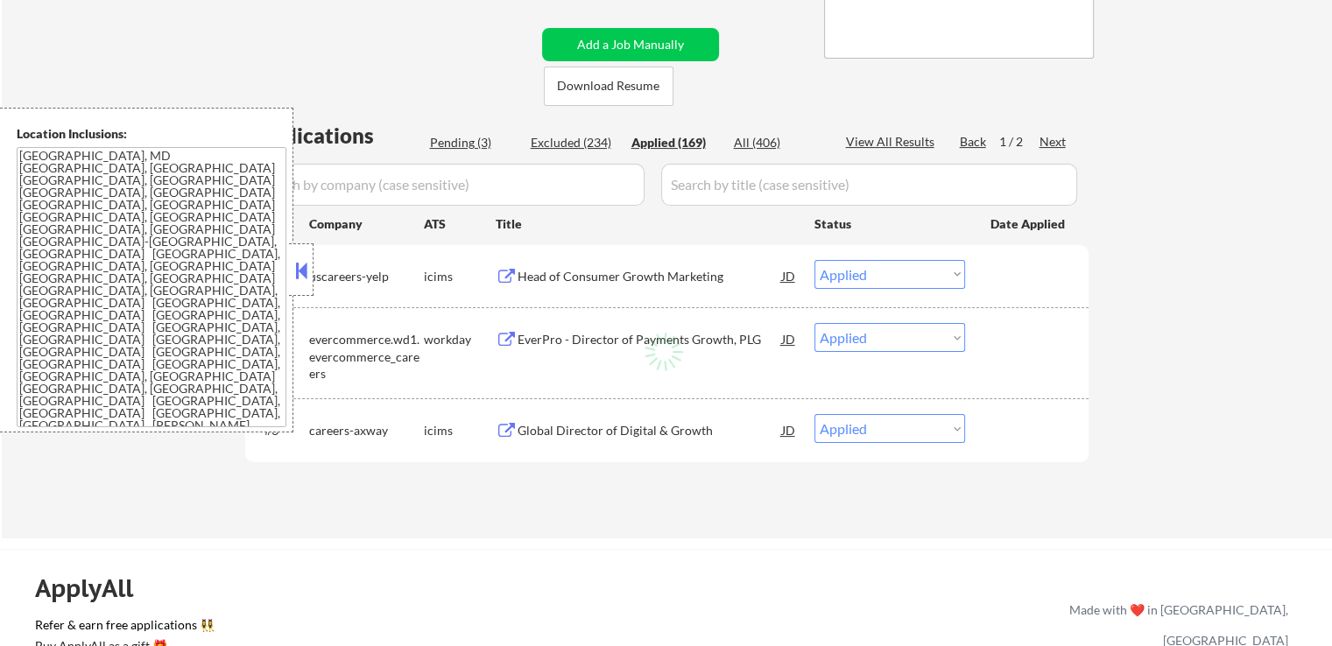
select select ""applied""
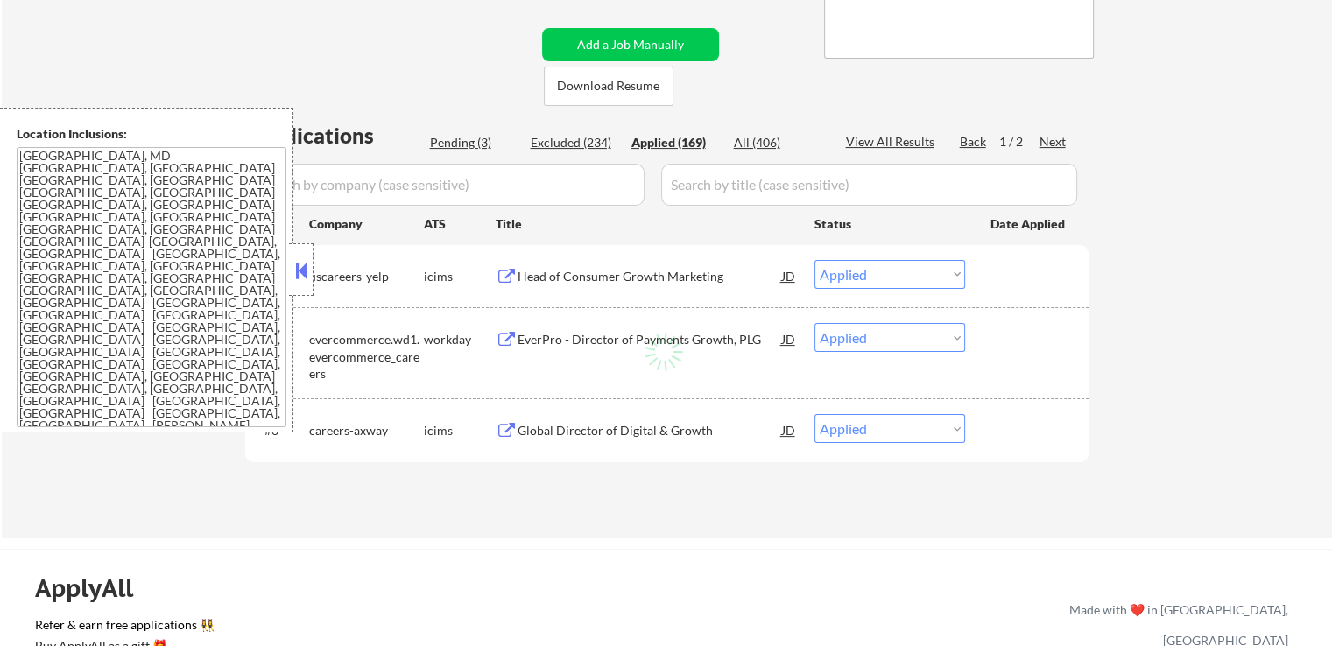
select select ""applied""
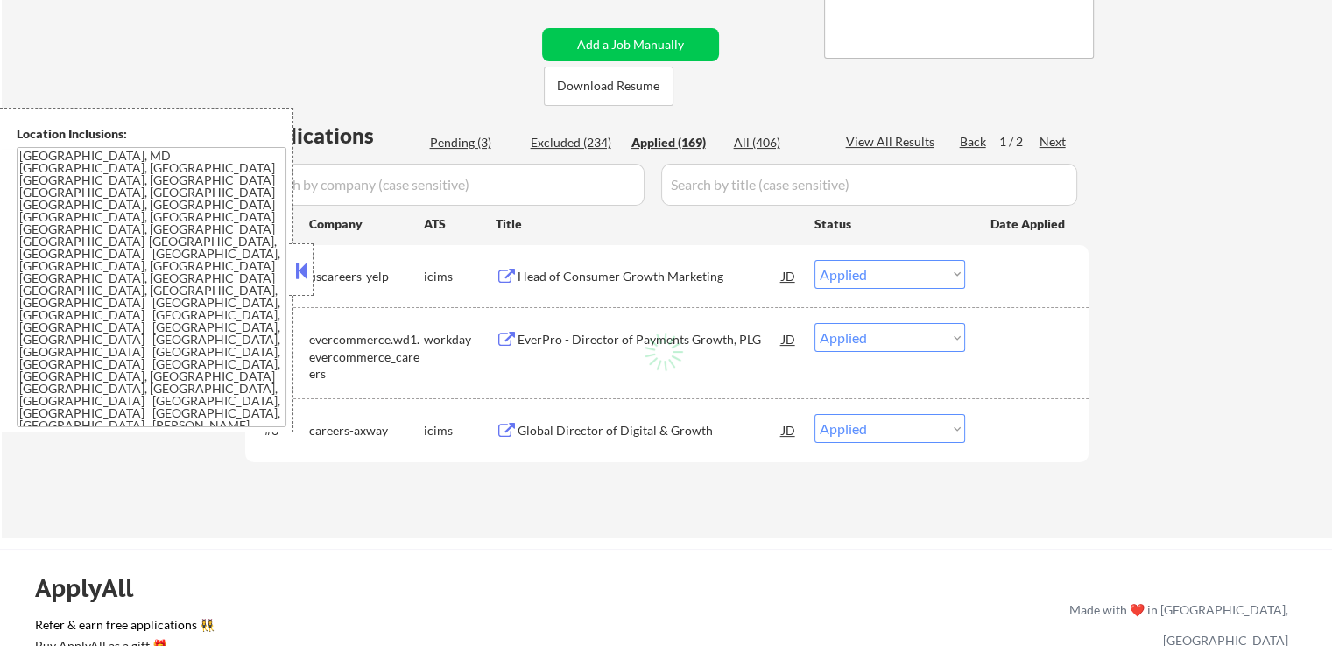
select select ""applied""
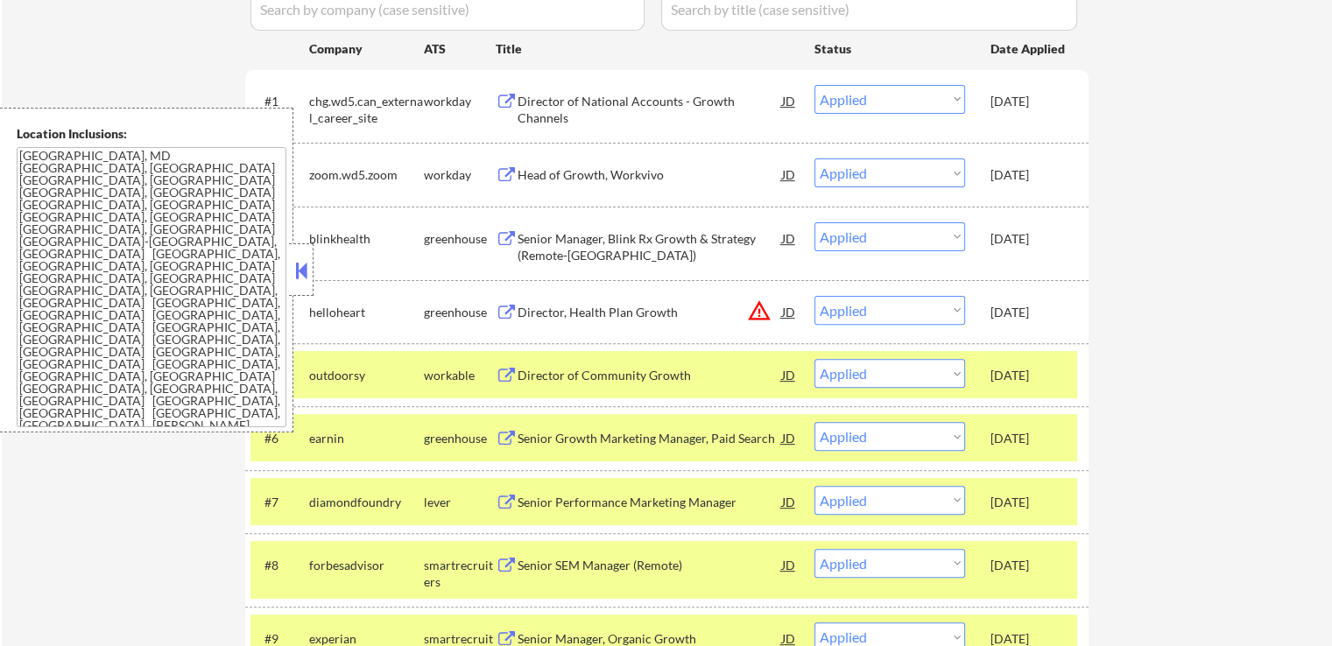
scroll to position [613, 0]
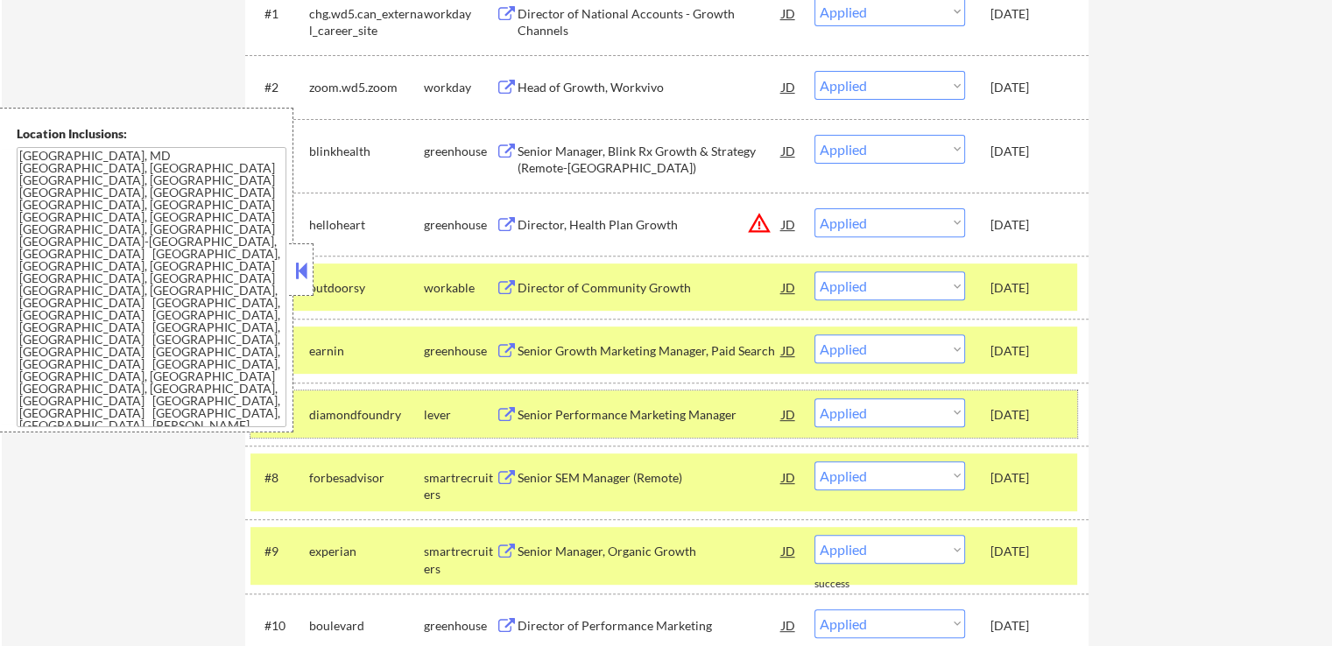
copy div "[DATE]"
drag, startPoint x: 989, startPoint y: 418, endPoint x: 1062, endPoint y: 413, distance: 72.8
click at [1062, 413] on div "[DATE]" at bounding box center [1028, 415] width 77 height 18
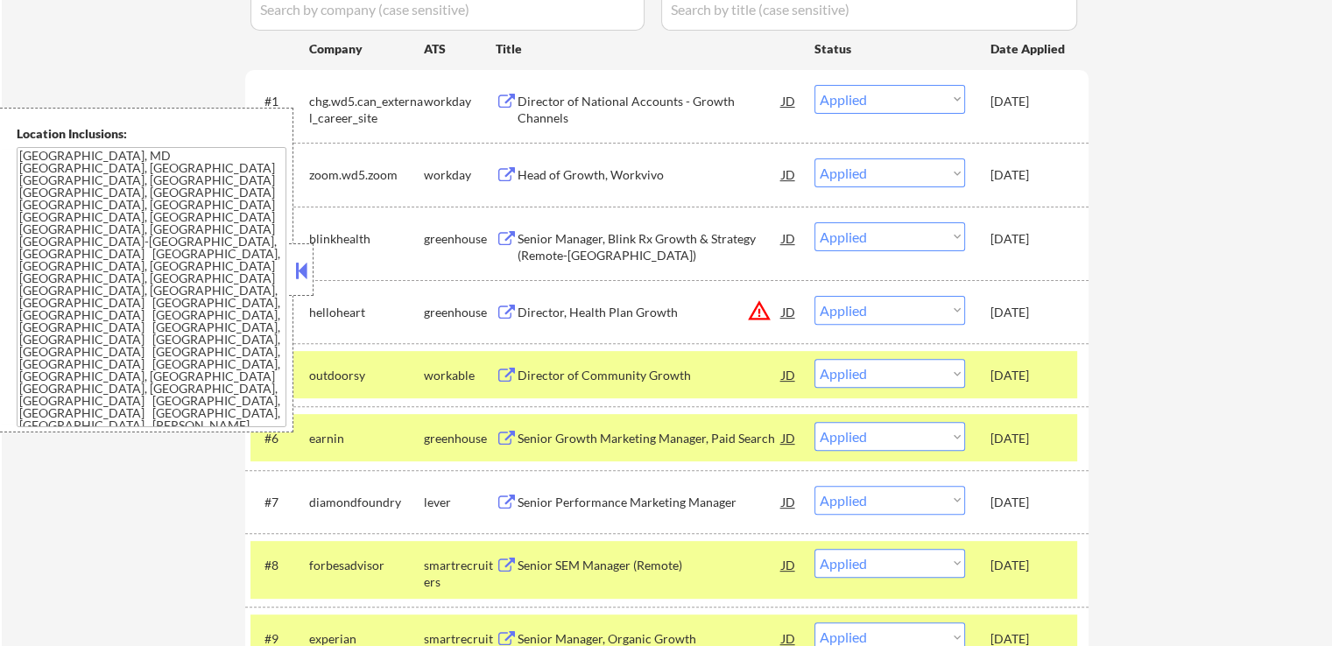
scroll to position [350, 0]
